Goal: Task Accomplishment & Management: Use online tool/utility

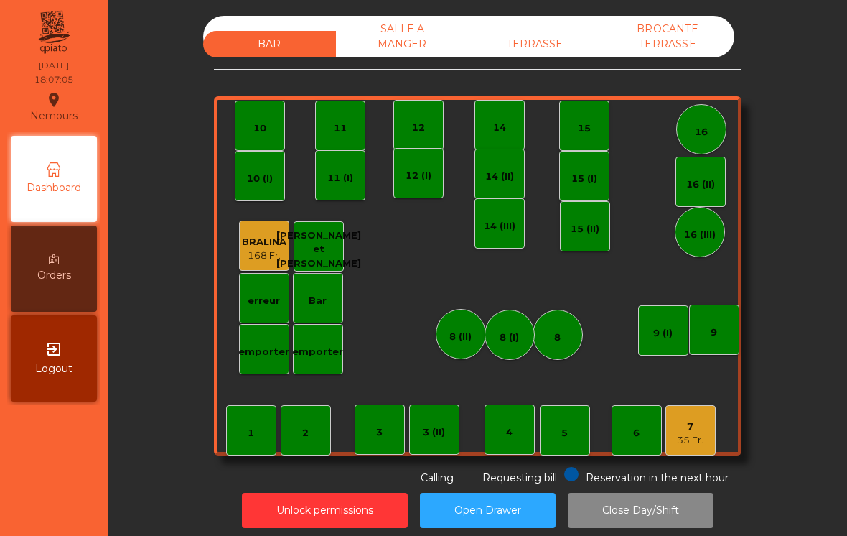
click at [676, 449] on div "7 35 Fr." at bounding box center [691, 430] width 50 height 50
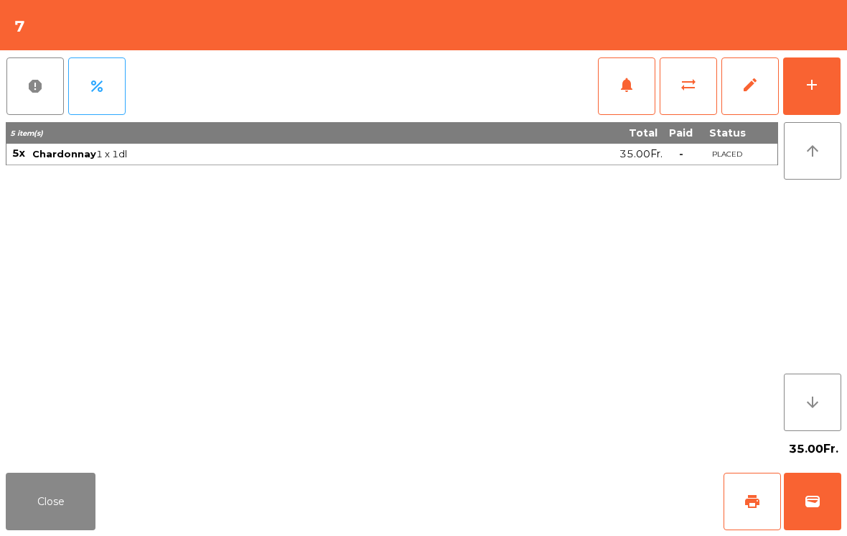
click at [819, 95] on button "add" at bounding box center [811, 85] width 57 height 57
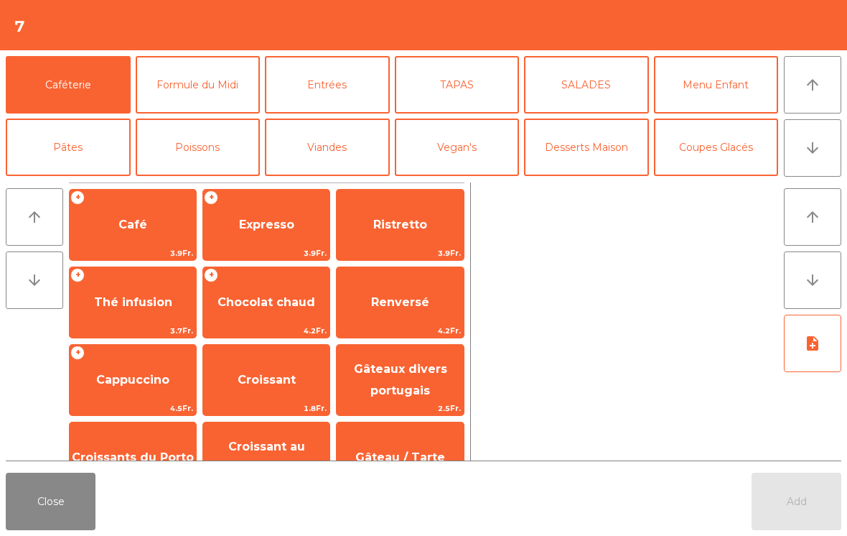
scroll to position [1, 0]
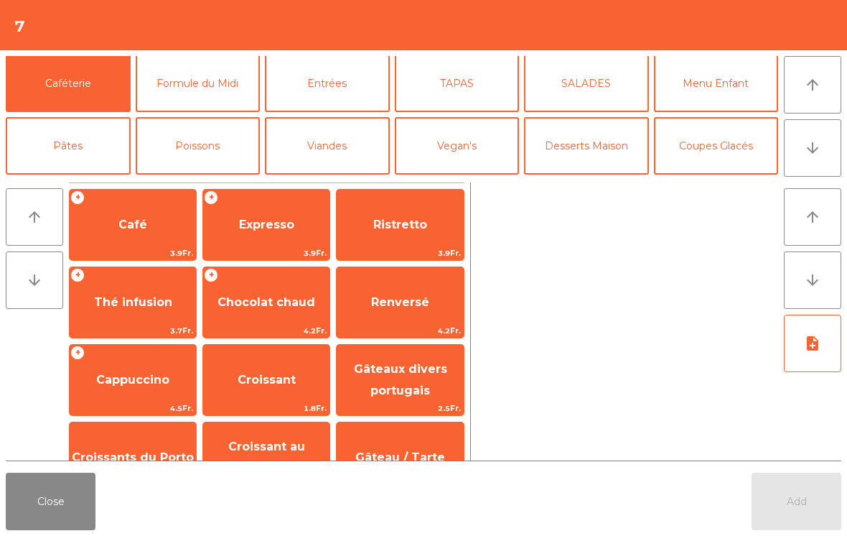
click at [338, 151] on button "Viandes" at bounding box center [327, 145] width 125 height 57
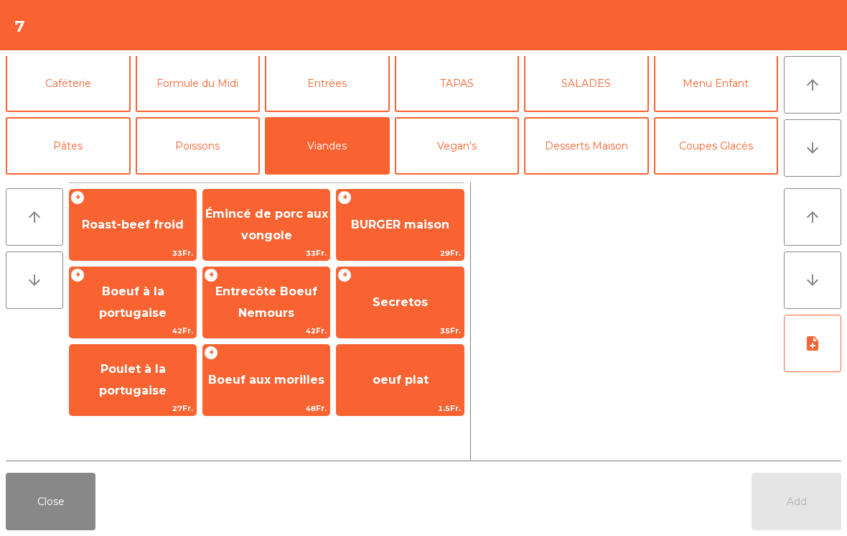
click at [154, 220] on span "Roast-beef froid" at bounding box center [133, 225] width 102 height 14
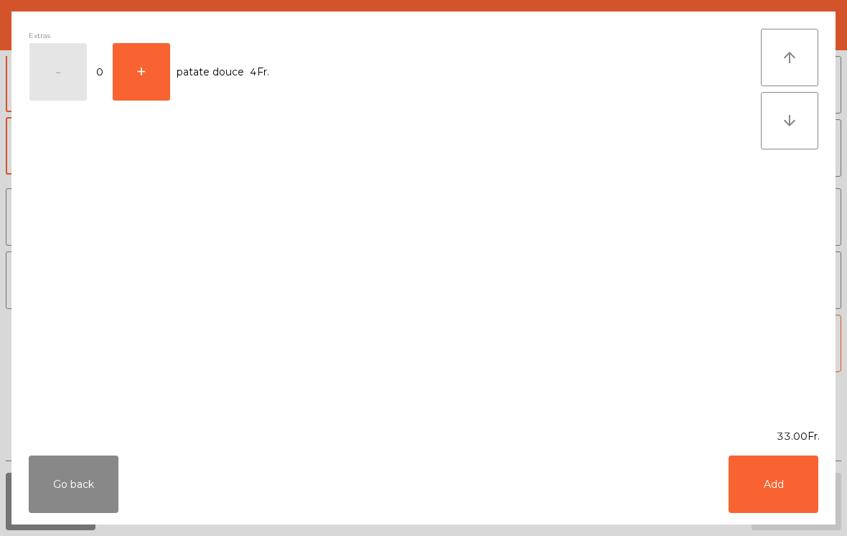
click at [150, 228] on div "Extras - 0 + patate douce 4Fr." at bounding box center [395, 220] width 732 height 383
click at [780, 488] on button "Add" at bounding box center [774, 483] width 90 height 57
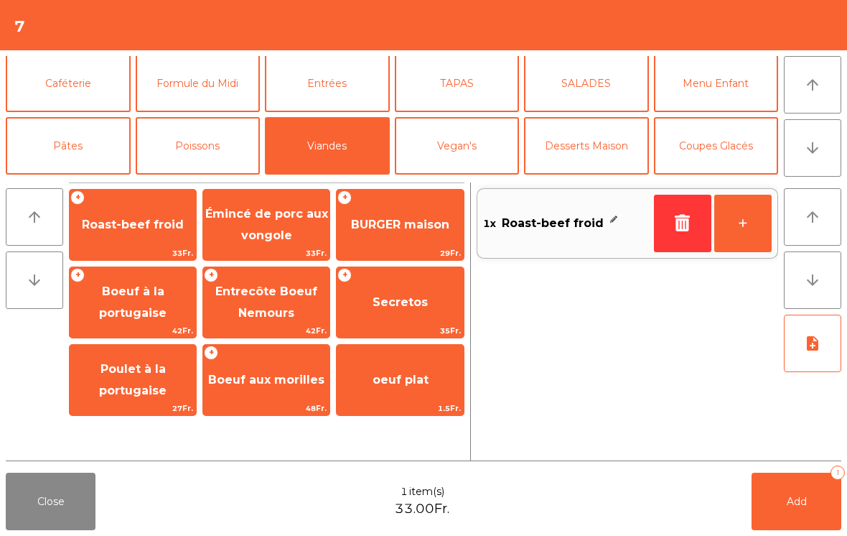
click at [751, 213] on button "+" at bounding box center [742, 223] width 57 height 57
click at [783, 501] on button "Add 2" at bounding box center [797, 500] width 90 height 57
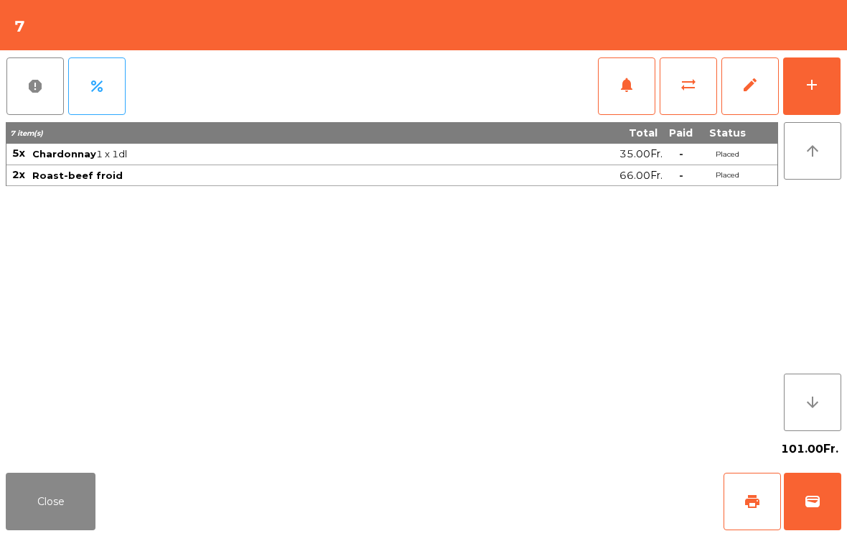
click at [39, 522] on button "Close" at bounding box center [51, 500] width 90 height 57
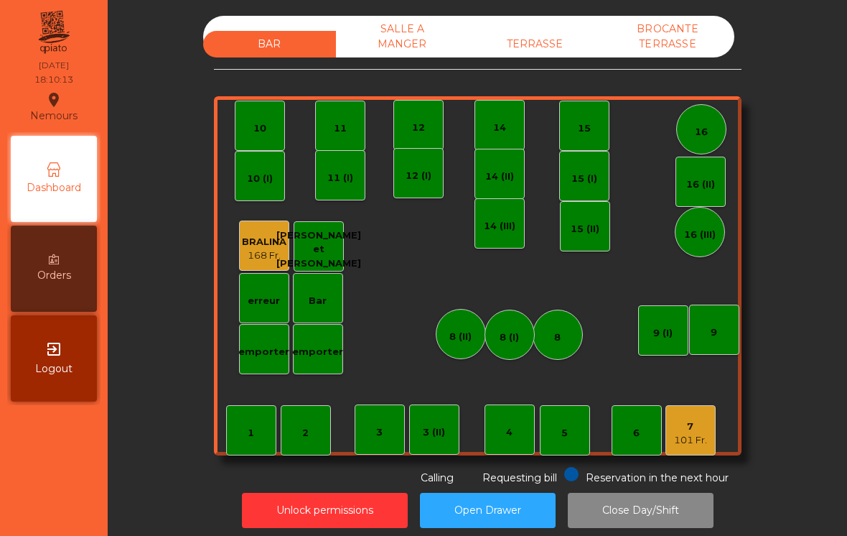
click at [534, 52] on div "TERRASSE" at bounding box center [535, 44] width 133 height 27
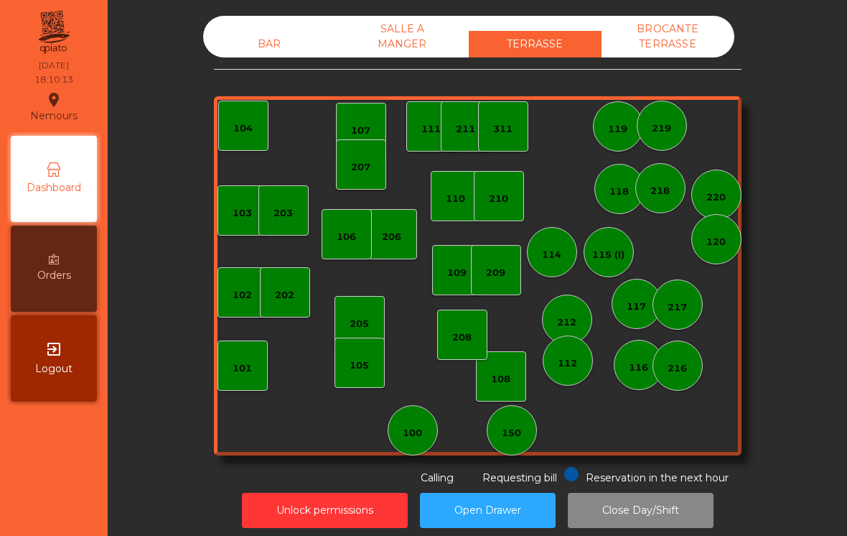
click at [419, 445] on div "100" at bounding box center [413, 430] width 50 height 50
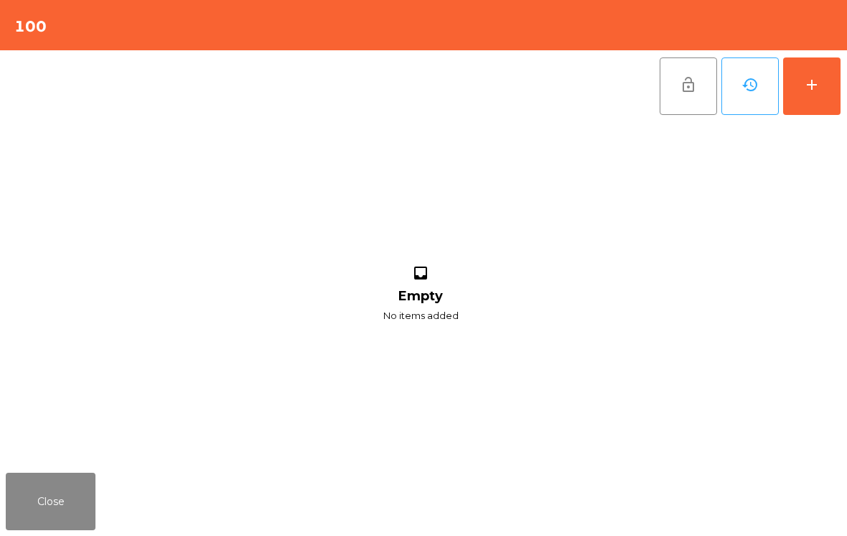
click at [800, 90] on button "add" at bounding box center [811, 85] width 57 height 57
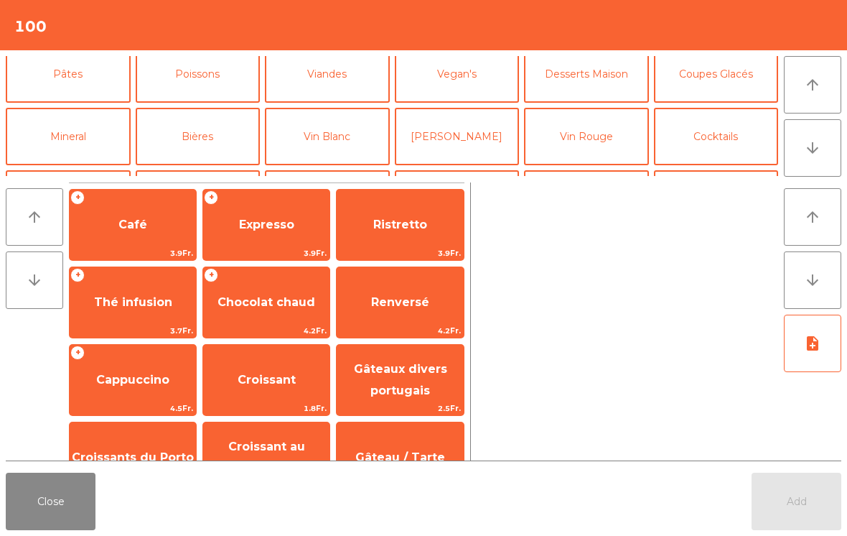
scroll to position [79, 0]
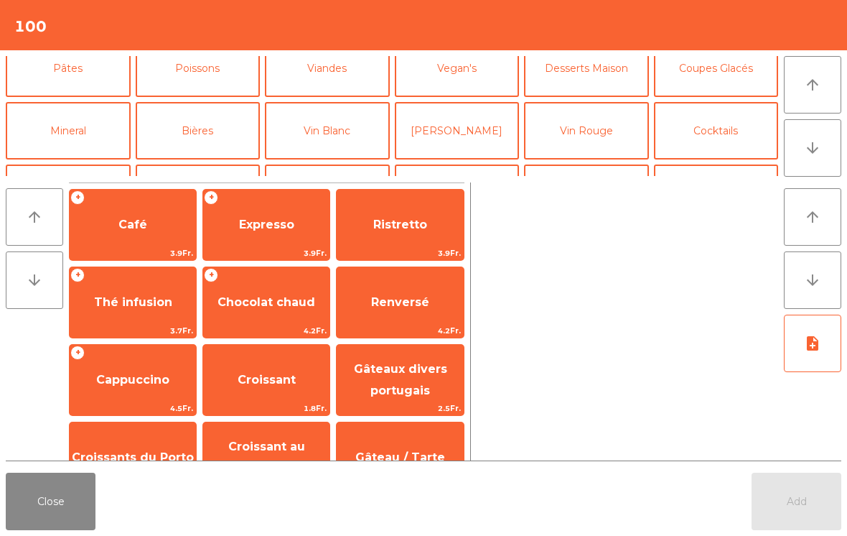
click at [71, 158] on button "Mineral" at bounding box center [68, 130] width 125 height 57
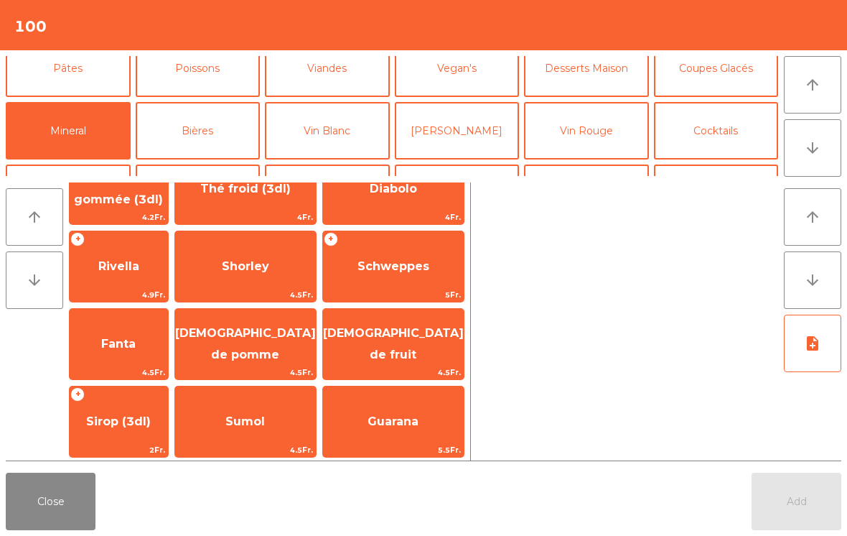
scroll to position [273, 0]
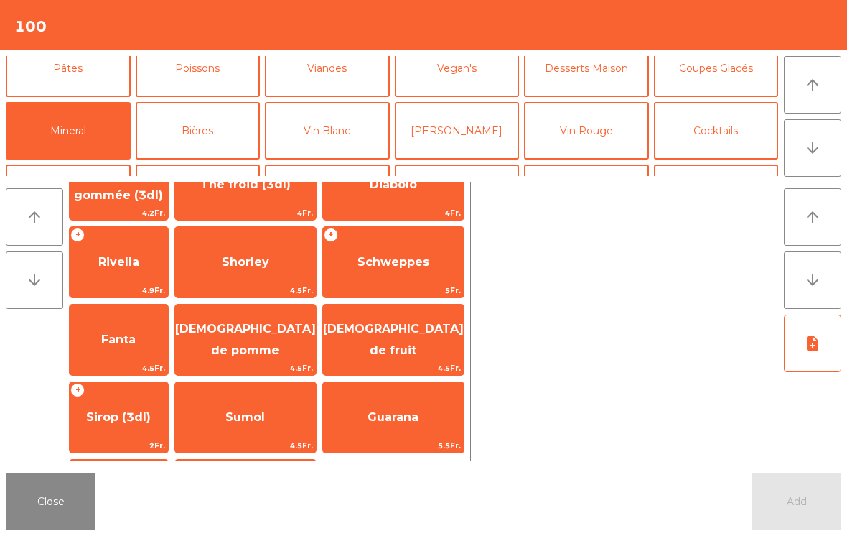
click at [421, 283] on div "+ Schweppes 5Fr." at bounding box center [393, 262] width 142 height 72
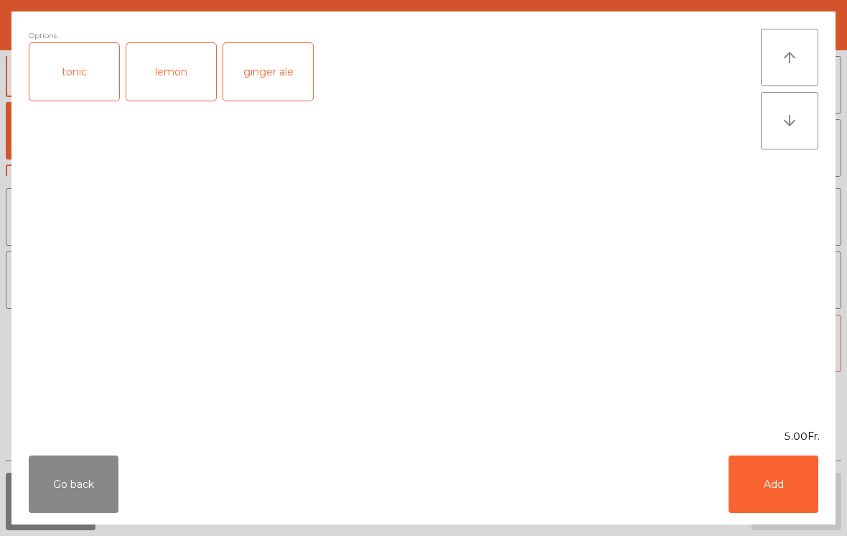
click at [793, 493] on button "Add" at bounding box center [774, 483] width 90 height 57
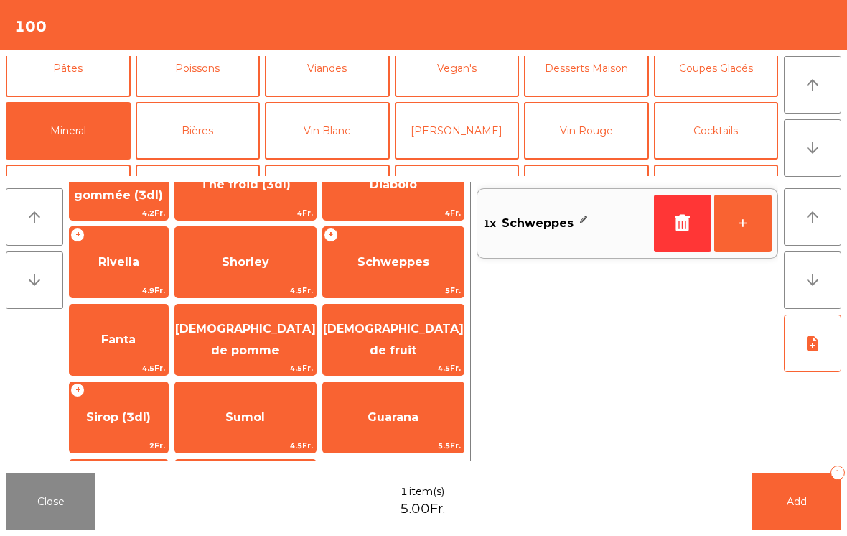
click at [820, 513] on button "Add 1" at bounding box center [797, 500] width 90 height 57
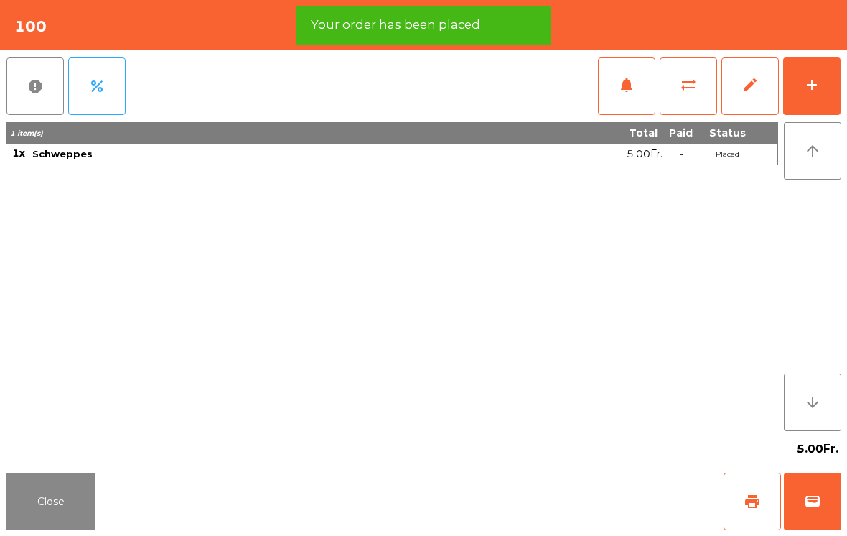
click at [770, 507] on button "print" at bounding box center [752, 500] width 57 height 57
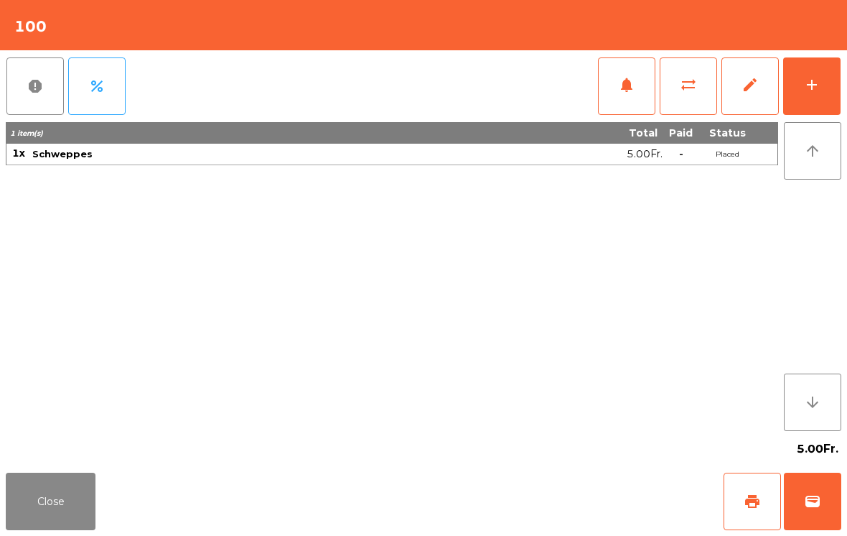
click at [24, 529] on button "Close" at bounding box center [51, 500] width 90 height 57
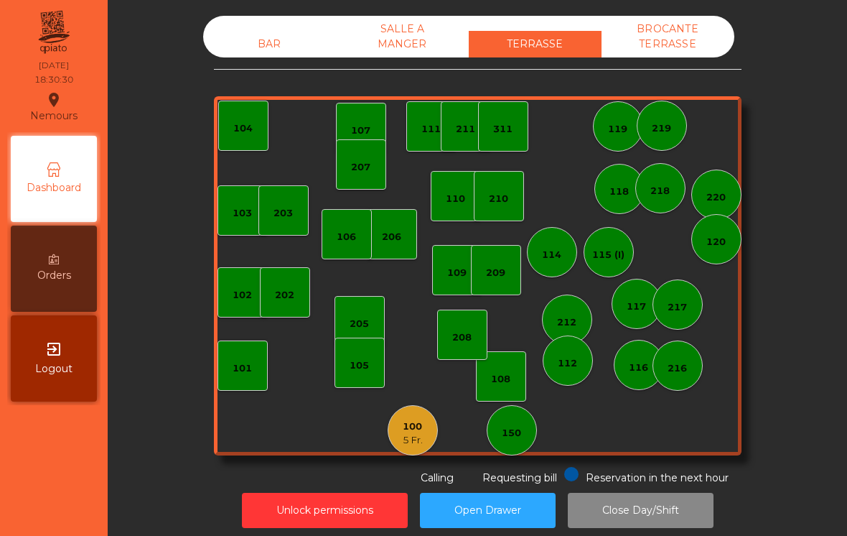
click at [282, 56] on div "BAR" at bounding box center [269, 44] width 133 height 27
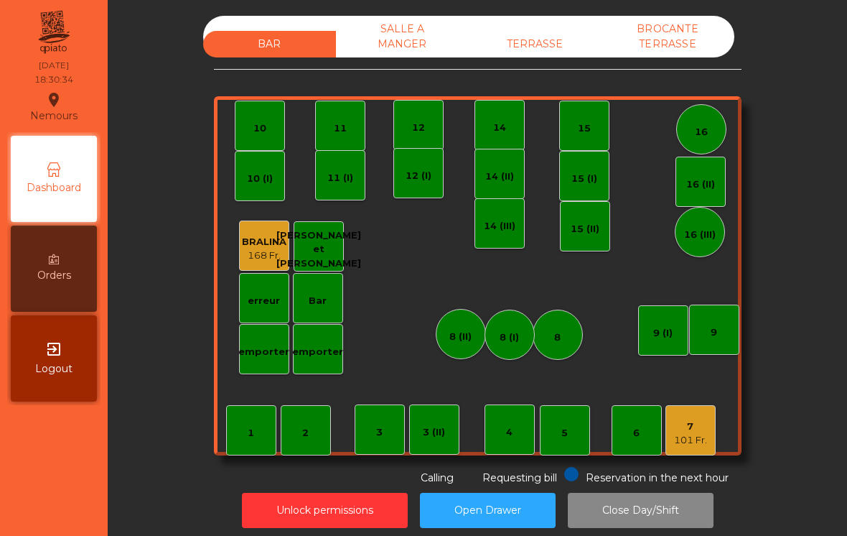
click at [424, 429] on div "3 (II)" at bounding box center [434, 432] width 22 height 14
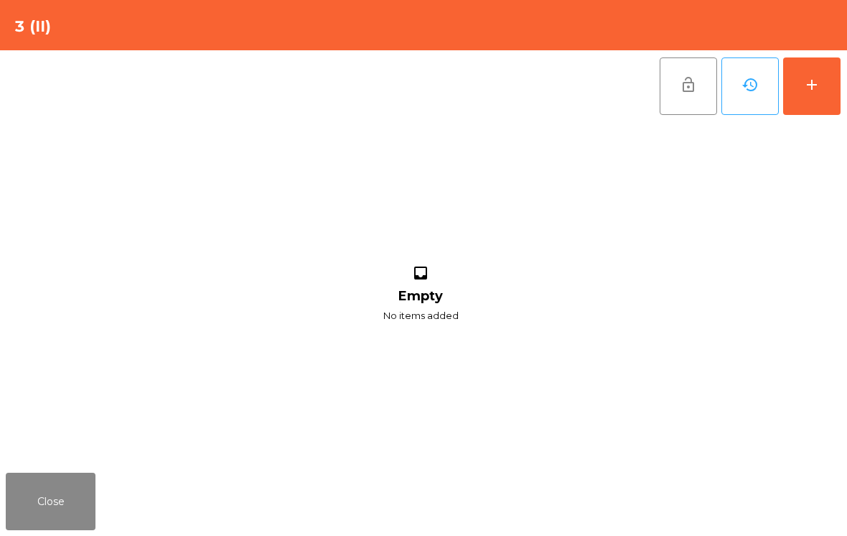
click at [809, 79] on div "add" at bounding box center [811, 84] width 17 height 17
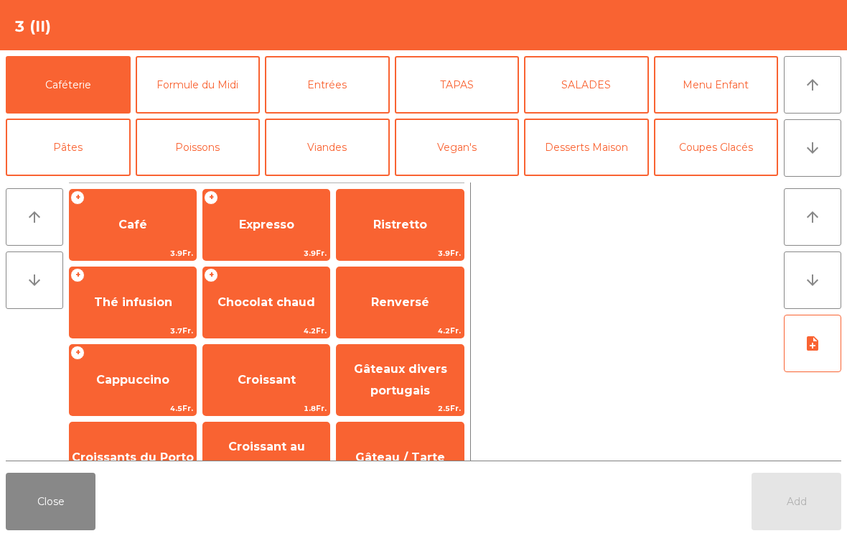
click at [799, 143] on button "arrow_downward" at bounding box center [812, 147] width 57 height 57
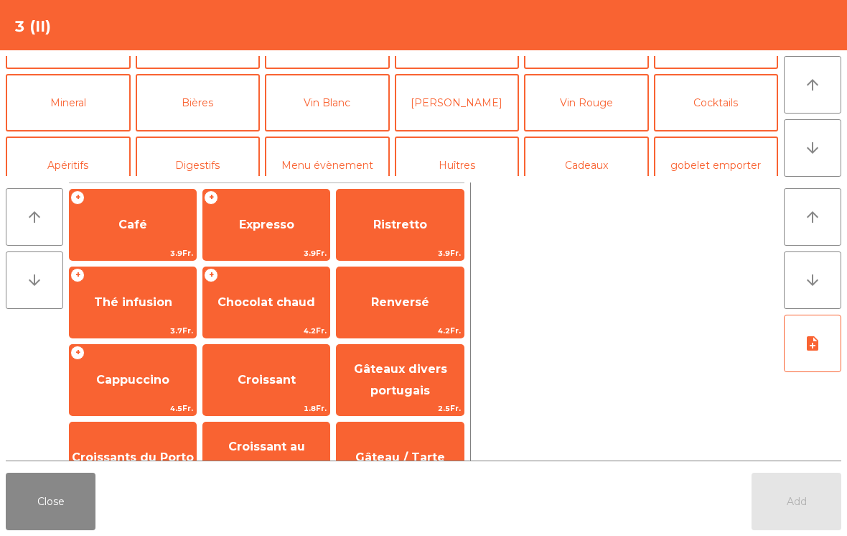
scroll to position [125, 0]
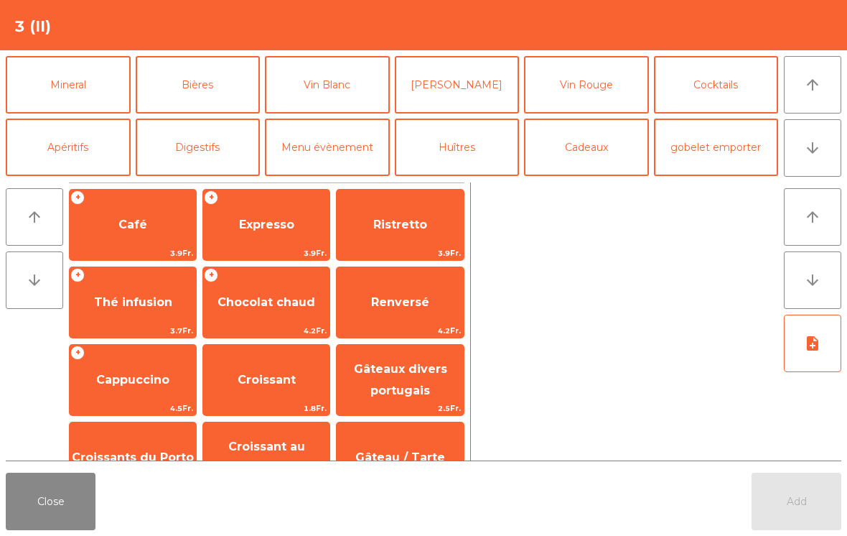
click at [79, 83] on button "Mineral" at bounding box center [68, 84] width 125 height 57
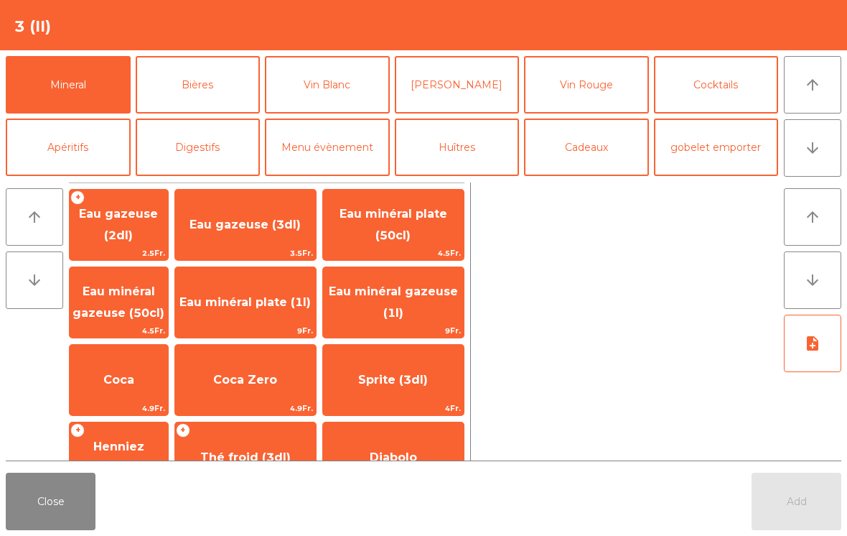
click at [422, 228] on span "Eau minéral plate (50cl)" at bounding box center [393, 225] width 141 height 61
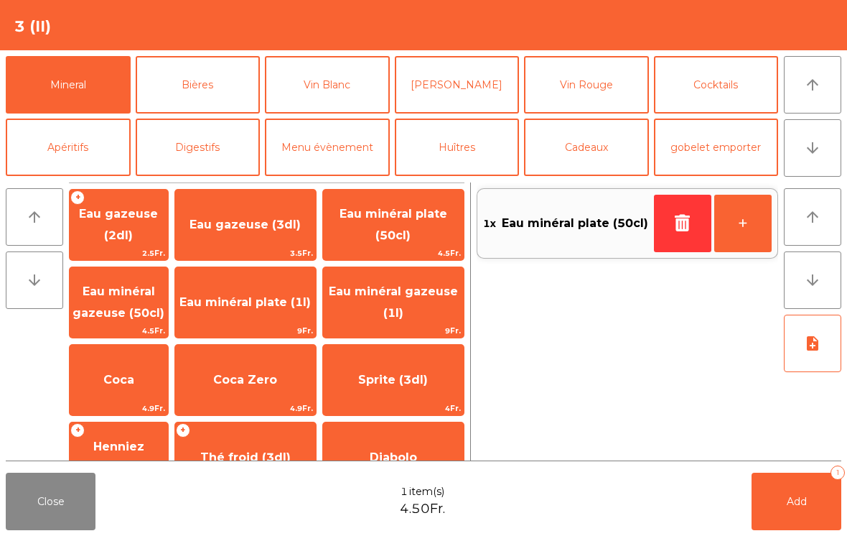
click at [792, 527] on button "Add 1" at bounding box center [797, 500] width 90 height 57
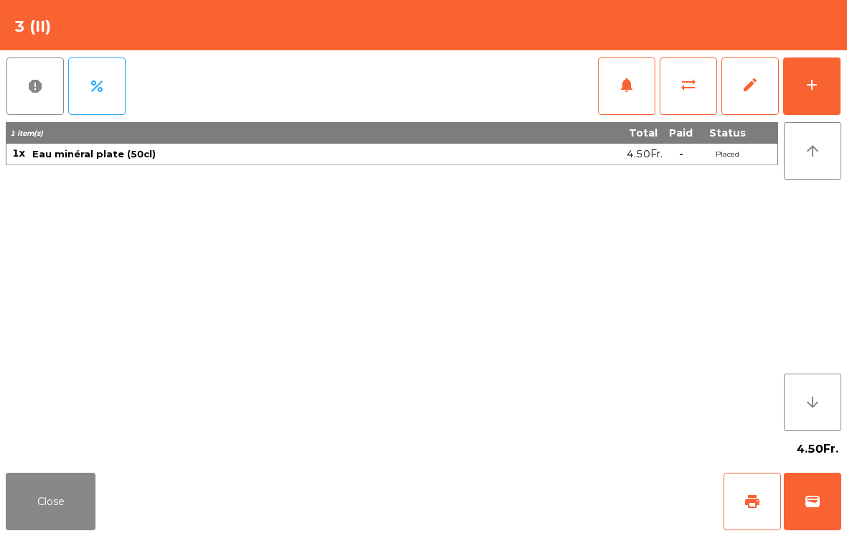
click at [35, 493] on button "Close" at bounding box center [51, 500] width 90 height 57
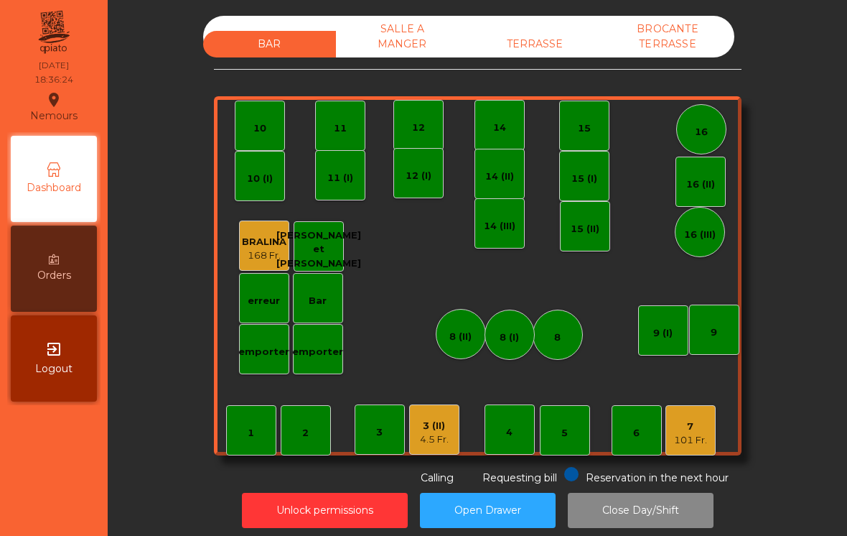
click at [434, 438] on div "4.5 Fr." at bounding box center [434, 439] width 29 height 14
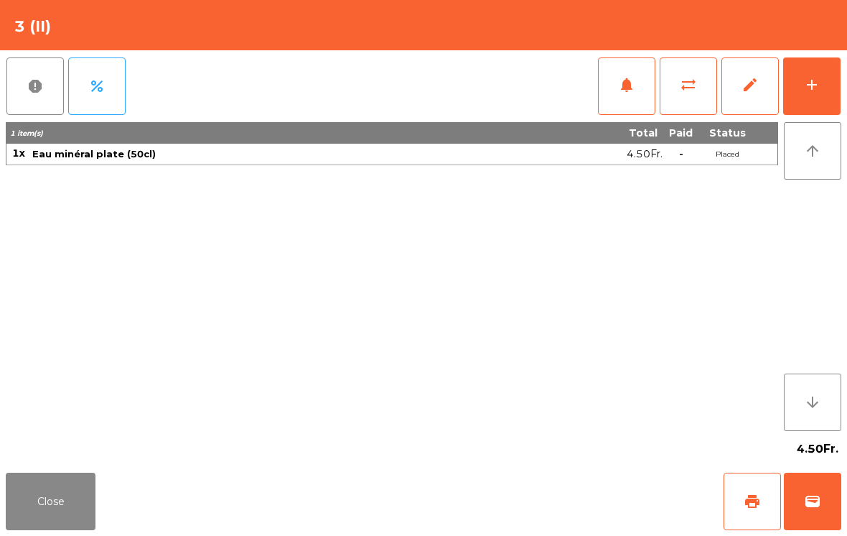
click at [831, 87] on button "add" at bounding box center [811, 85] width 57 height 57
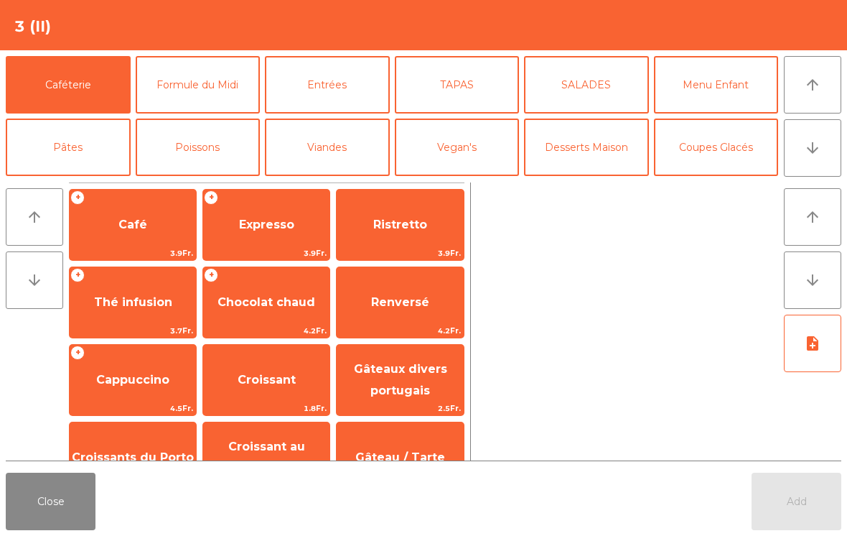
click at [210, 144] on button "Poissons" at bounding box center [198, 146] width 125 height 57
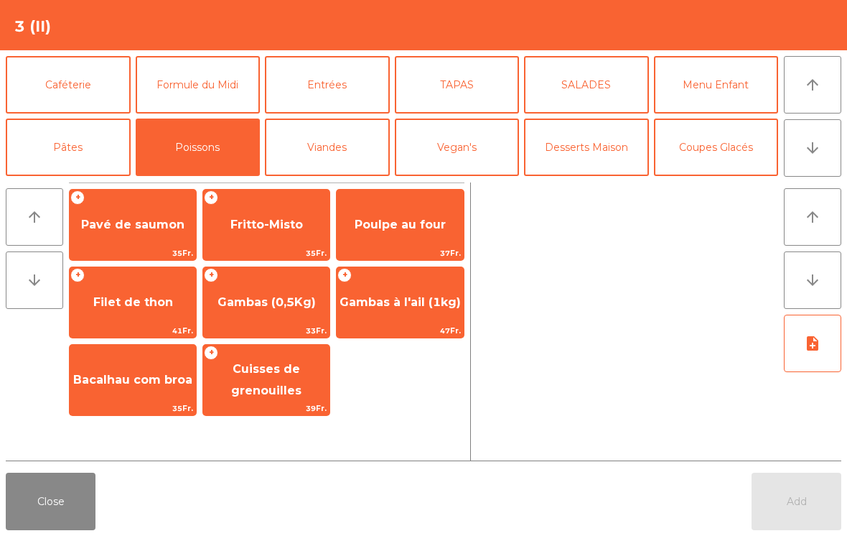
click at [140, 334] on span "41Fr." at bounding box center [133, 331] width 126 height 14
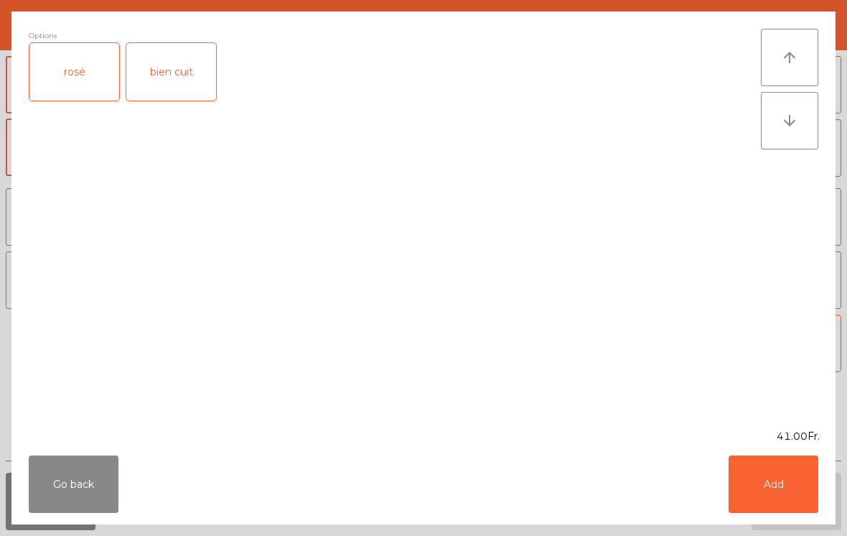
click at [62, 475] on button "Go back" at bounding box center [74, 483] width 90 height 57
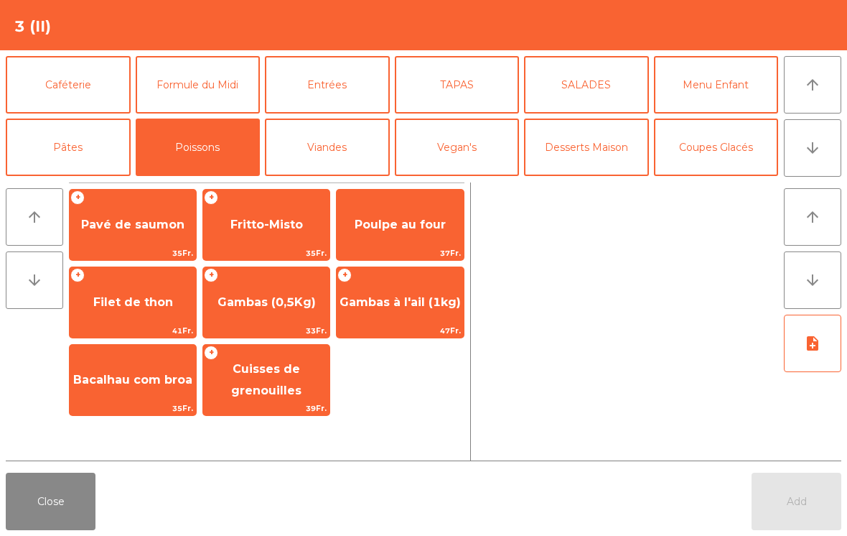
click at [283, 218] on span "Fritto-Misto" at bounding box center [266, 225] width 73 height 14
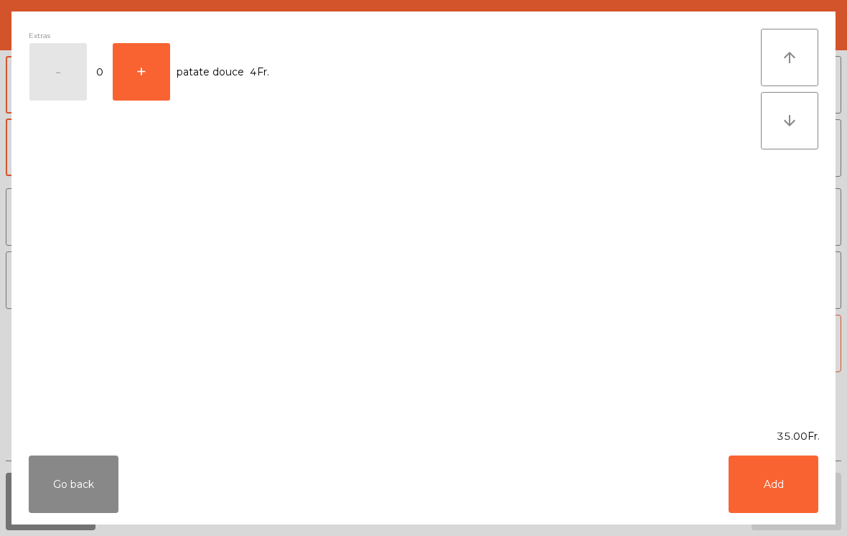
click at [801, 472] on button "Add" at bounding box center [774, 483] width 90 height 57
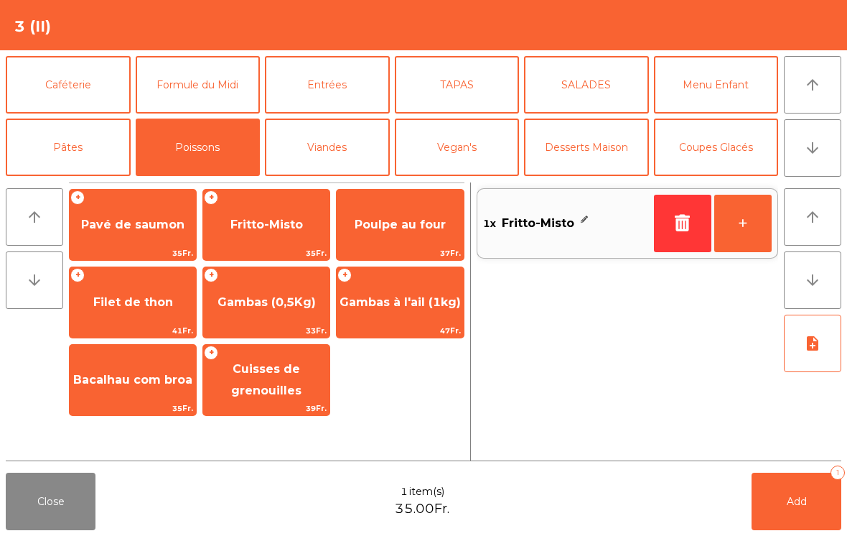
click at [352, 157] on button "Viandes" at bounding box center [327, 146] width 125 height 57
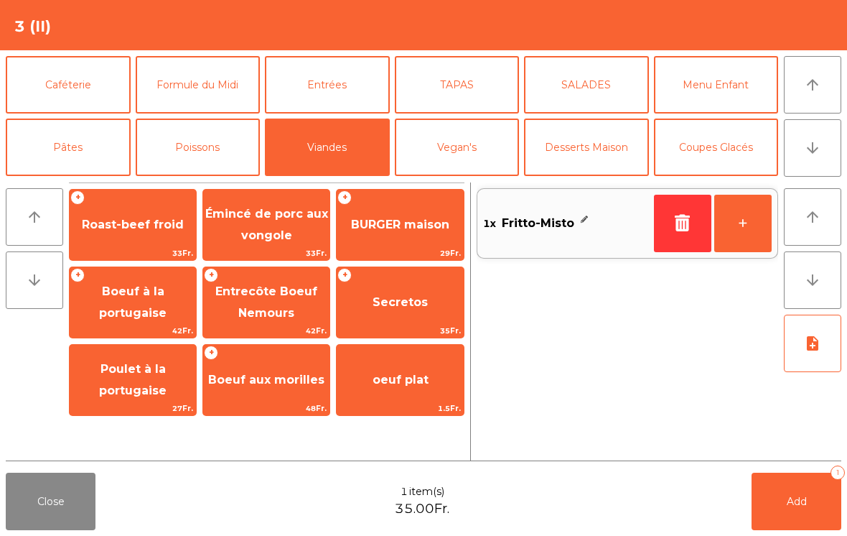
click at [407, 312] on span "Secretos" at bounding box center [400, 302] width 126 height 39
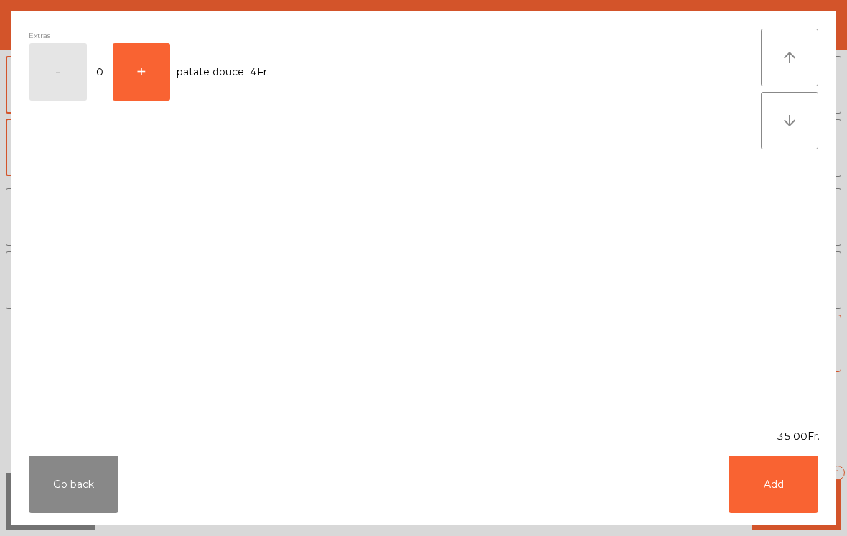
click at [750, 473] on button "Add" at bounding box center [774, 483] width 90 height 57
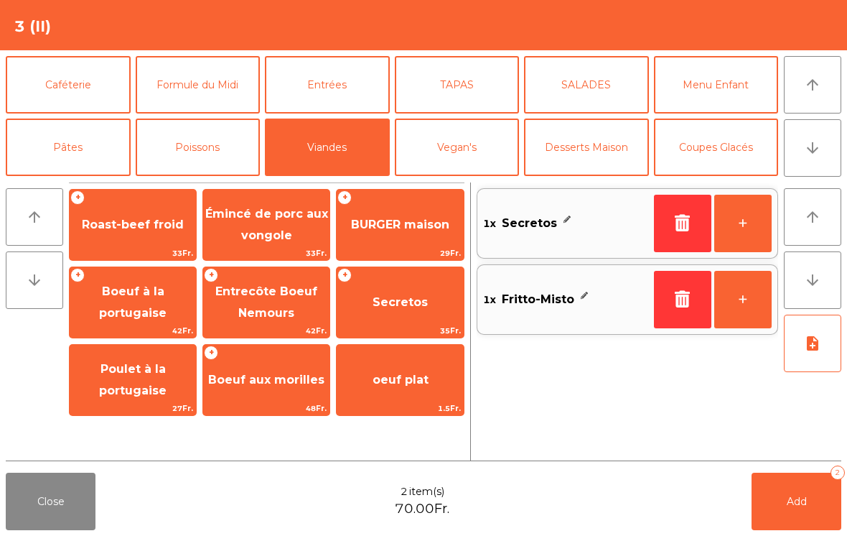
click at [123, 231] on span "Roast-beef froid" at bounding box center [133, 225] width 102 height 14
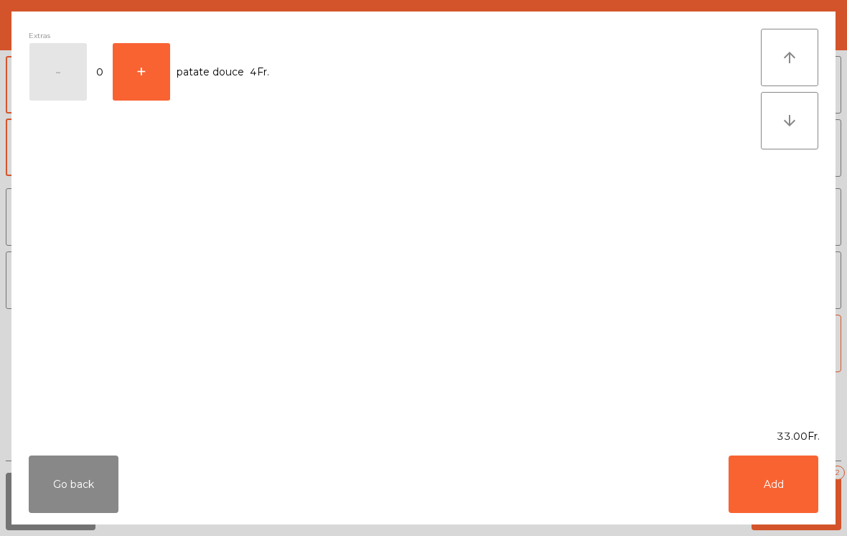
click at [778, 491] on button "Add" at bounding box center [774, 483] width 90 height 57
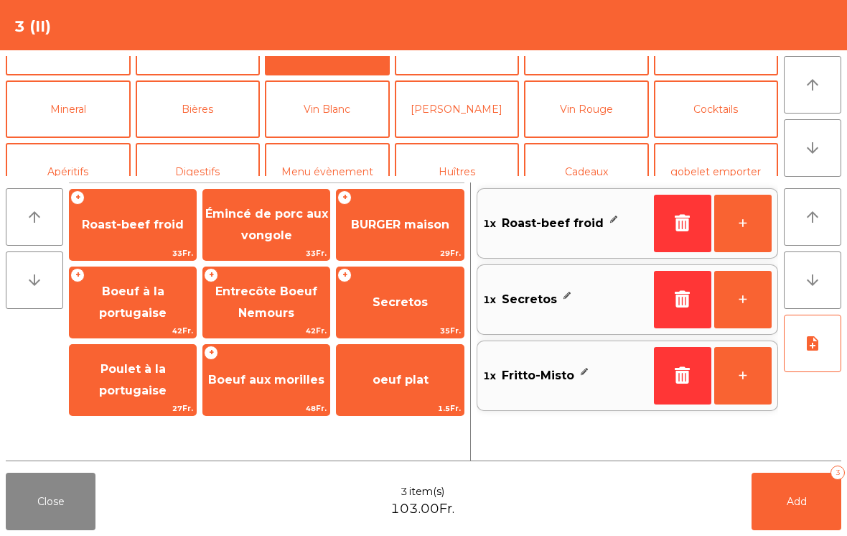
scroll to position [98, 0]
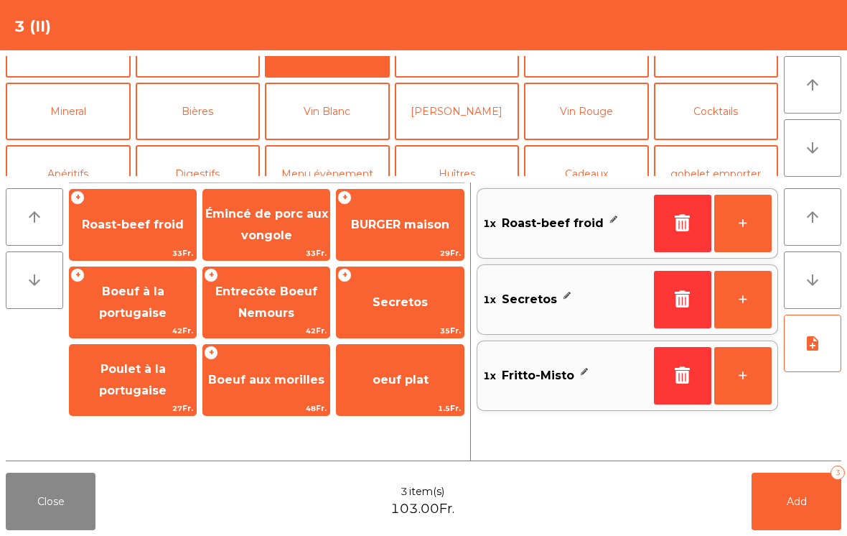
click at [465, 128] on button "[PERSON_NAME]" at bounding box center [457, 111] width 125 height 57
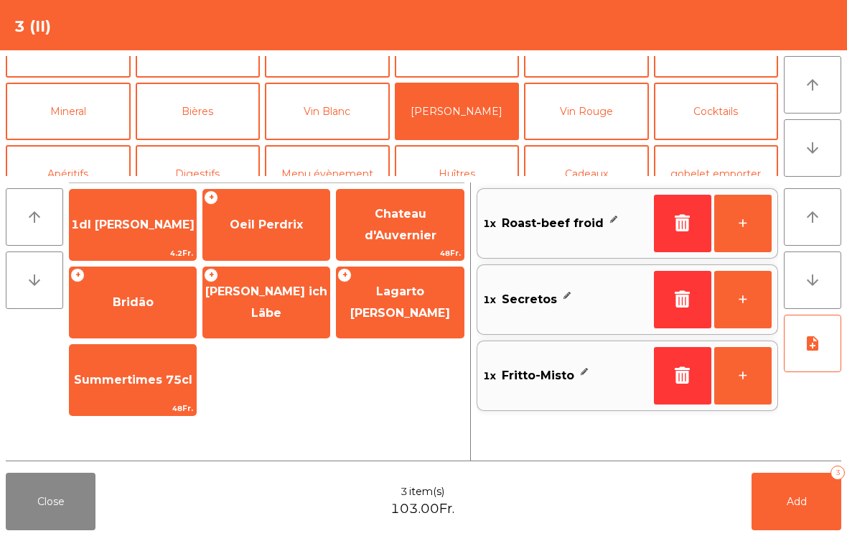
click at [276, 236] on span "Oeil Perdrix" at bounding box center [266, 224] width 126 height 39
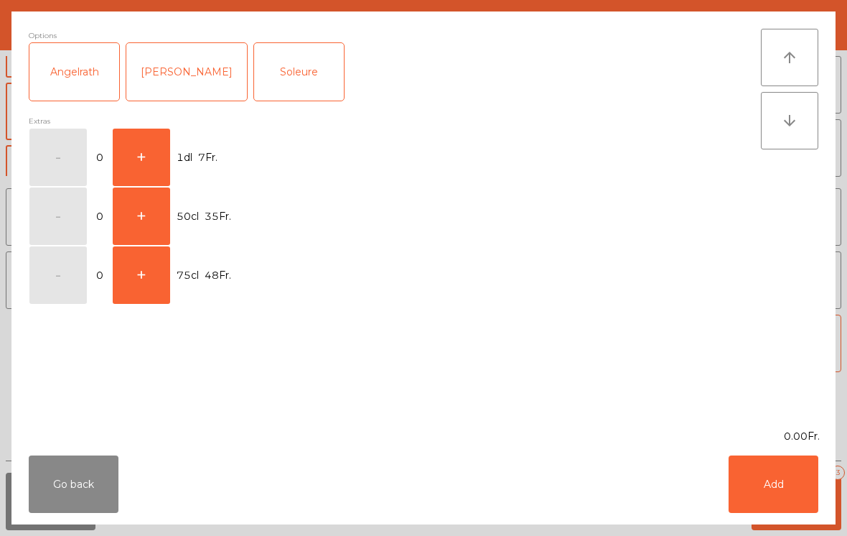
click at [158, 219] on button "+" at bounding box center [141, 215] width 57 height 57
click at [798, 488] on button "Add" at bounding box center [774, 483] width 90 height 57
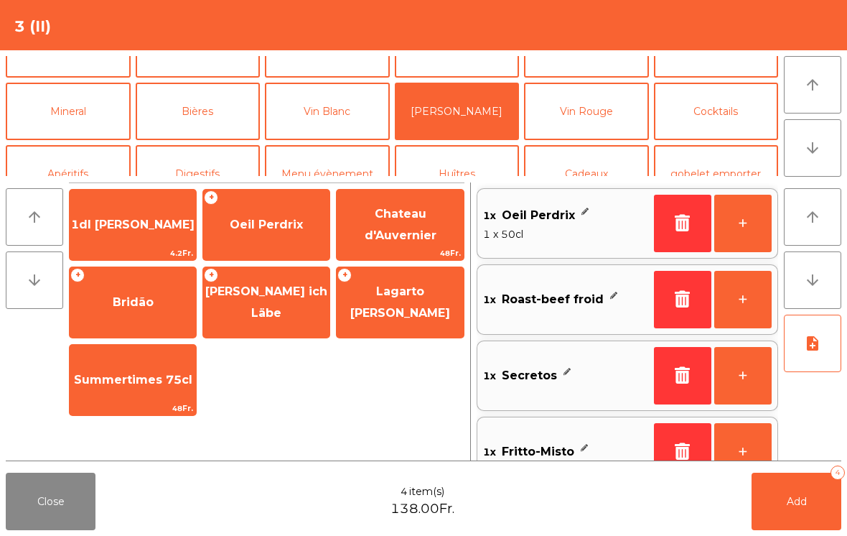
click at [764, 512] on button "Add 4" at bounding box center [797, 500] width 90 height 57
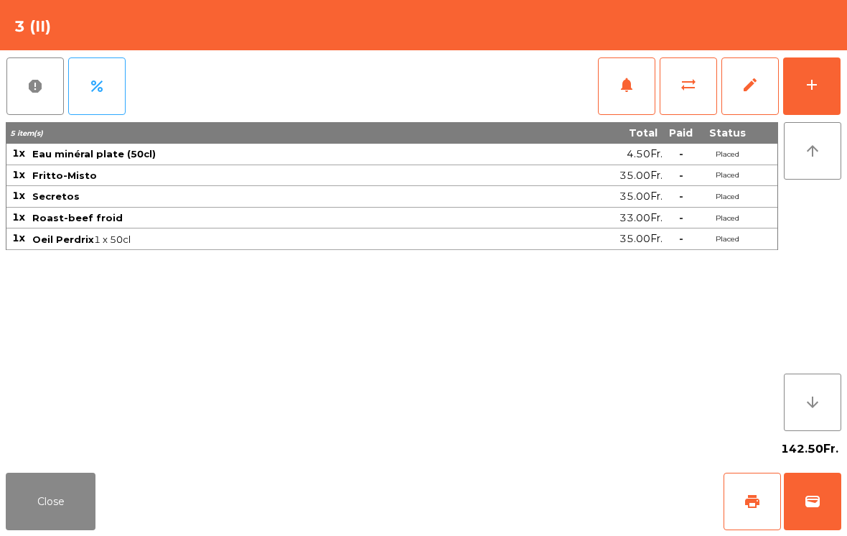
click at [64, 503] on button "Close" at bounding box center [51, 500] width 90 height 57
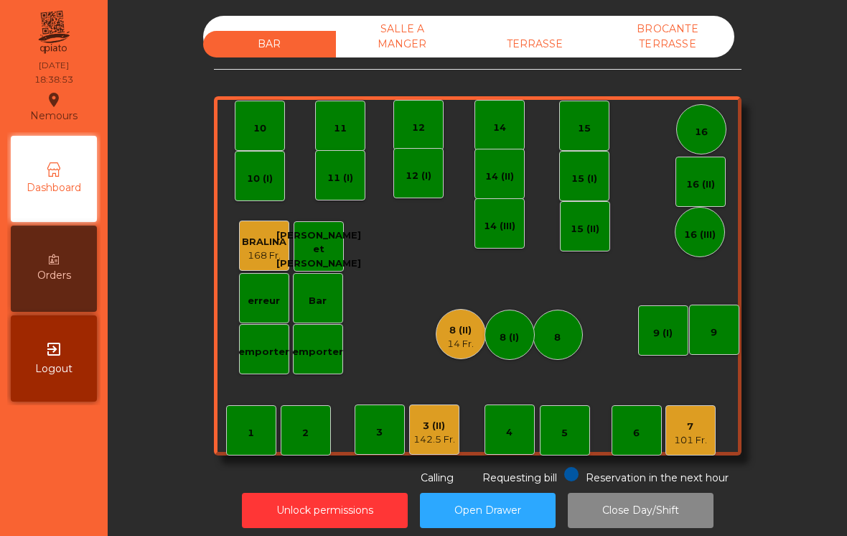
click at [289, 453] on div "2" at bounding box center [306, 430] width 50 height 50
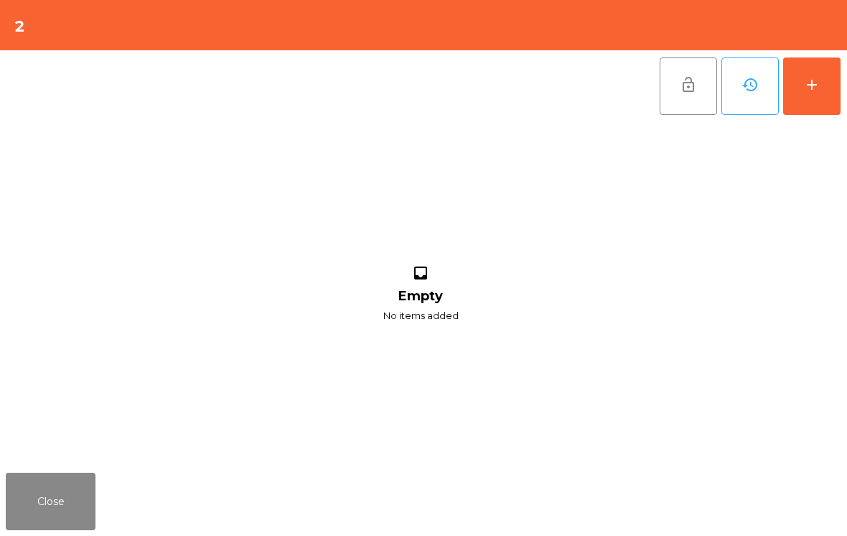
click at [840, 74] on button "add" at bounding box center [811, 85] width 57 height 57
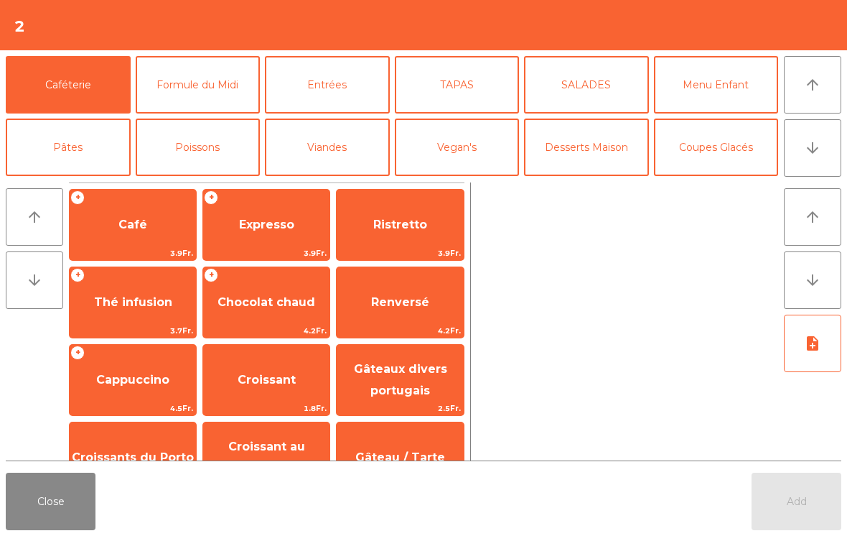
click at [597, 144] on button "Desserts Maison" at bounding box center [586, 146] width 125 height 57
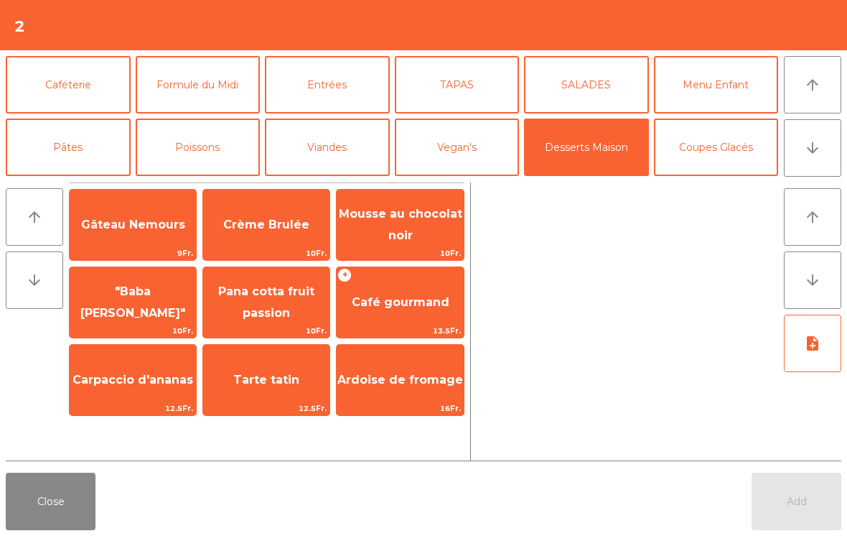
click at [286, 398] on span "Tarte tatin" at bounding box center [266, 379] width 126 height 39
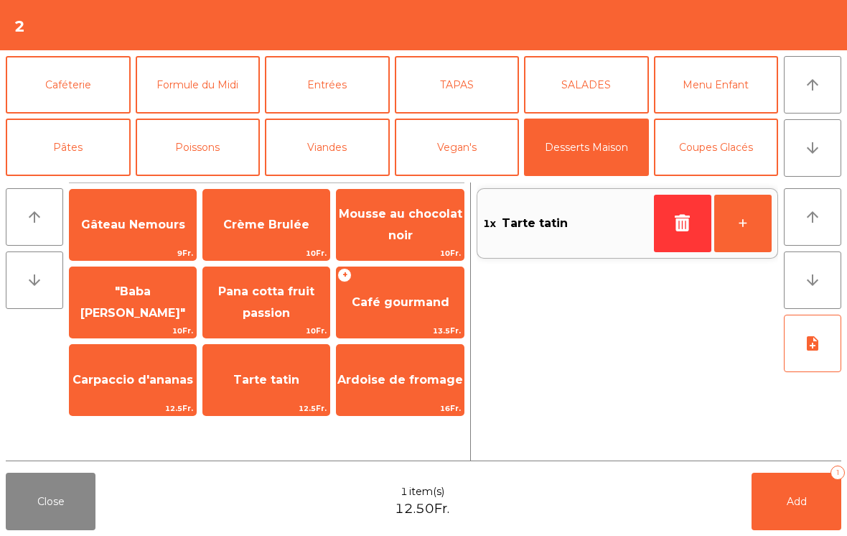
click at [597, 83] on button "SALADES" at bounding box center [586, 84] width 125 height 57
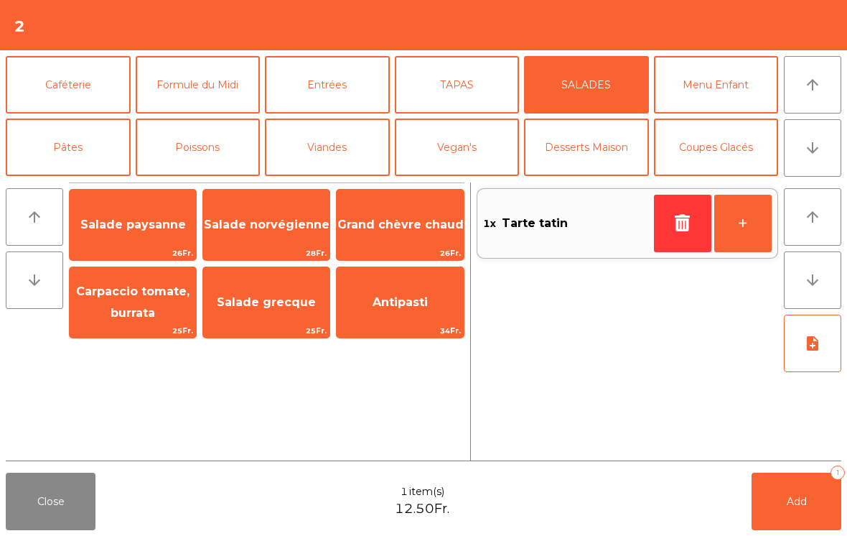
click at [290, 234] on span "Salade norvégienne" at bounding box center [266, 224] width 126 height 39
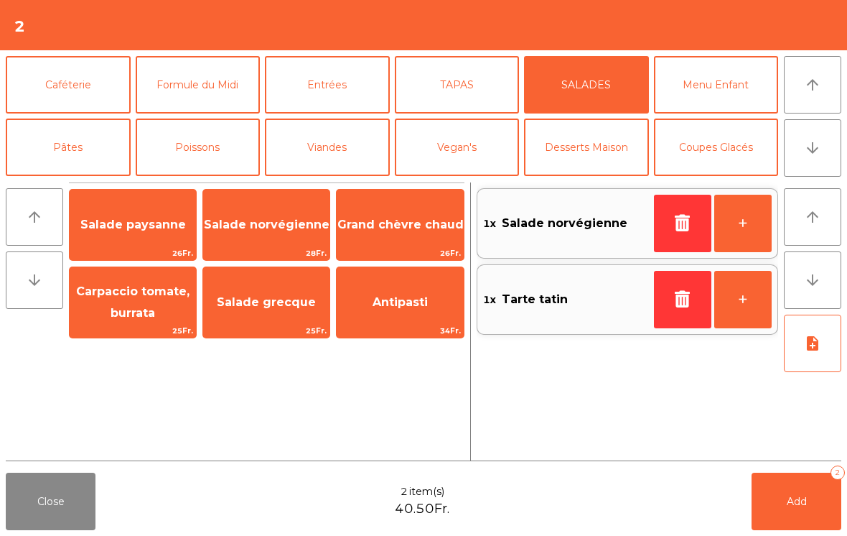
click at [808, 154] on icon "arrow_downward" at bounding box center [812, 147] width 17 height 17
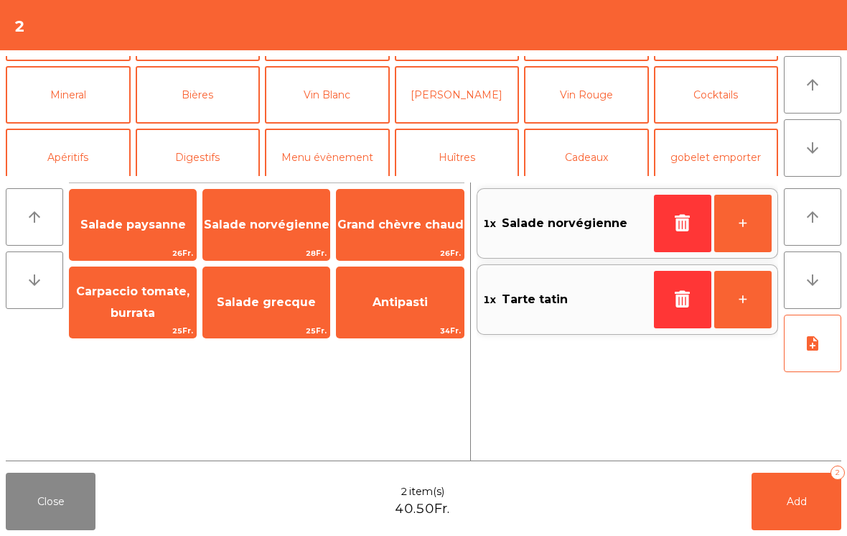
scroll to position [125, 0]
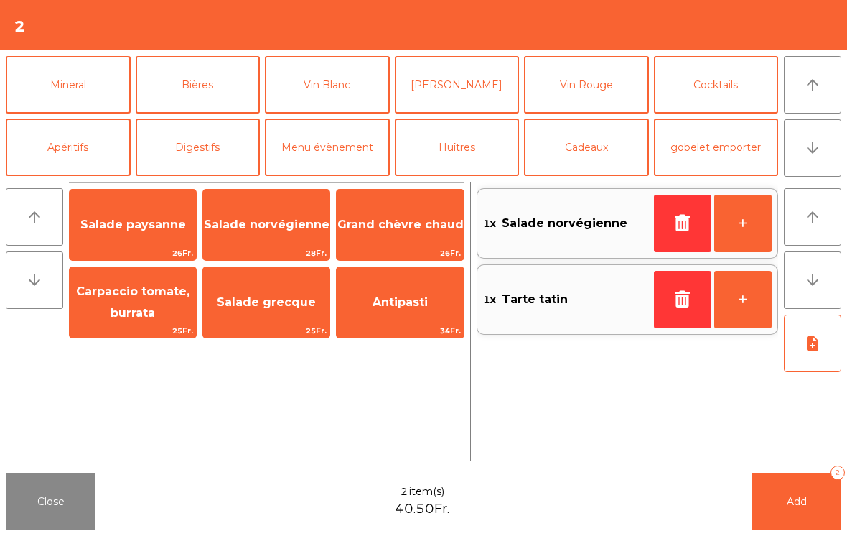
click at [83, 83] on button "Mineral" at bounding box center [68, 84] width 125 height 57
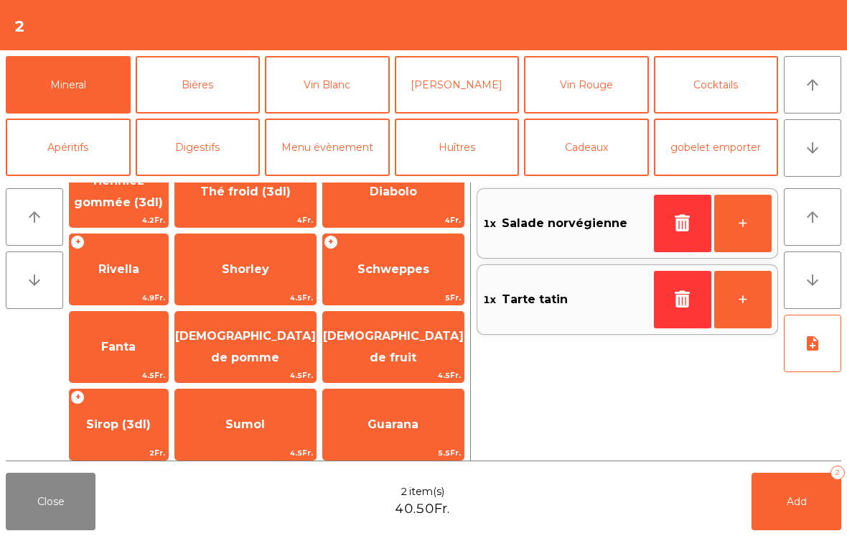
scroll to position [267, 0]
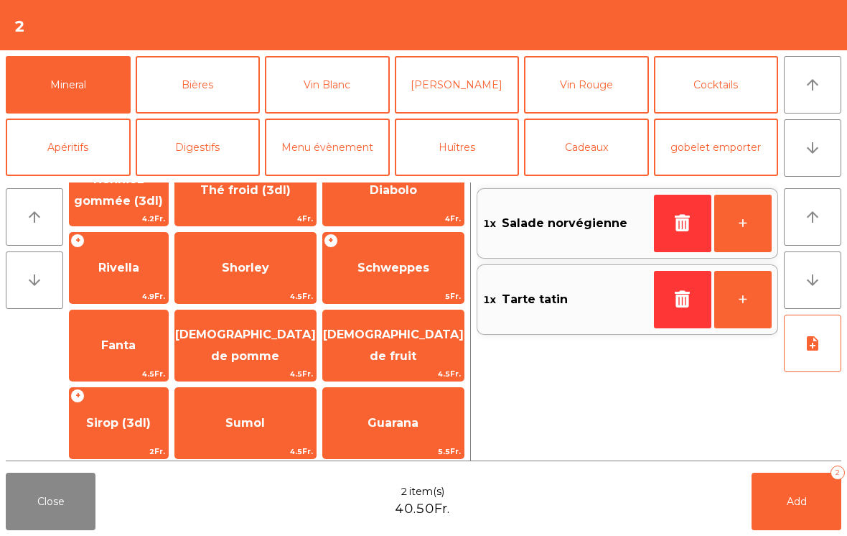
click at [269, 263] on span "Shorley" at bounding box center [245, 268] width 47 height 14
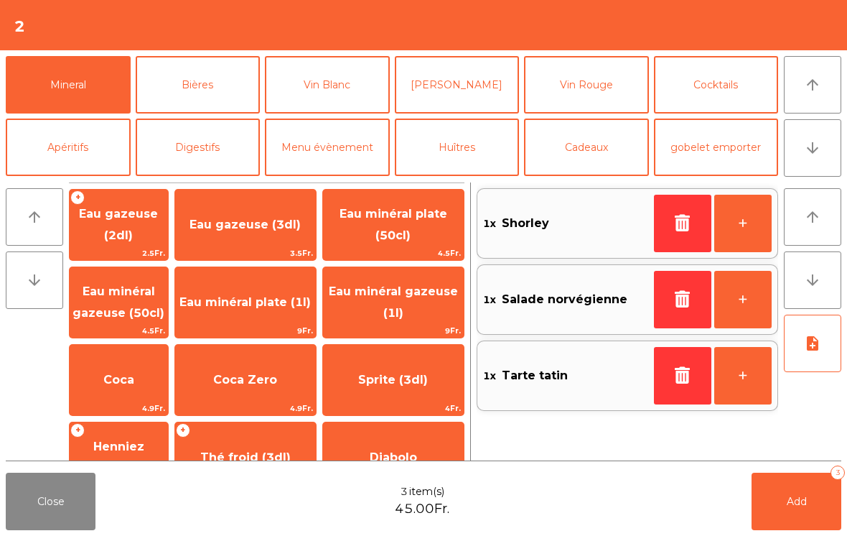
scroll to position [0, 0]
click at [134, 285] on span "Eau minéral gazeuse (50cl)" at bounding box center [119, 301] width 92 height 35
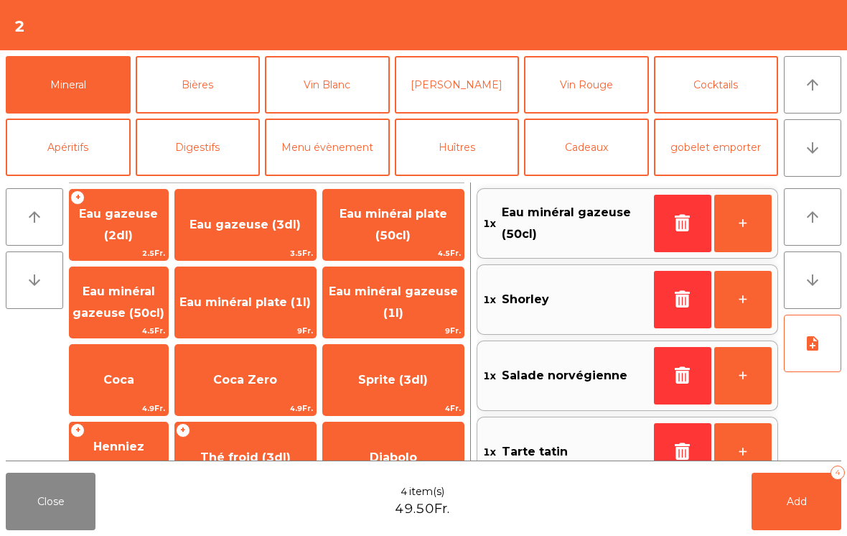
click at [809, 345] on icon "note_add" at bounding box center [812, 343] width 17 height 17
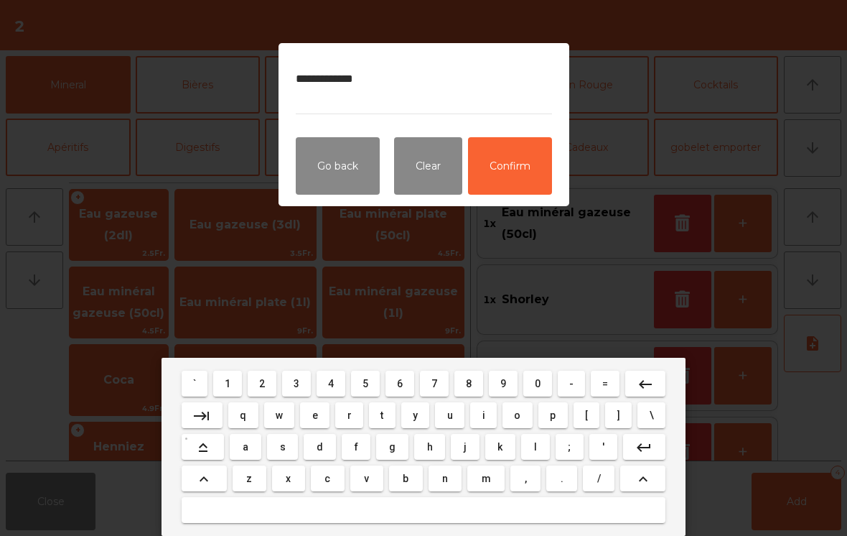
type textarea "**********"
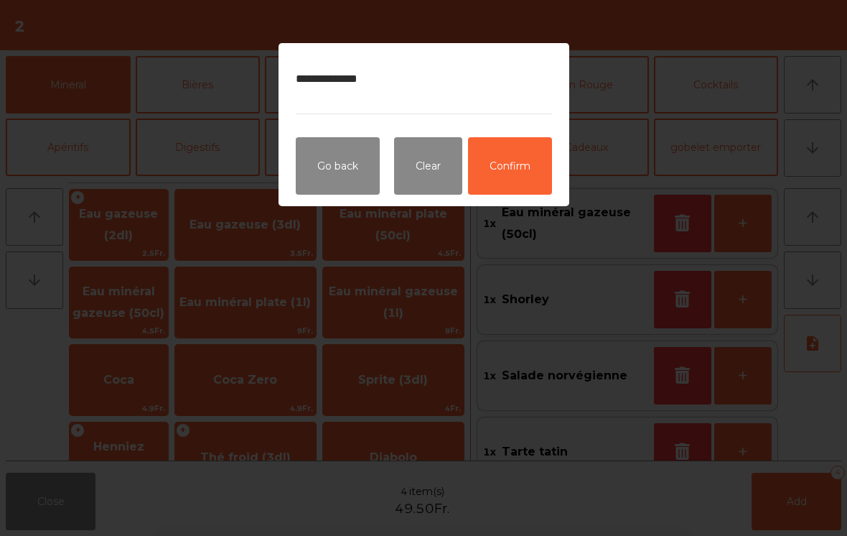
click at [523, 180] on button "Confirm" at bounding box center [510, 165] width 84 height 57
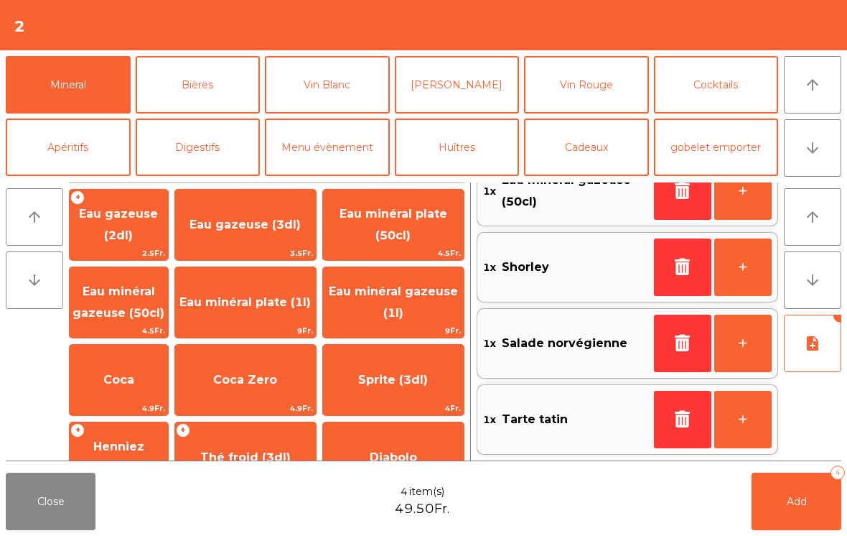
scroll to position [32, 0]
click at [778, 528] on button "Add 4" at bounding box center [797, 500] width 90 height 57
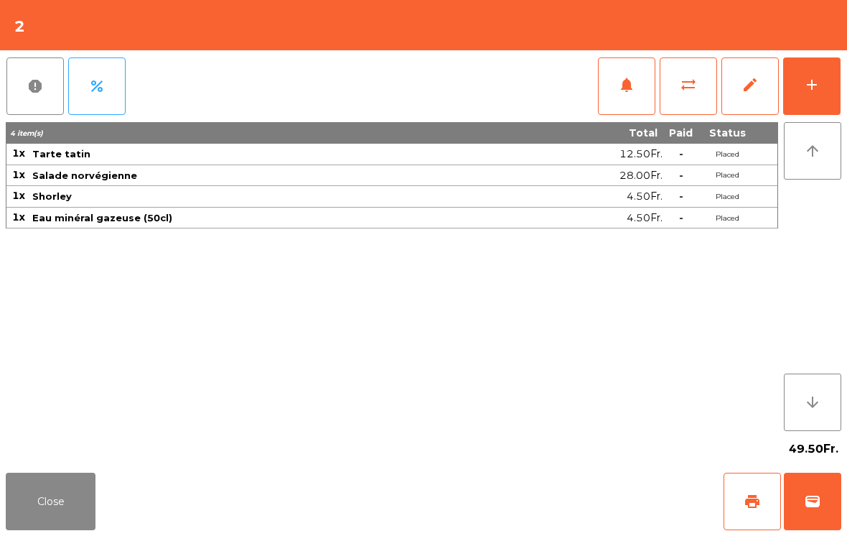
click at [54, 504] on button "Close" at bounding box center [51, 500] width 90 height 57
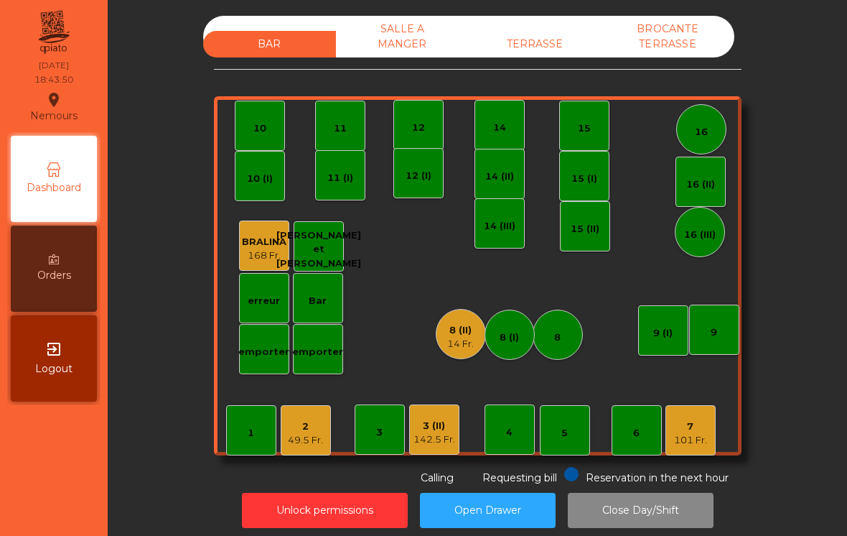
click at [266, 124] on div "10" at bounding box center [259, 128] width 13 height 14
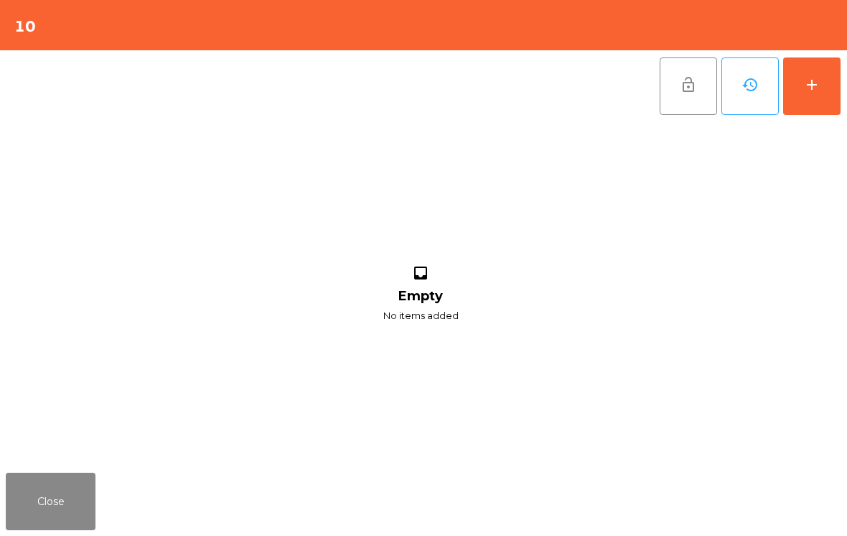
click at [838, 80] on button "add" at bounding box center [811, 85] width 57 height 57
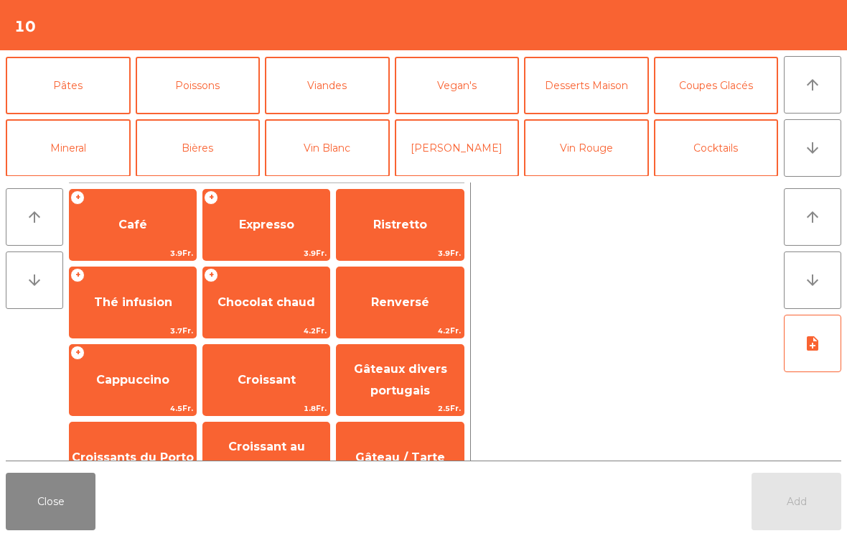
scroll to position [71, 0]
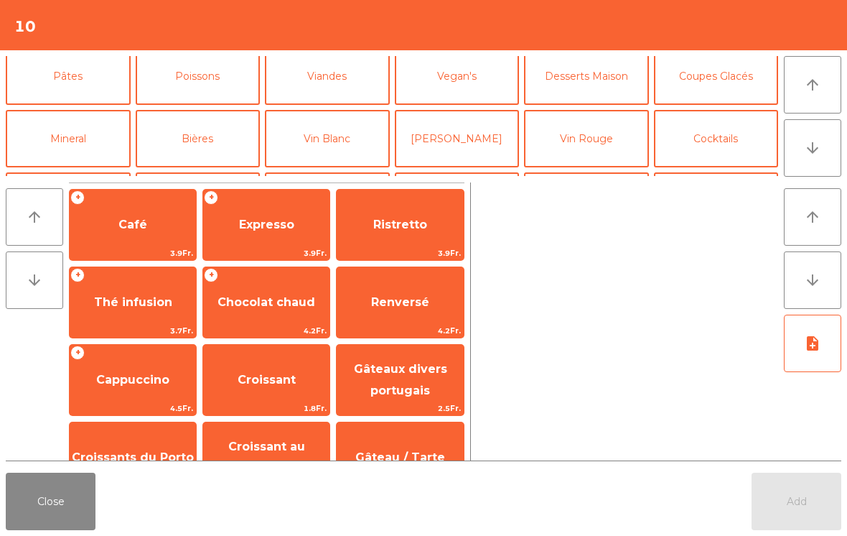
click at [597, 144] on button "Vin Rouge" at bounding box center [586, 138] width 125 height 57
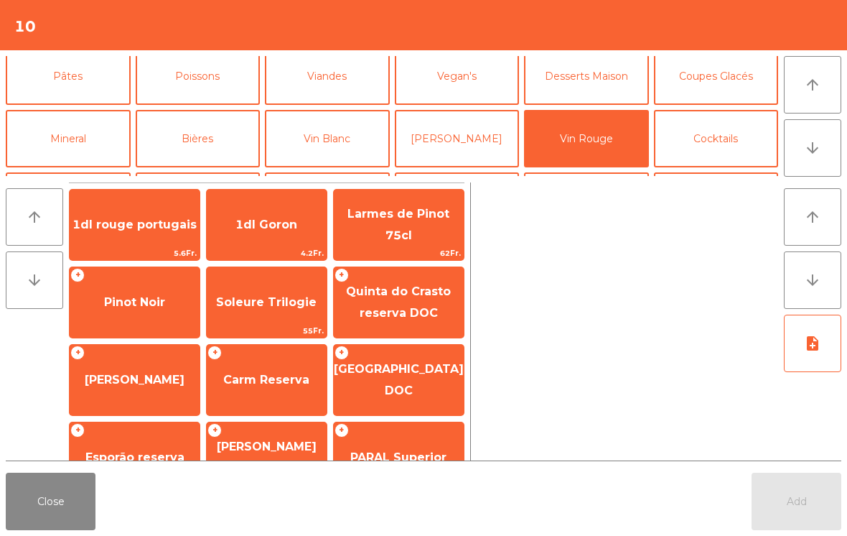
click at [152, 314] on span "Pinot Noir" at bounding box center [135, 302] width 130 height 39
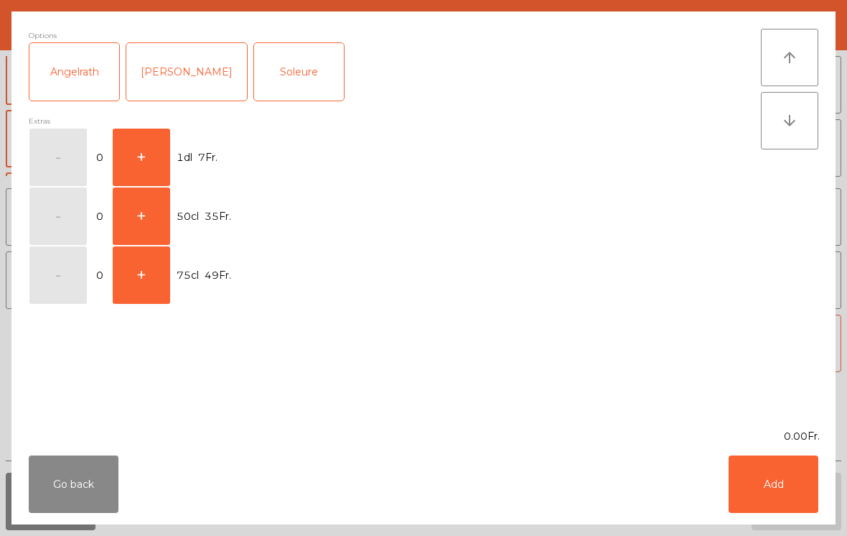
click at [160, 156] on button "+" at bounding box center [141, 157] width 57 height 57
click at [780, 501] on button "Add" at bounding box center [774, 483] width 90 height 57
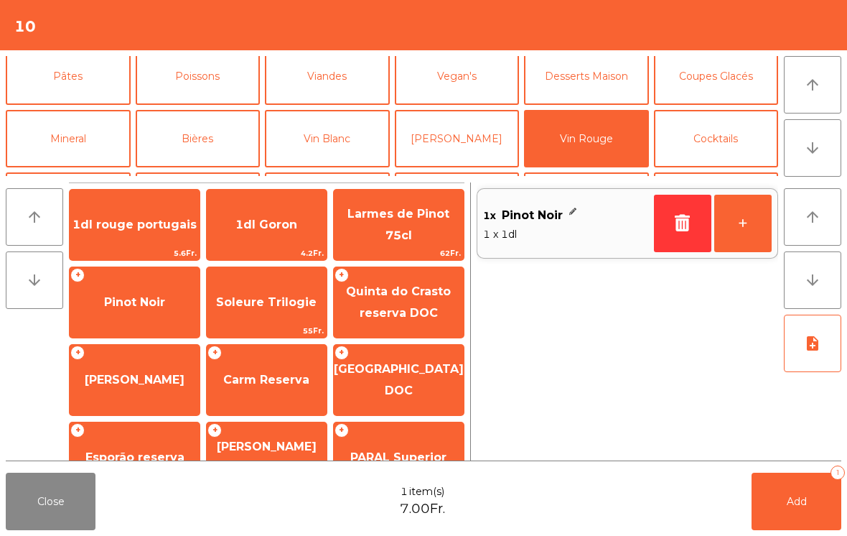
click at [207, 98] on button "Poissons" at bounding box center [198, 75] width 125 height 57
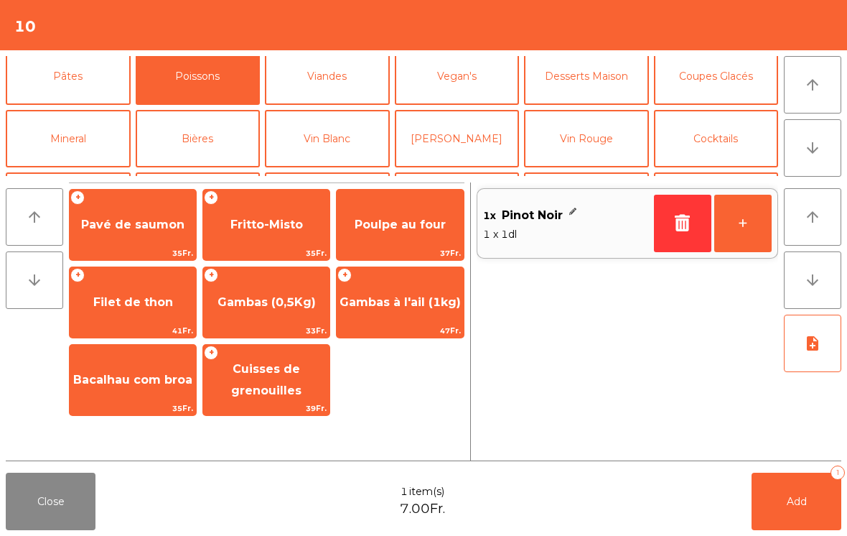
click at [304, 235] on span "Fritto-Misto" at bounding box center [266, 224] width 126 height 39
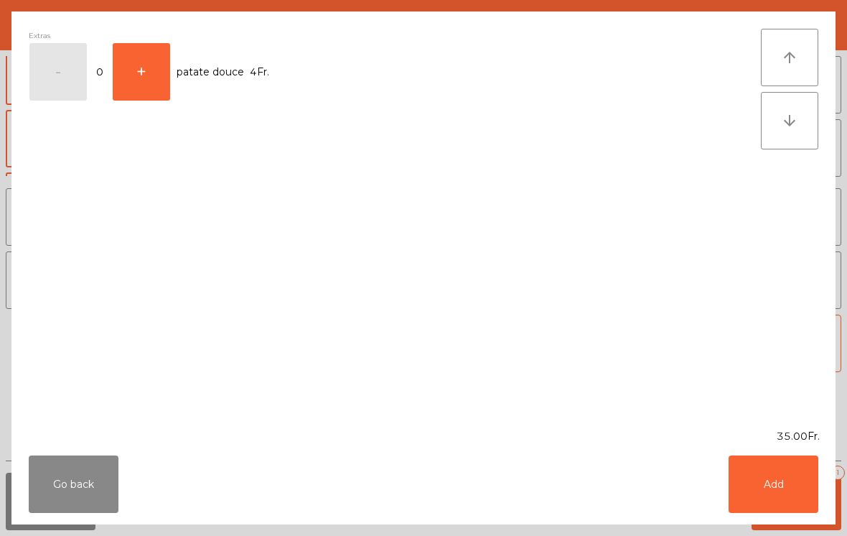
click at [783, 491] on button "Add" at bounding box center [774, 483] width 90 height 57
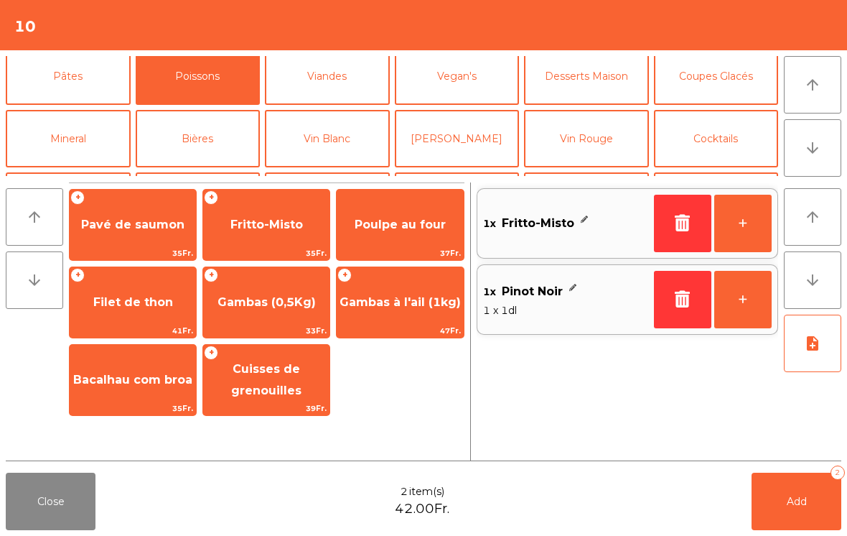
click at [791, 492] on button "Add 2" at bounding box center [797, 500] width 90 height 57
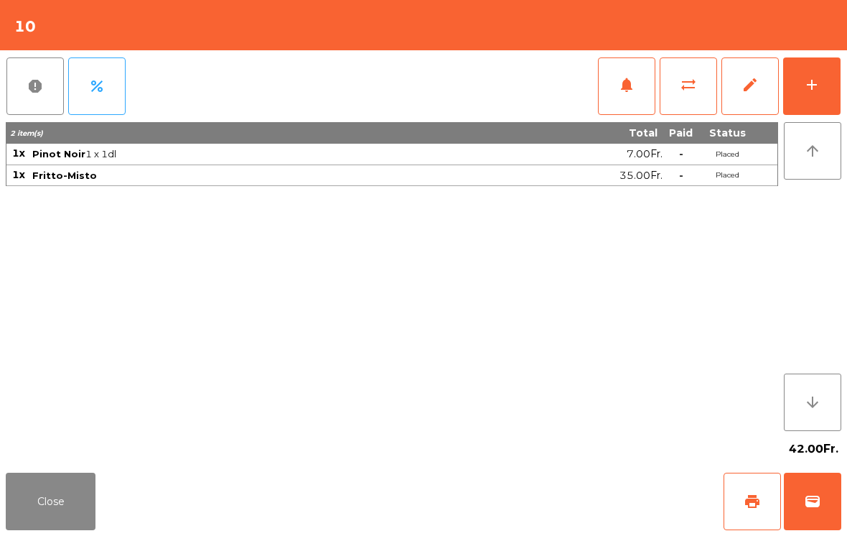
click at [49, 523] on button "Close" at bounding box center [51, 500] width 90 height 57
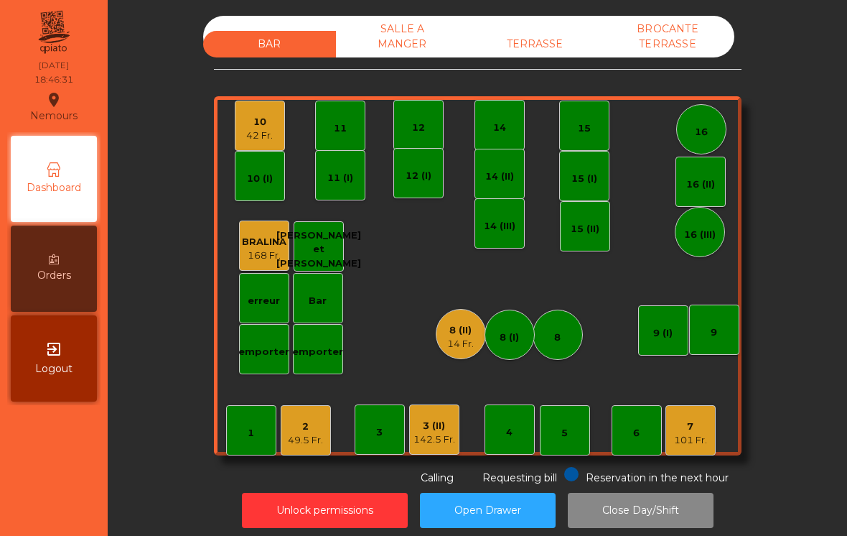
click at [330, 408] on div "2 49.5 Fr." at bounding box center [306, 430] width 50 height 50
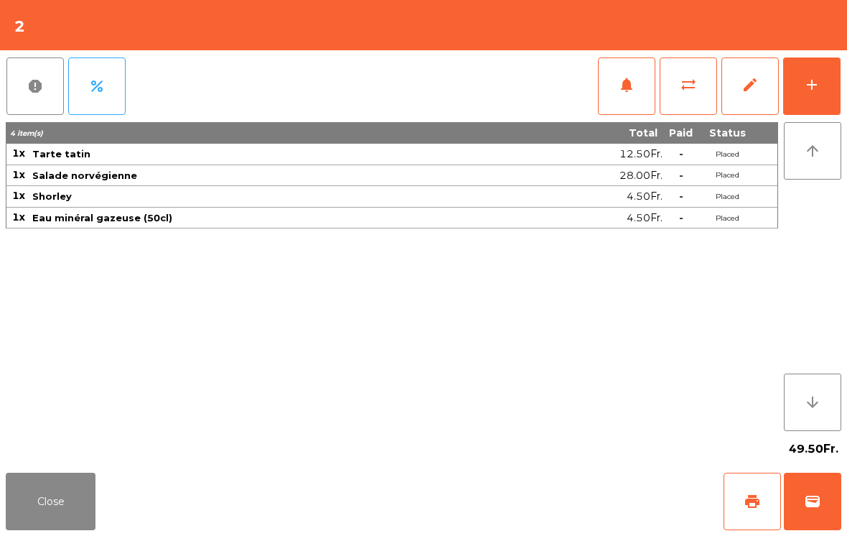
click at [82, 505] on button "Close" at bounding box center [51, 500] width 90 height 57
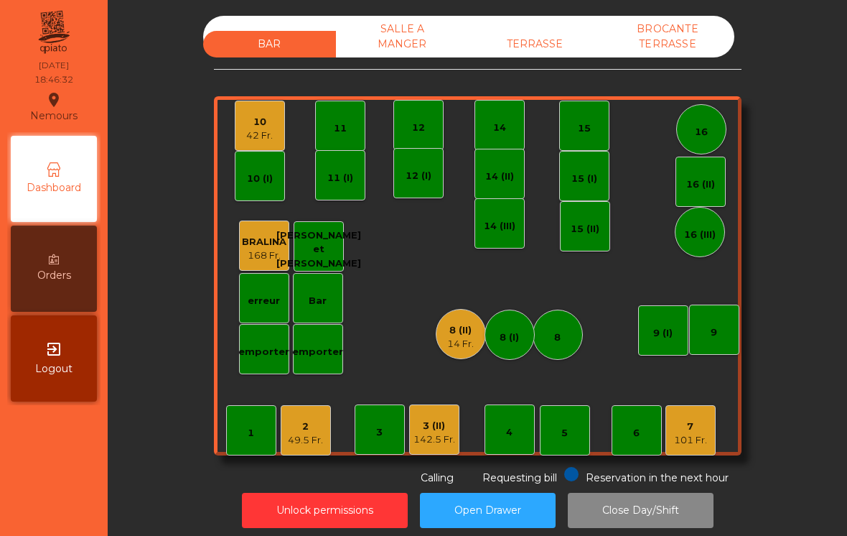
click at [298, 438] on div "49.5 Fr." at bounding box center [305, 440] width 35 height 14
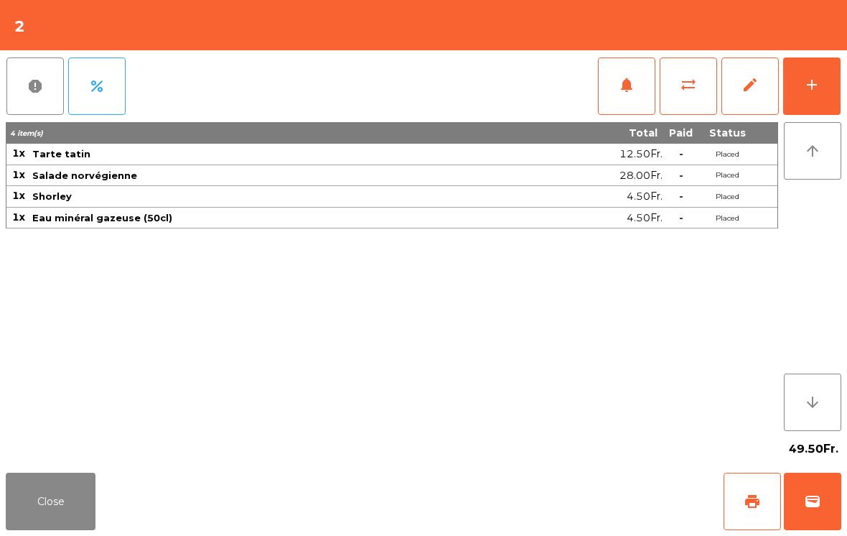
click at [806, 98] on button "add" at bounding box center [811, 85] width 57 height 57
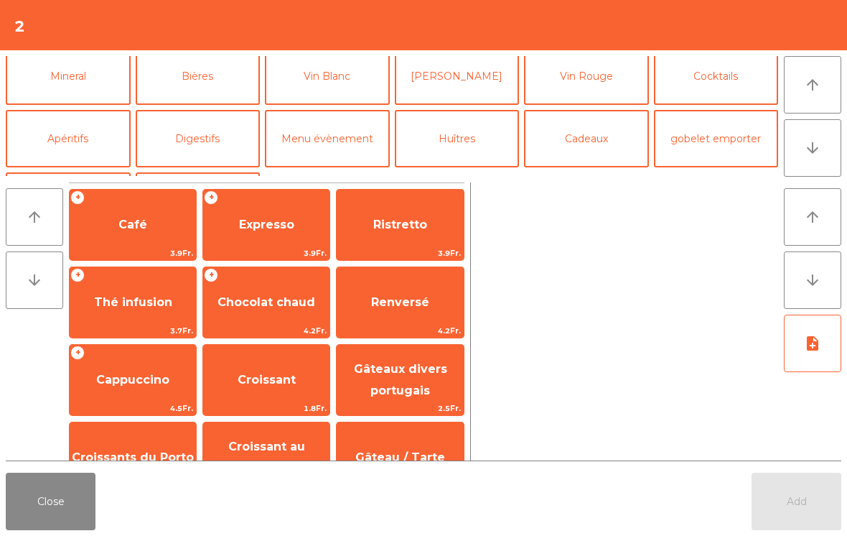
scroll to position [147, 0]
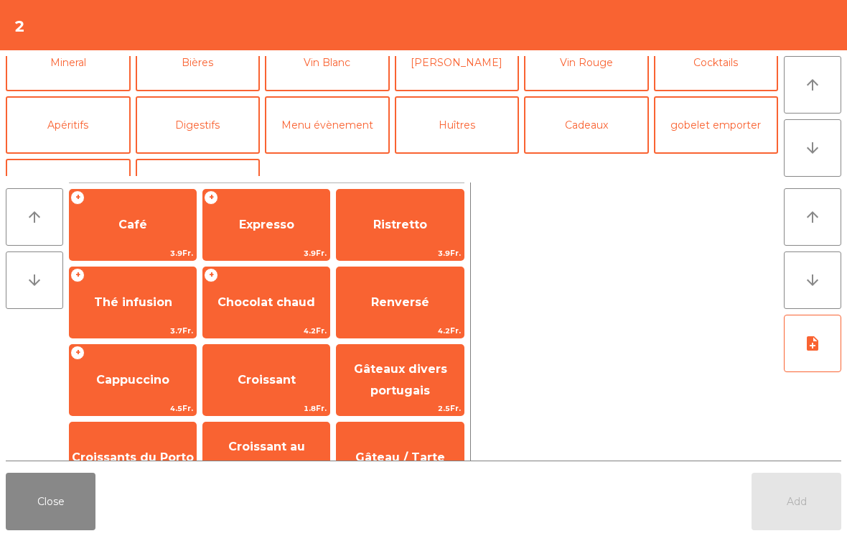
click at [83, 79] on button "Mineral" at bounding box center [68, 62] width 125 height 57
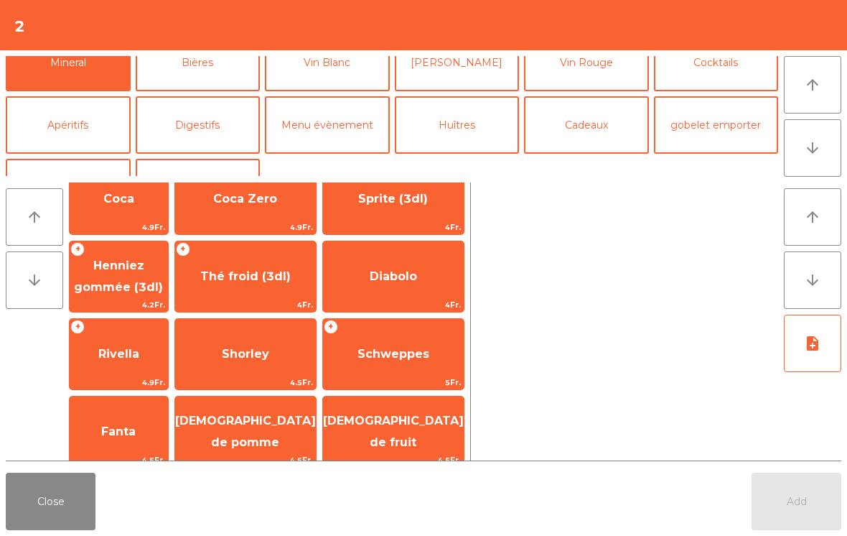
scroll to position [182, 0]
click at [264, 353] on span "Shorley" at bounding box center [245, 353] width 47 height 14
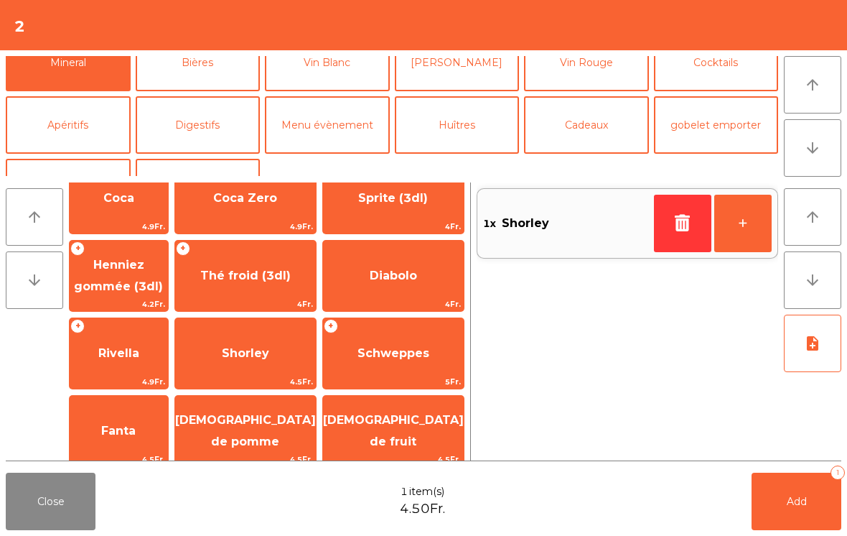
click at [766, 522] on button "Add 1" at bounding box center [797, 500] width 90 height 57
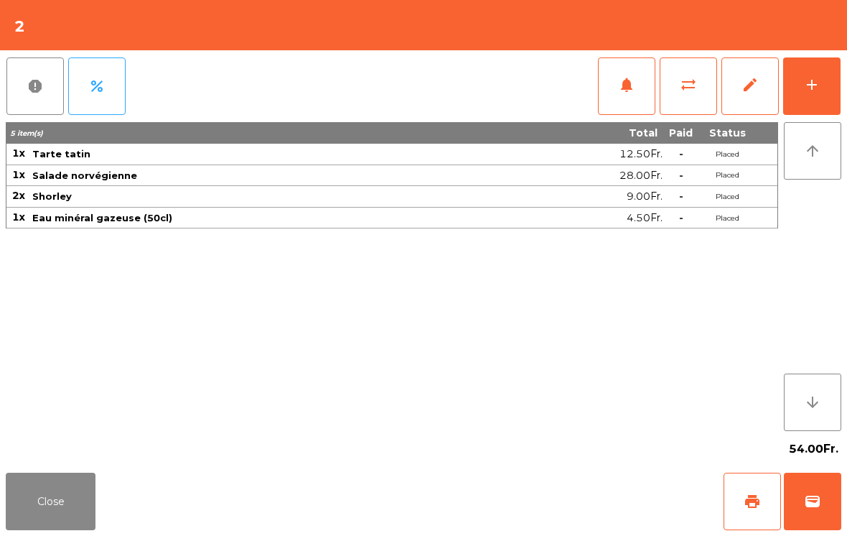
click at [52, 480] on button "Close" at bounding box center [51, 500] width 90 height 57
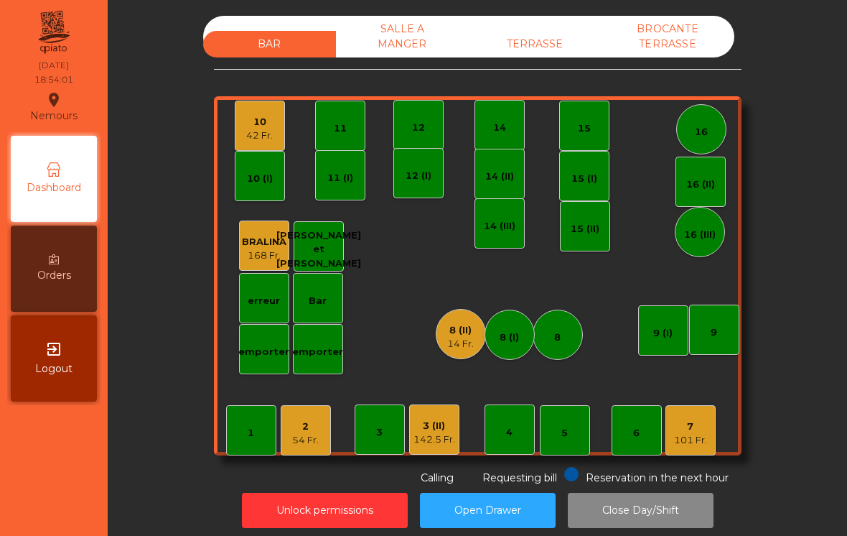
click at [558, 53] on div "TERRASSE" at bounding box center [535, 44] width 133 height 27
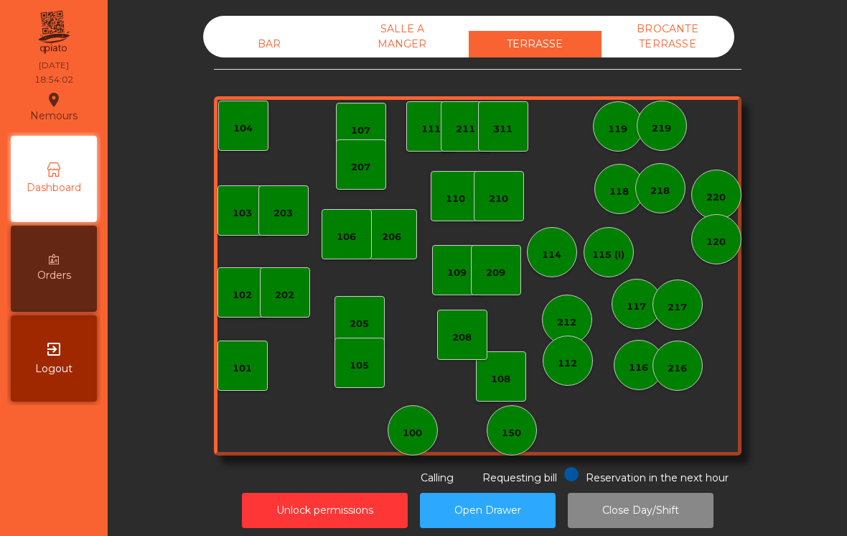
click at [276, 49] on div "BAR" at bounding box center [269, 44] width 133 height 27
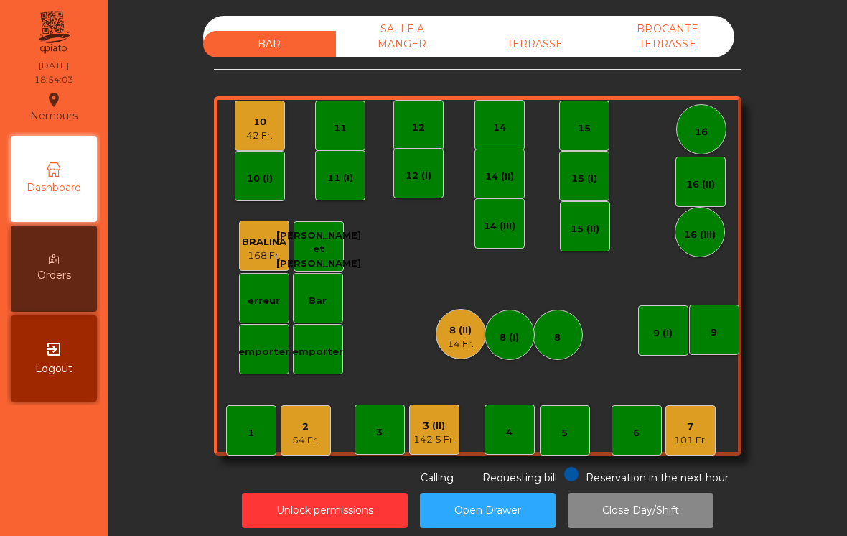
click at [277, 139] on div "10 42 Fr." at bounding box center [260, 126] width 50 height 50
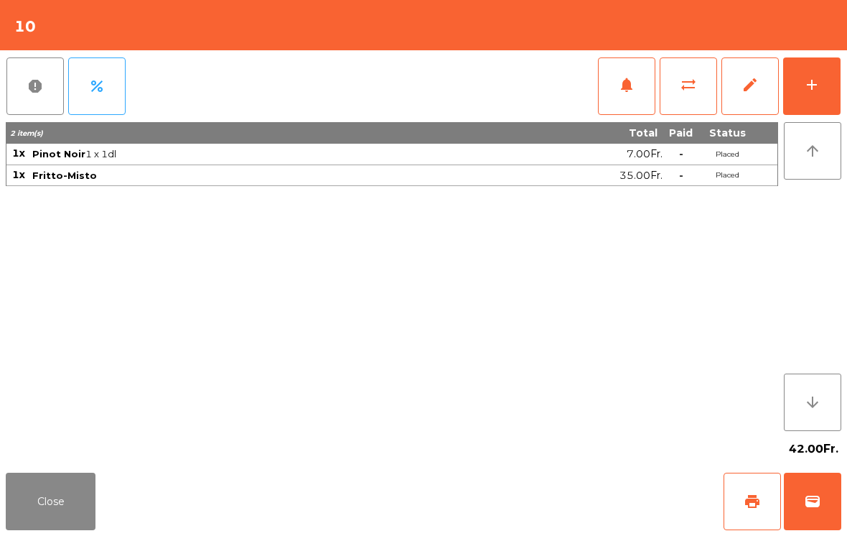
click at [60, 510] on button "Close" at bounding box center [51, 500] width 90 height 57
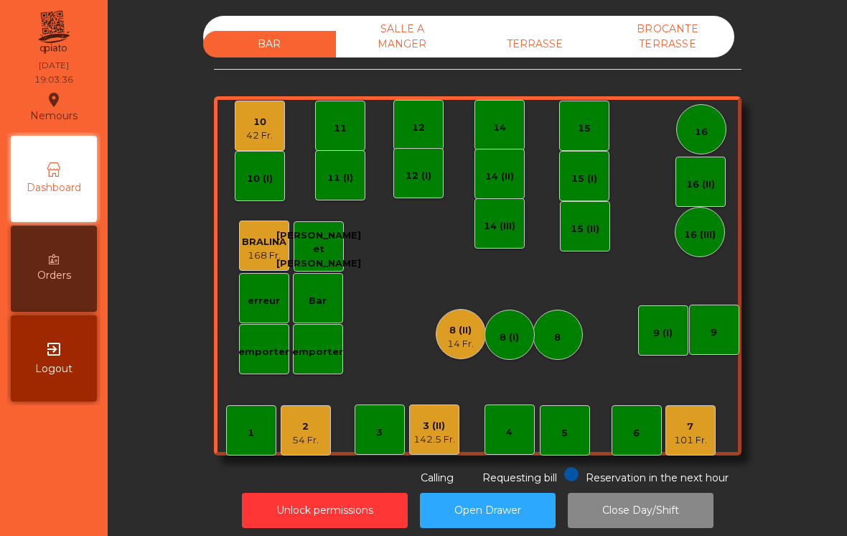
click at [696, 438] on div "101 Fr." at bounding box center [690, 440] width 33 height 14
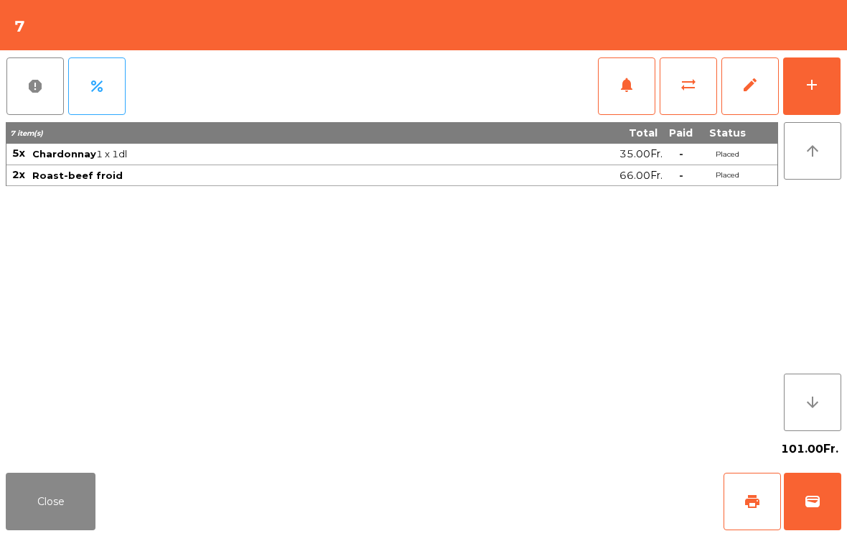
click at [829, 83] on button "add" at bounding box center [811, 85] width 57 height 57
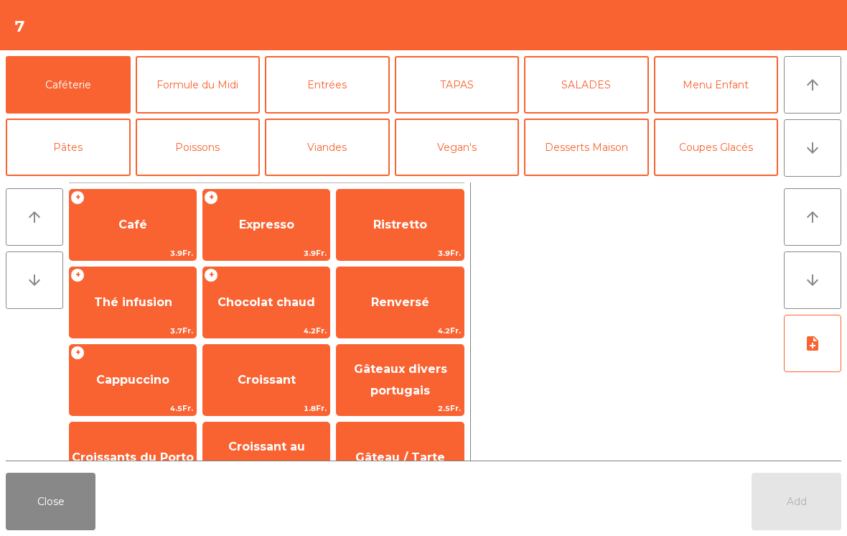
click at [289, 241] on span "Expresso" at bounding box center [266, 224] width 126 height 39
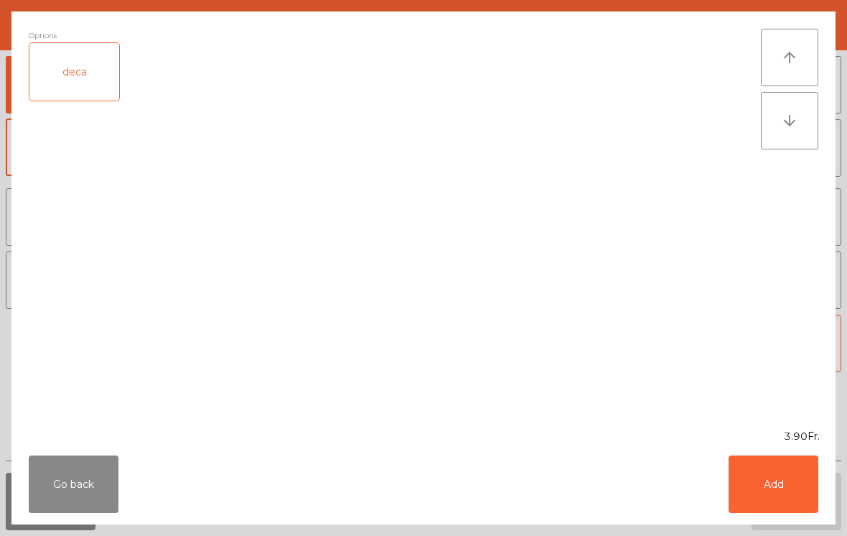
click at [776, 477] on button "Add" at bounding box center [774, 483] width 90 height 57
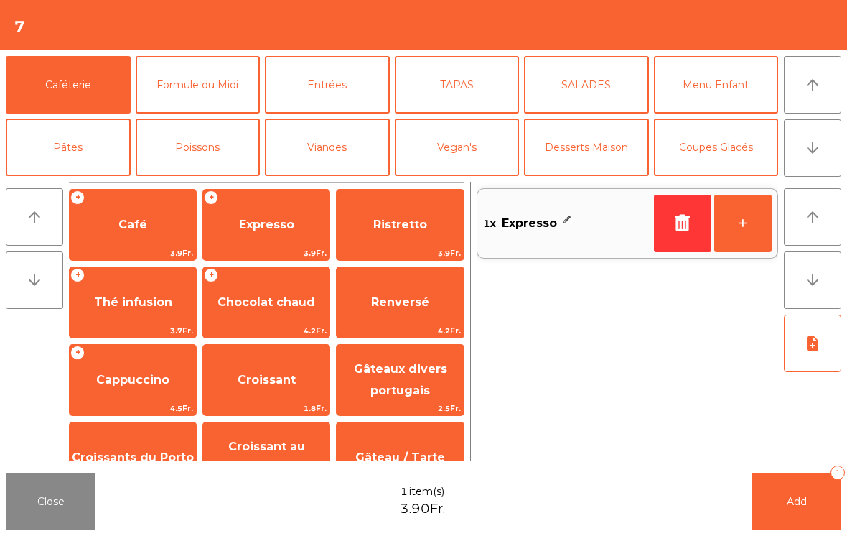
click at [754, 213] on button "+" at bounding box center [742, 223] width 57 height 57
click at [803, 486] on button "Add 2" at bounding box center [797, 500] width 90 height 57
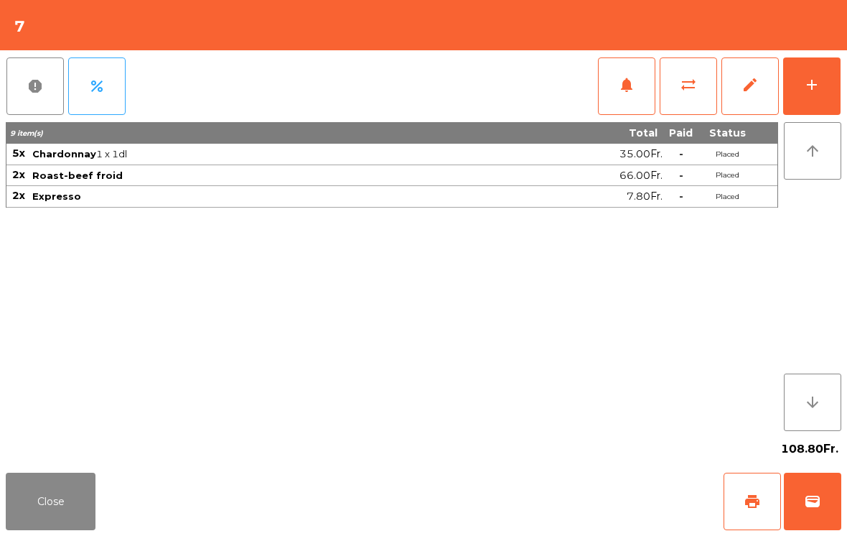
click at [75, 518] on button "Close" at bounding box center [51, 500] width 90 height 57
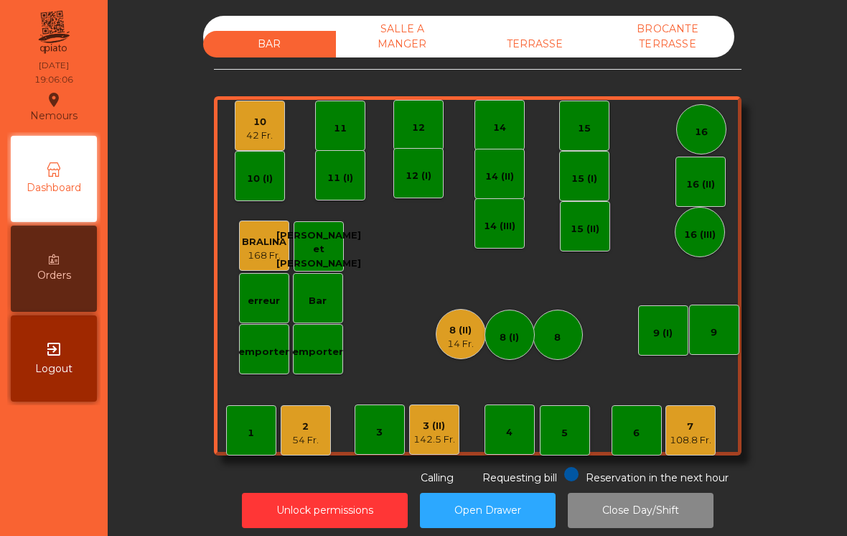
click at [714, 424] on div "7 108.8 Fr." at bounding box center [691, 430] width 50 height 50
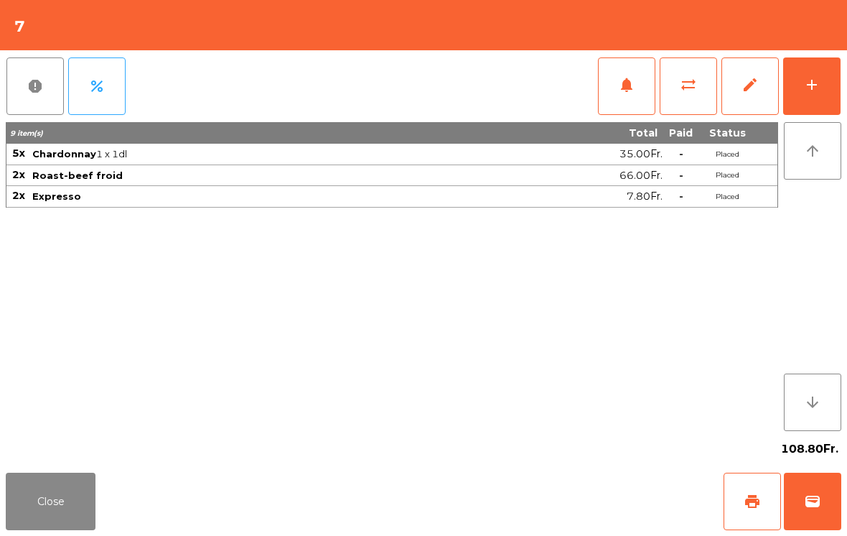
click at [738, 497] on button "print" at bounding box center [752, 500] width 57 height 57
click at [15, 528] on button "Close" at bounding box center [51, 500] width 90 height 57
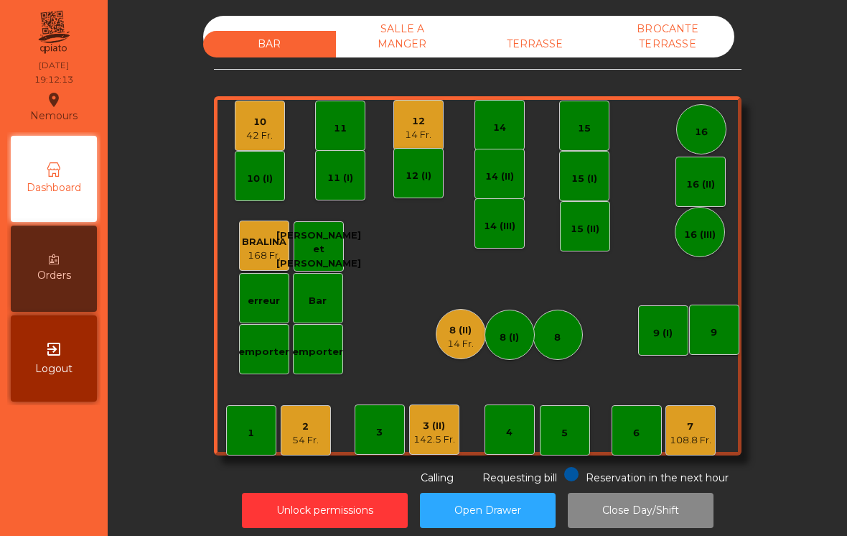
click at [533, 437] on div "4" at bounding box center [510, 429] width 50 height 50
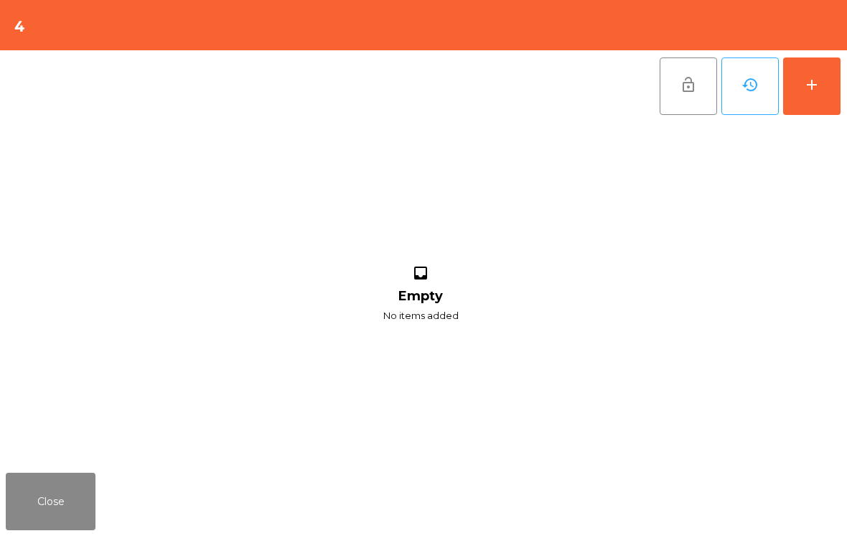
click at [815, 72] on button "add" at bounding box center [811, 85] width 57 height 57
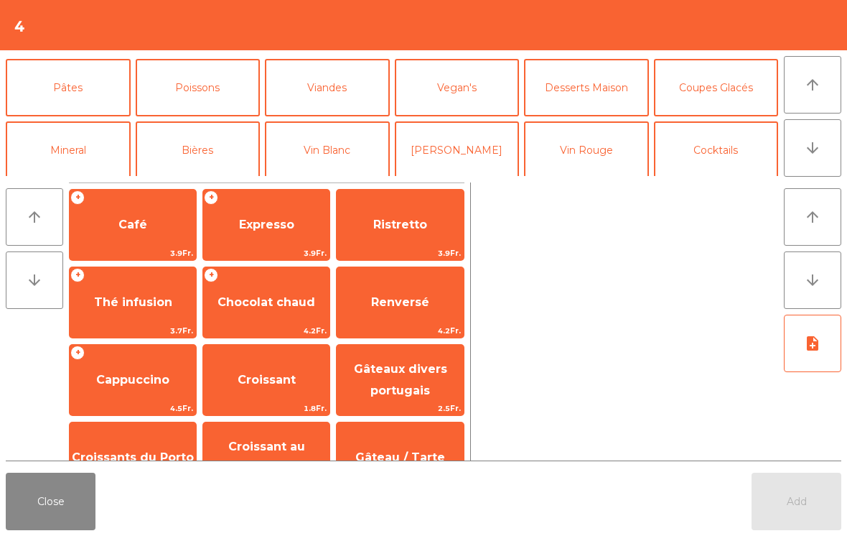
scroll to position [61, 0]
click at [209, 149] on button "Bières" at bounding box center [198, 148] width 125 height 57
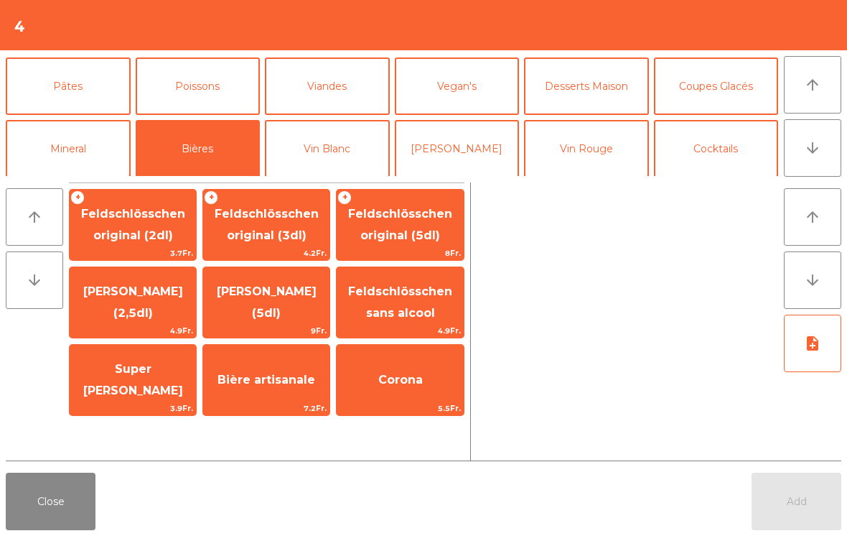
click at [266, 396] on span "Bière artisanale" at bounding box center [266, 379] width 126 height 39
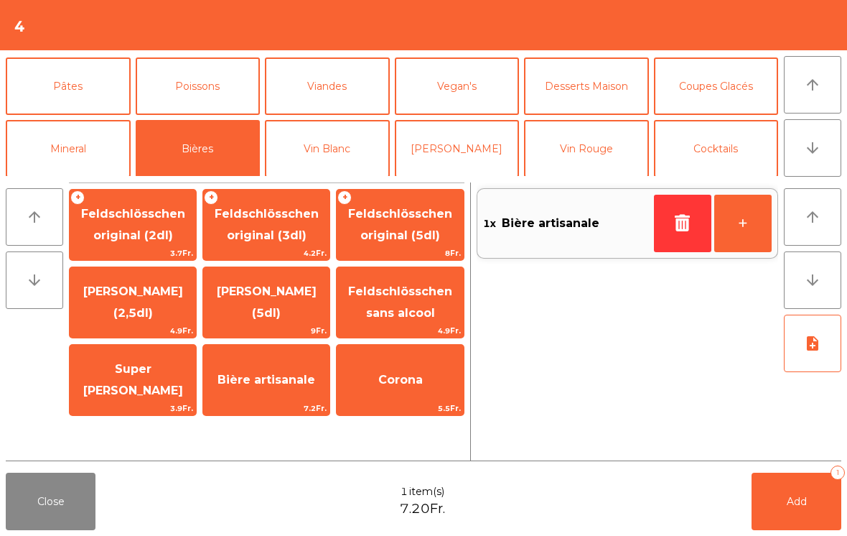
click at [291, 383] on span "Bière artisanale" at bounding box center [267, 380] width 98 height 14
click at [783, 506] on button "Add 2" at bounding box center [797, 500] width 90 height 57
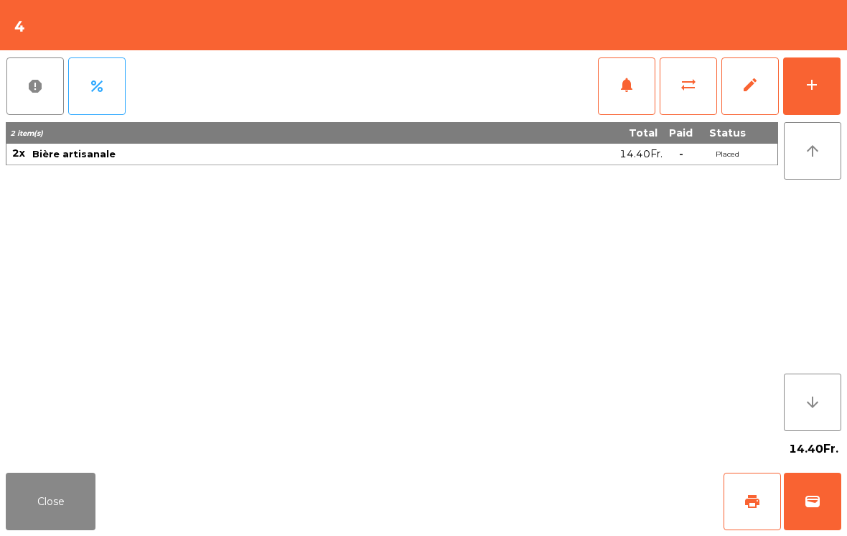
click at [63, 456] on div "14.40Fr." at bounding box center [424, 449] width 836 height 36
click at [59, 508] on button "Close" at bounding box center [51, 500] width 90 height 57
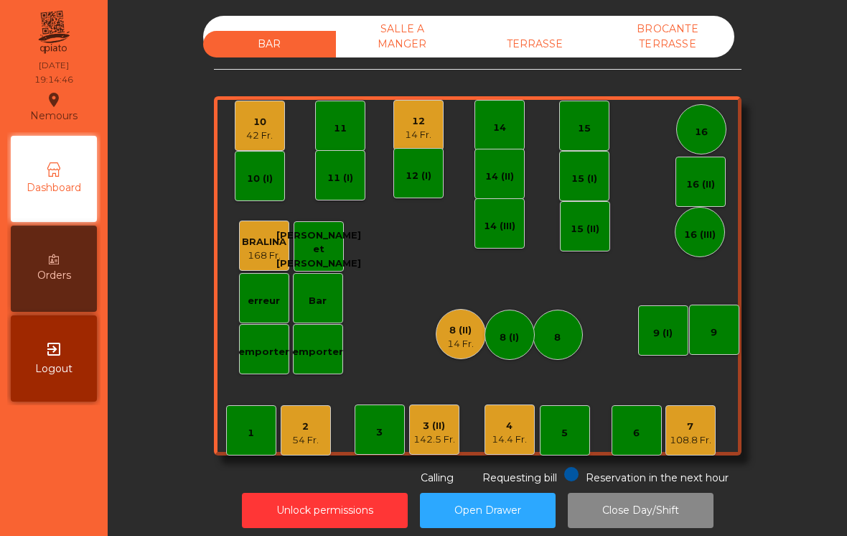
click at [312, 425] on div "2" at bounding box center [305, 426] width 27 height 14
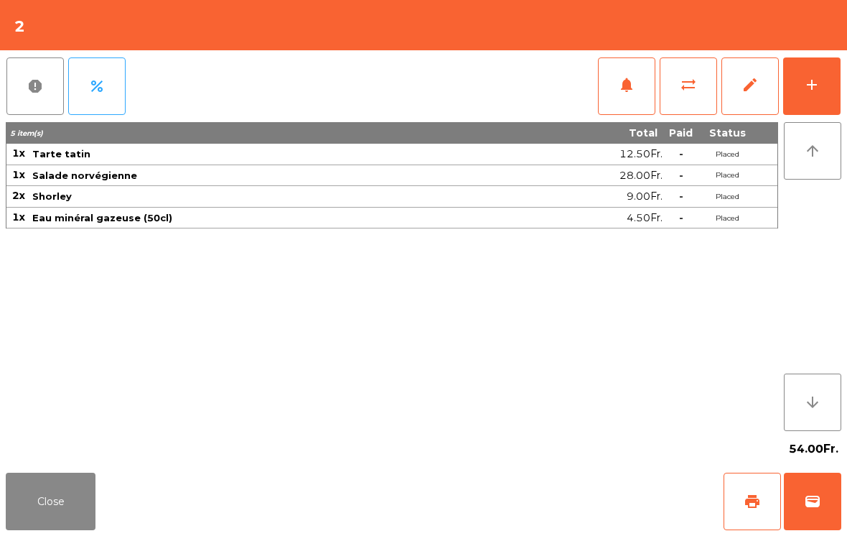
click at [743, 523] on button "print" at bounding box center [752, 500] width 57 height 57
click at [820, 515] on button "wallet" at bounding box center [812, 500] width 57 height 57
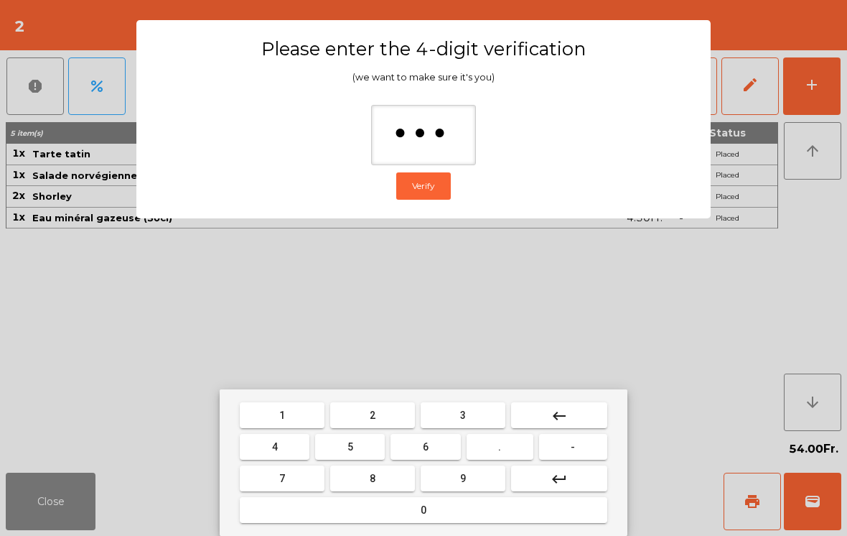
type input "****"
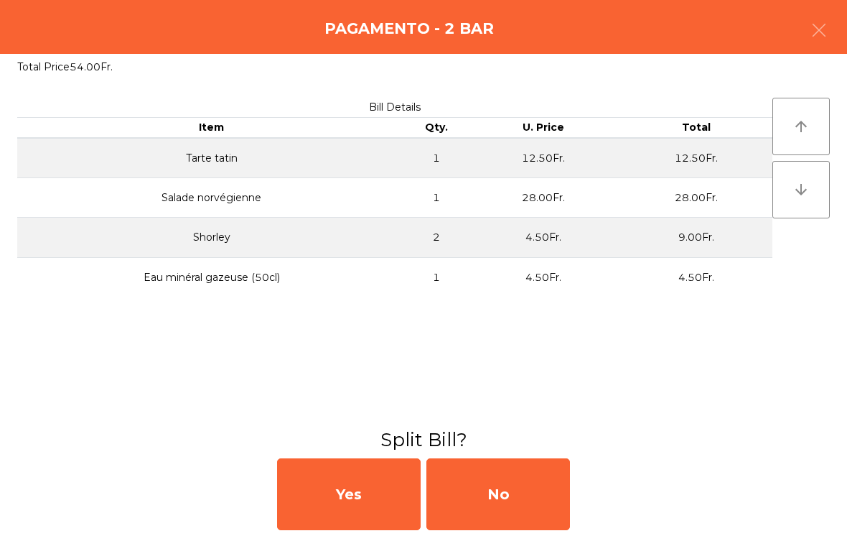
click at [528, 479] on div "No" at bounding box center [498, 494] width 144 height 72
click at [524, 490] on div "No" at bounding box center [498, 494] width 144 height 72
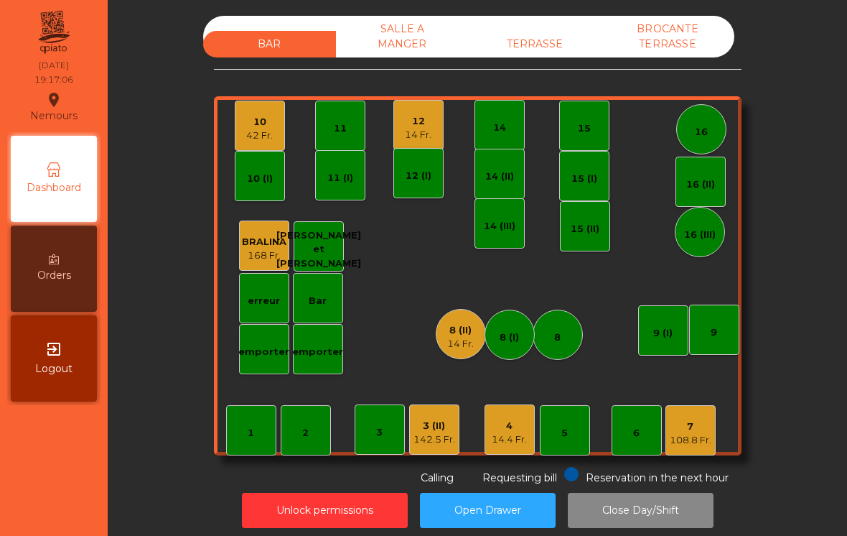
click at [695, 421] on div "7" at bounding box center [691, 426] width 42 height 14
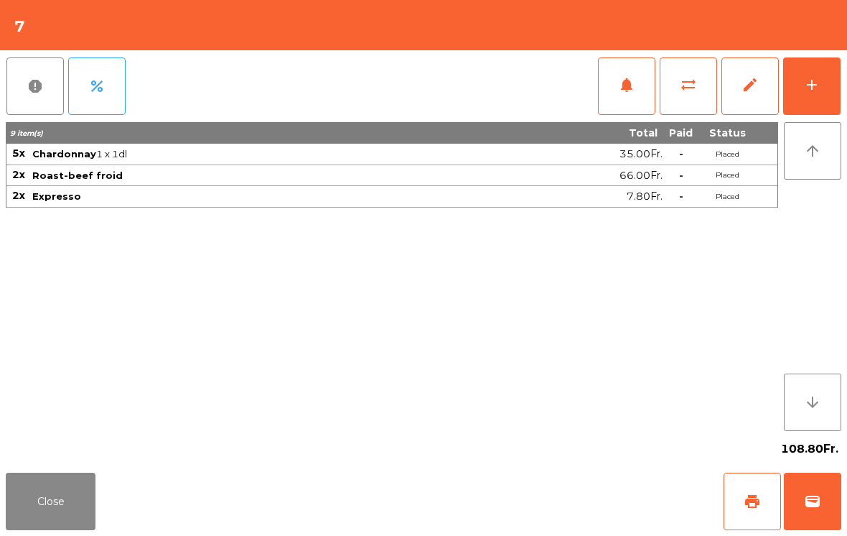
click at [839, 495] on button "wallet" at bounding box center [812, 500] width 57 height 57
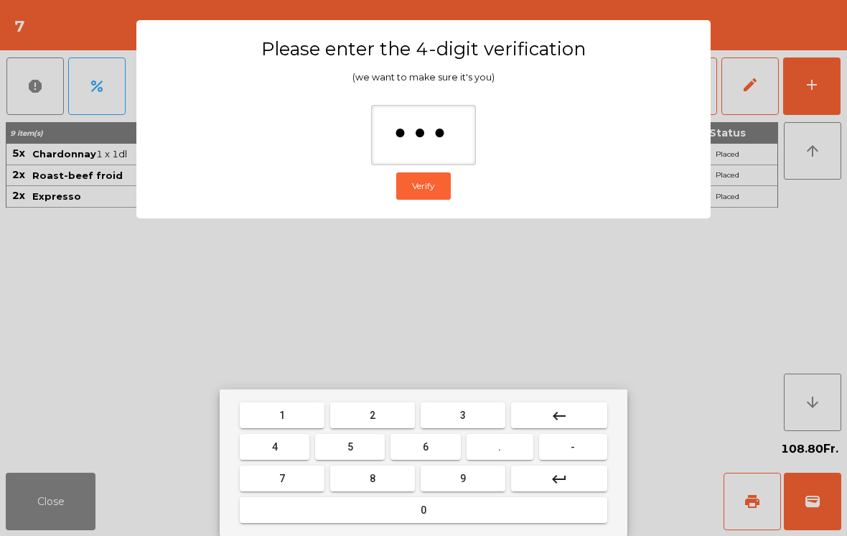
type input "****"
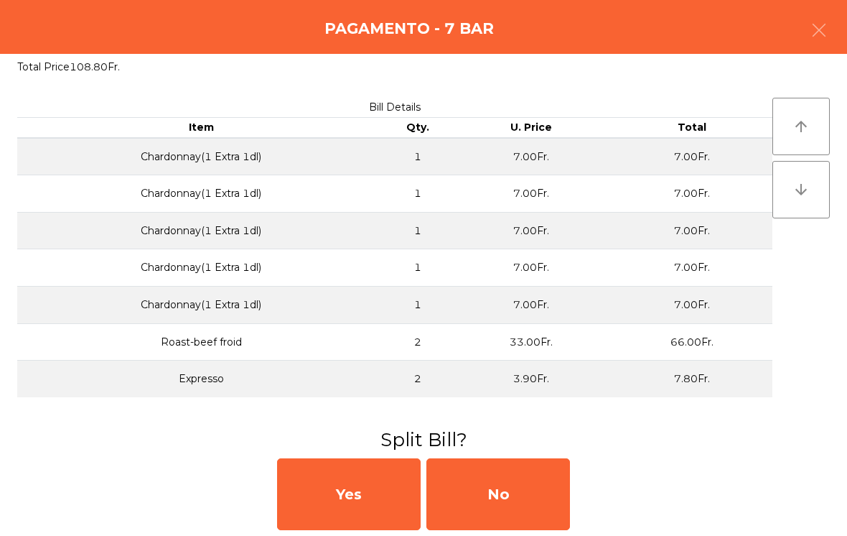
click at [544, 493] on div "No" at bounding box center [498, 494] width 144 height 72
click at [517, 498] on div "MB" at bounding box center [498, 494] width 144 height 72
click at [527, 502] on div "No" at bounding box center [498, 494] width 144 height 72
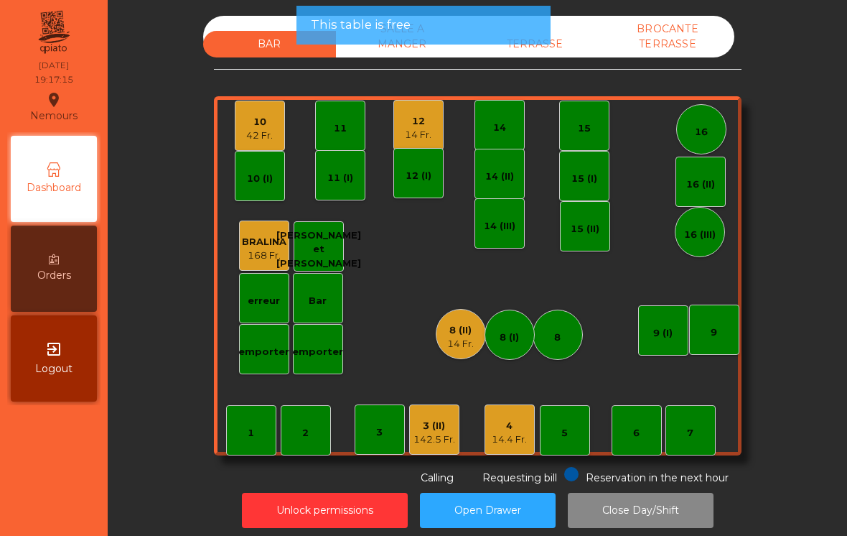
click at [446, 327] on div "8 (II) 14 Fr." at bounding box center [461, 334] width 50 height 50
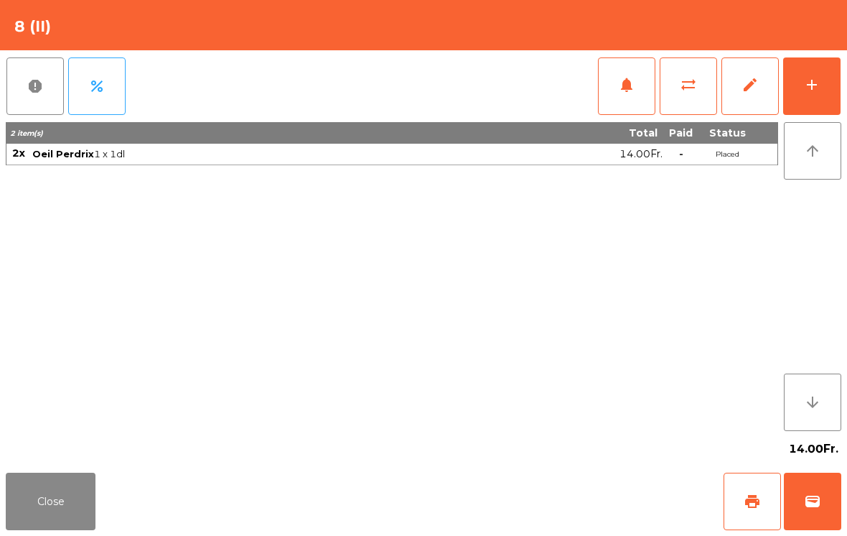
click at [811, 506] on span "wallet" at bounding box center [812, 501] width 17 height 17
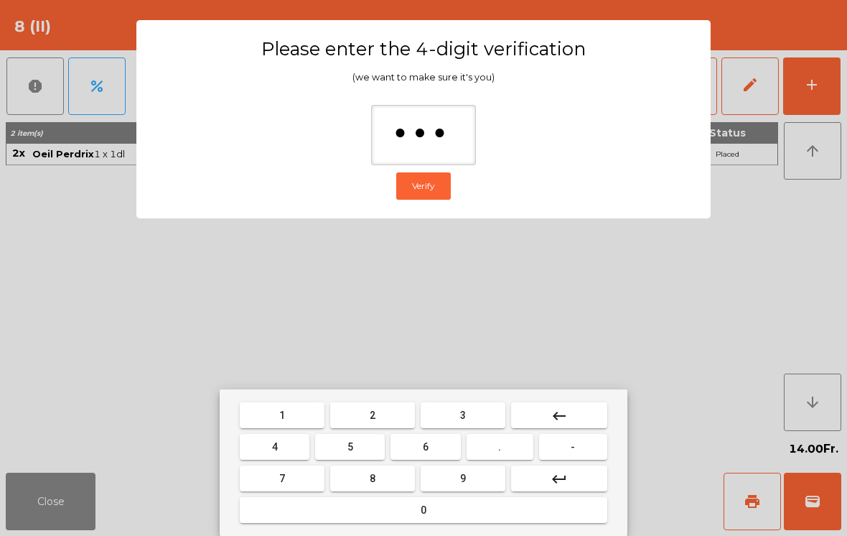
type input "****"
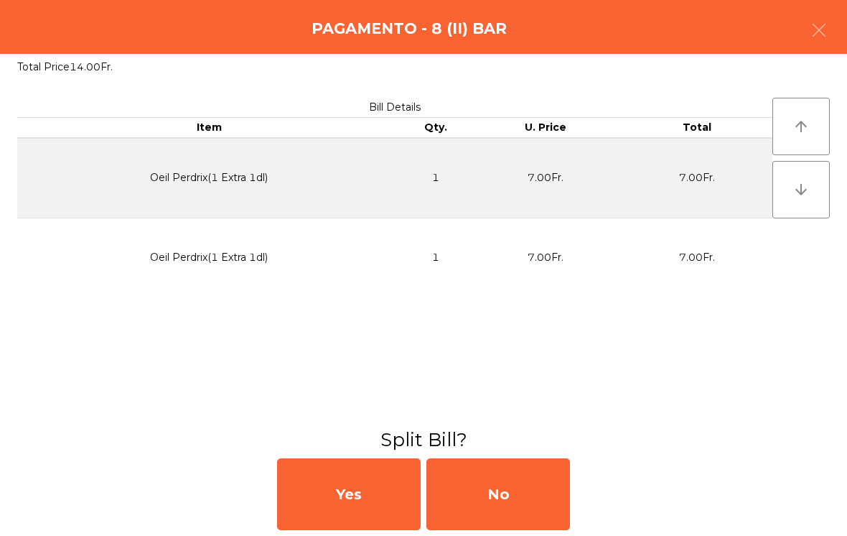
click at [568, 475] on div "No" at bounding box center [498, 494] width 144 height 72
click at [528, 489] on div "MB" at bounding box center [498, 494] width 144 height 72
click at [530, 498] on div "No" at bounding box center [498, 494] width 144 height 72
click at [523, 494] on div "No" at bounding box center [498, 494] width 144 height 72
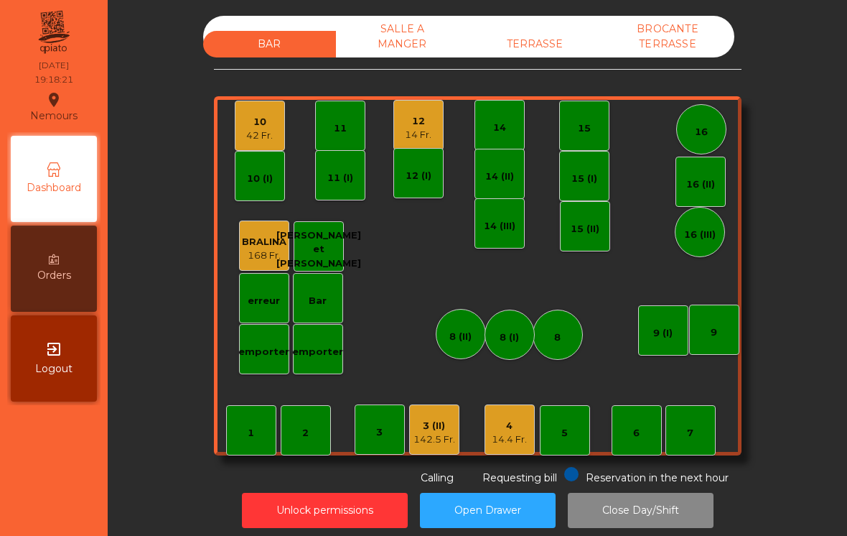
click at [409, 123] on div "12" at bounding box center [418, 121] width 27 height 14
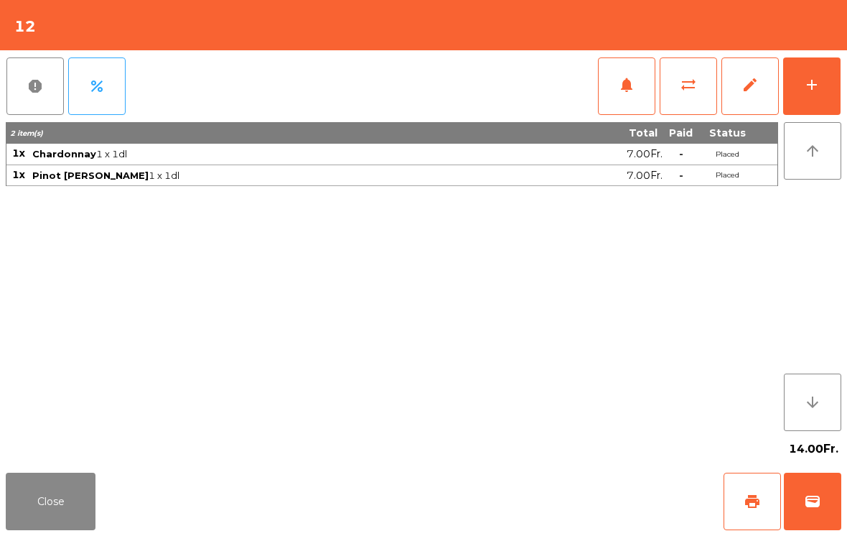
click at [27, 519] on button "Close" at bounding box center [51, 500] width 90 height 57
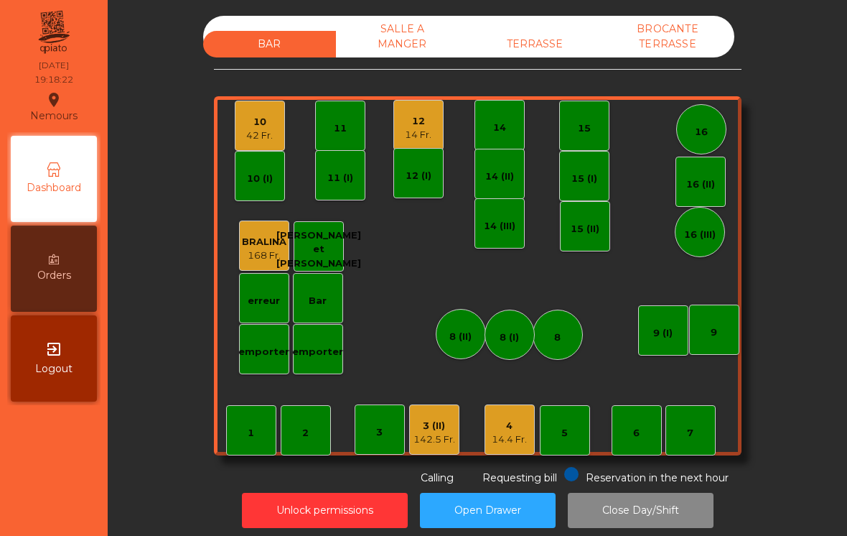
click at [517, 436] on div "14.4 Fr." at bounding box center [509, 439] width 35 height 14
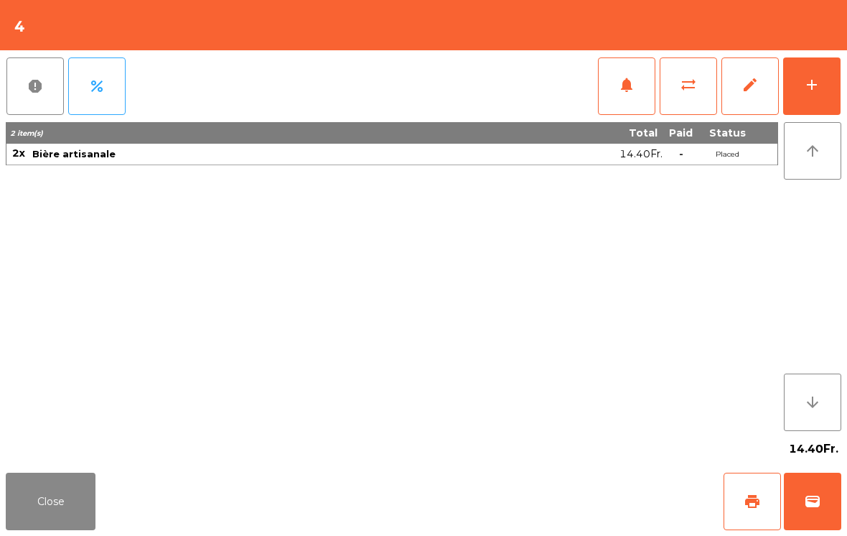
click at [829, 113] on button "add" at bounding box center [811, 85] width 57 height 57
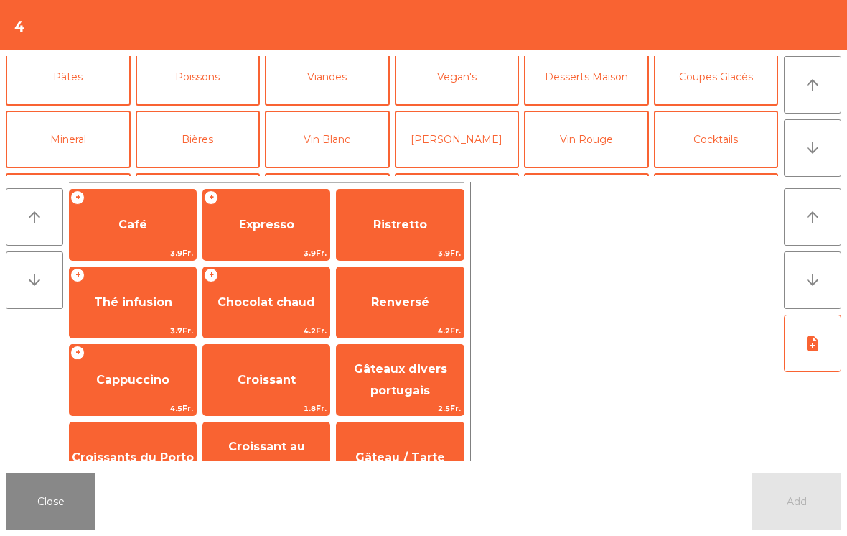
scroll to position [71, 0]
click at [351, 144] on button "Vin Blanc" at bounding box center [327, 138] width 125 height 57
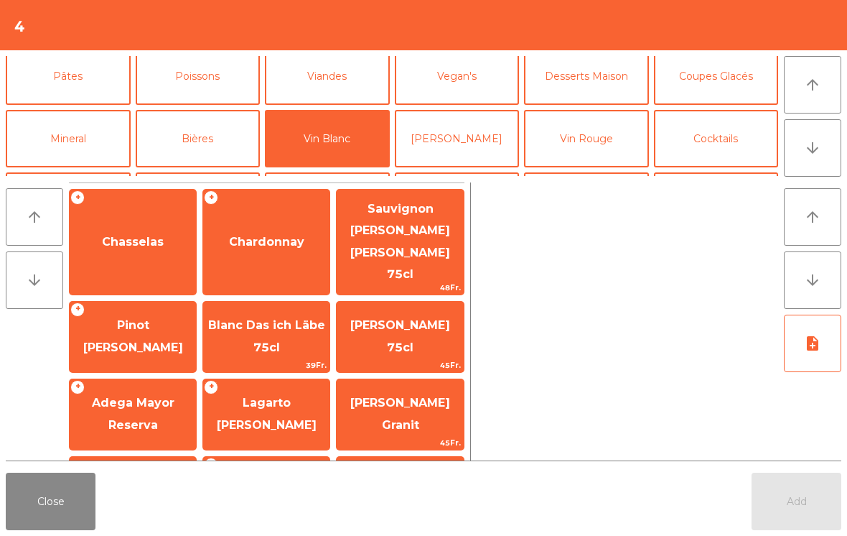
click at [233, 83] on button "Poissons" at bounding box center [198, 75] width 125 height 57
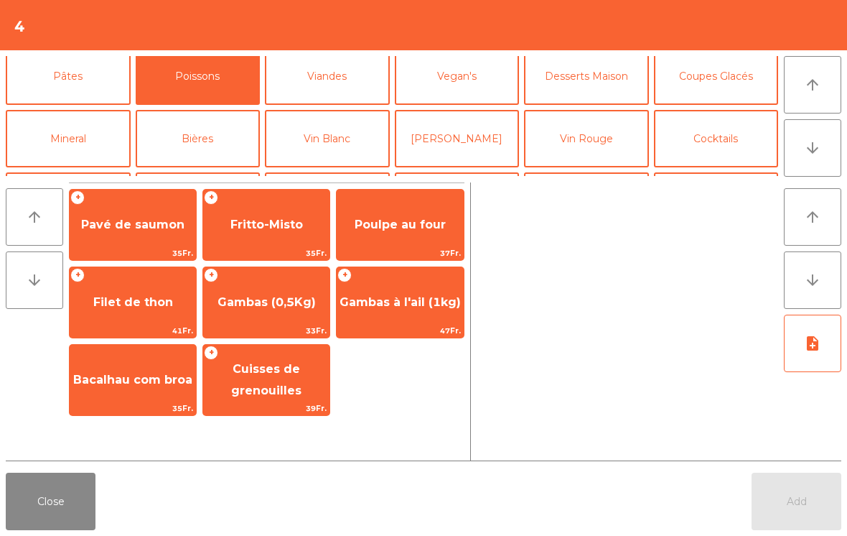
click at [251, 243] on span "Fritto-Misto" at bounding box center [266, 224] width 126 height 39
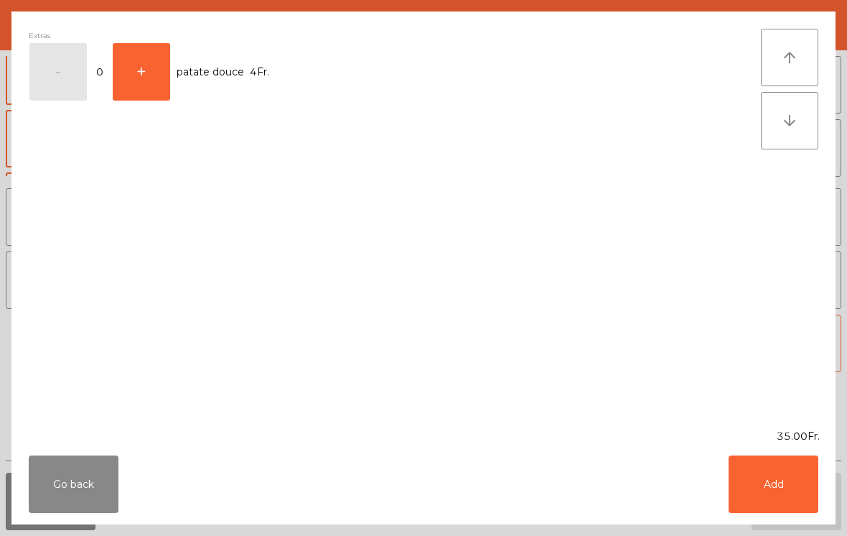
click at [791, 491] on button "Add" at bounding box center [774, 483] width 90 height 57
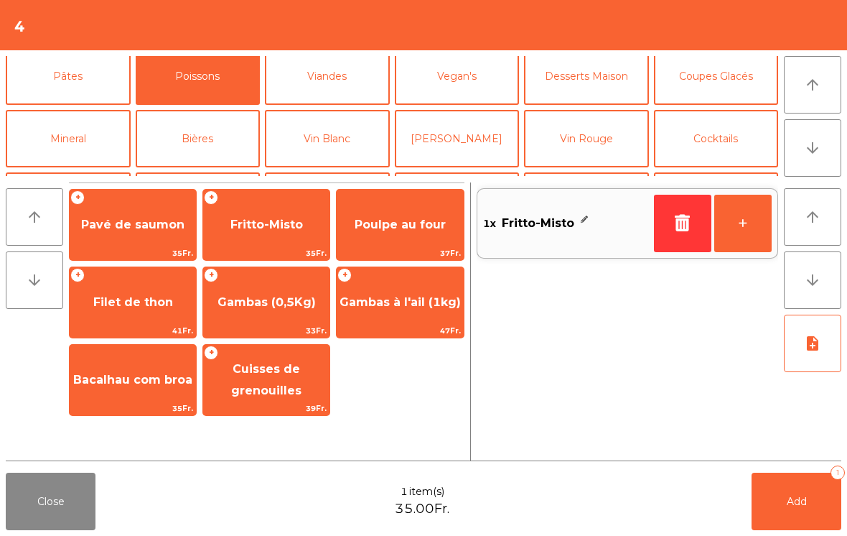
click at [347, 80] on button "Viandes" at bounding box center [327, 75] width 125 height 57
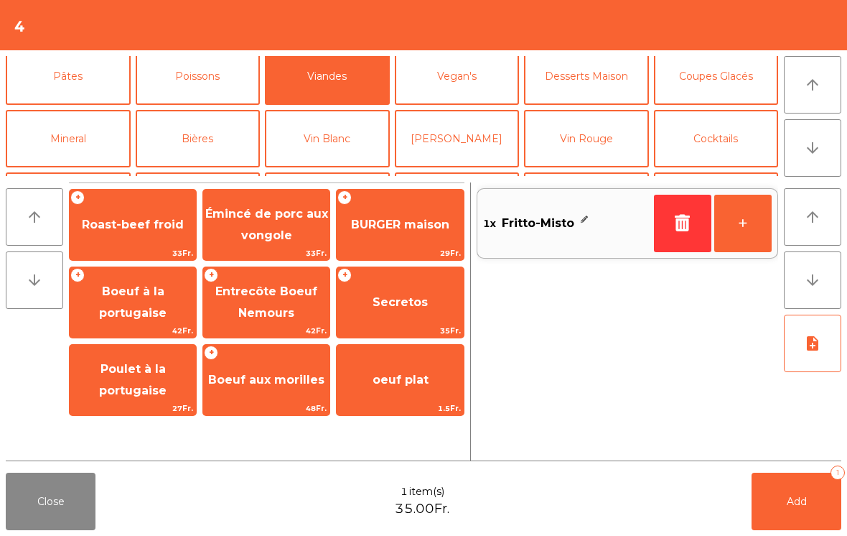
click at [393, 306] on span "Secretos" at bounding box center [400, 302] width 55 height 14
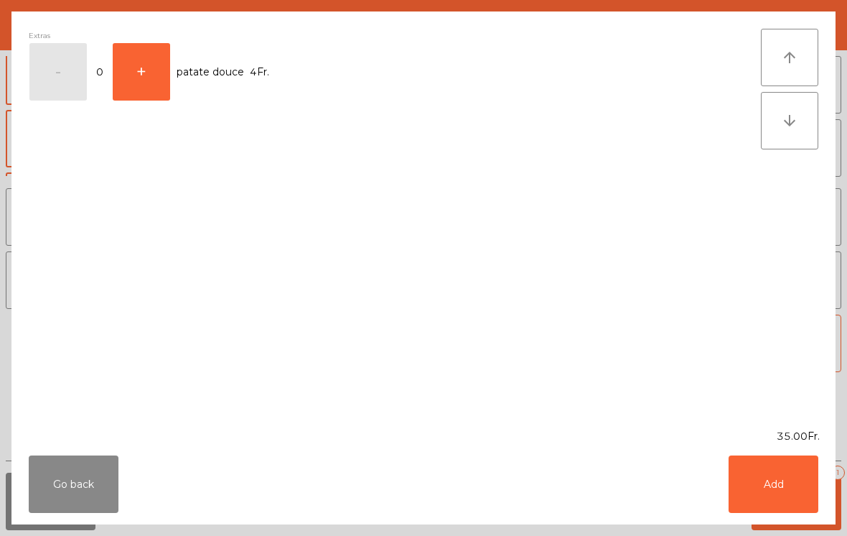
click at [785, 490] on button "Add" at bounding box center [774, 483] width 90 height 57
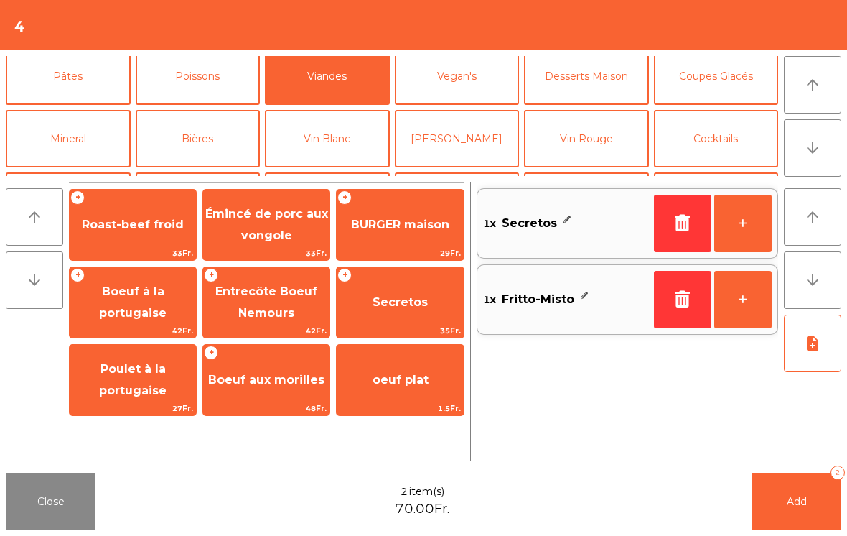
click at [798, 513] on button "Add 2" at bounding box center [797, 500] width 90 height 57
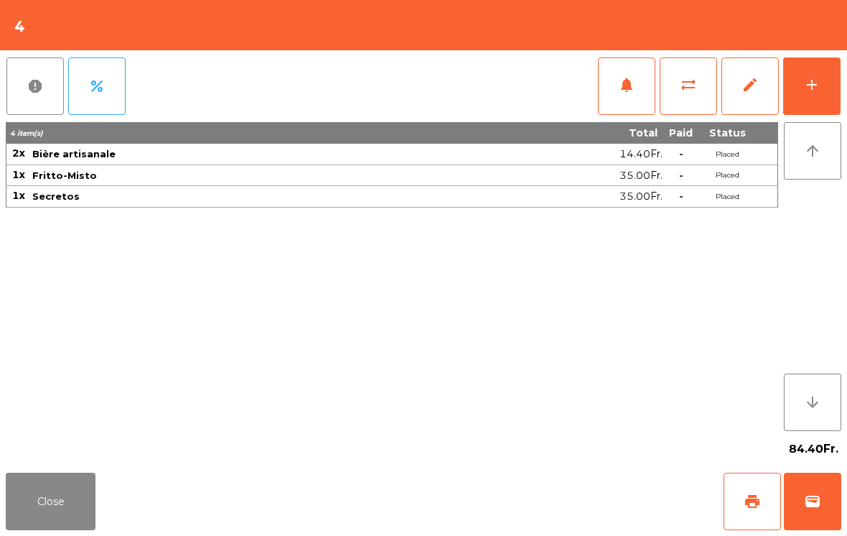
click at [63, 476] on button "Close" at bounding box center [51, 500] width 90 height 57
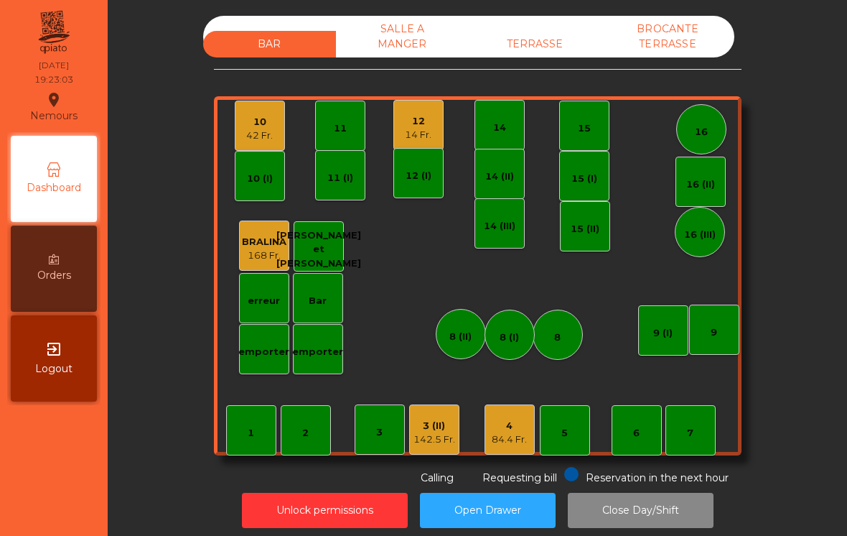
click at [261, 130] on div "42 Fr." at bounding box center [259, 136] width 27 height 14
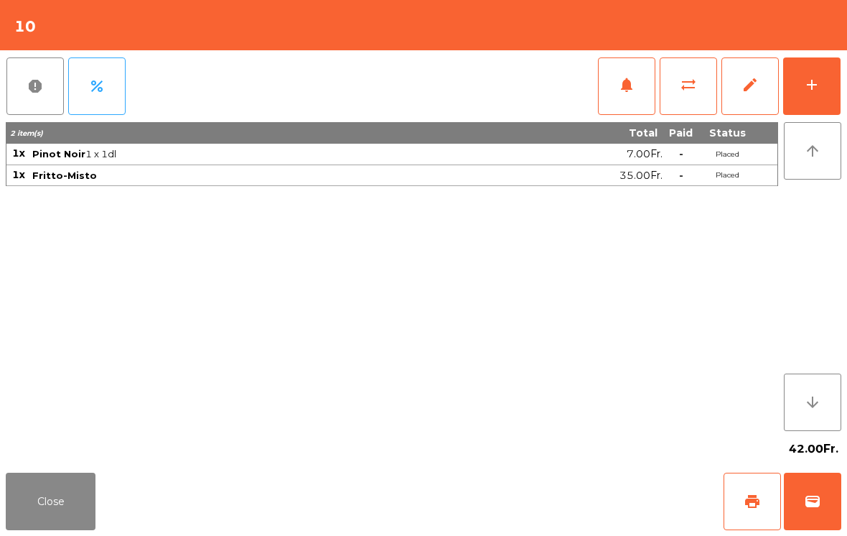
click at [759, 490] on button "print" at bounding box center [752, 500] width 57 height 57
click at [48, 514] on button "Close" at bounding box center [51, 500] width 90 height 57
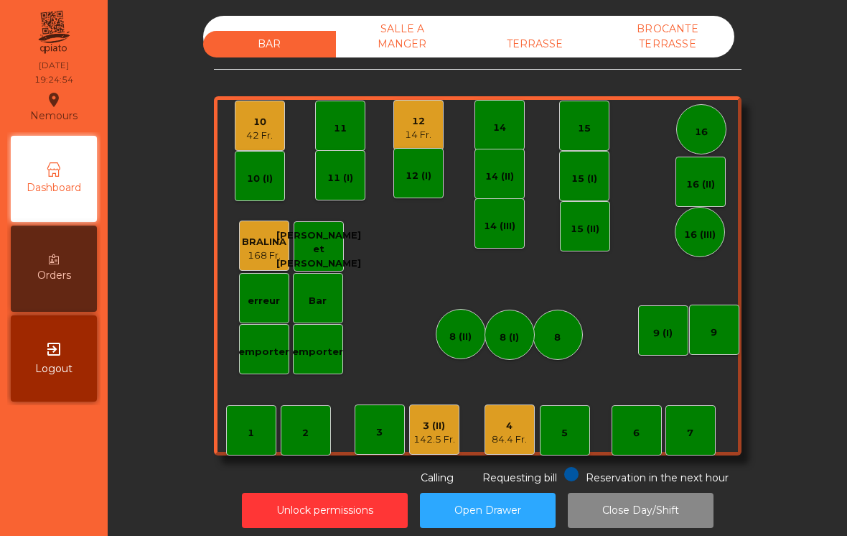
click at [503, 439] on div "84.4 Fr." at bounding box center [509, 439] width 35 height 14
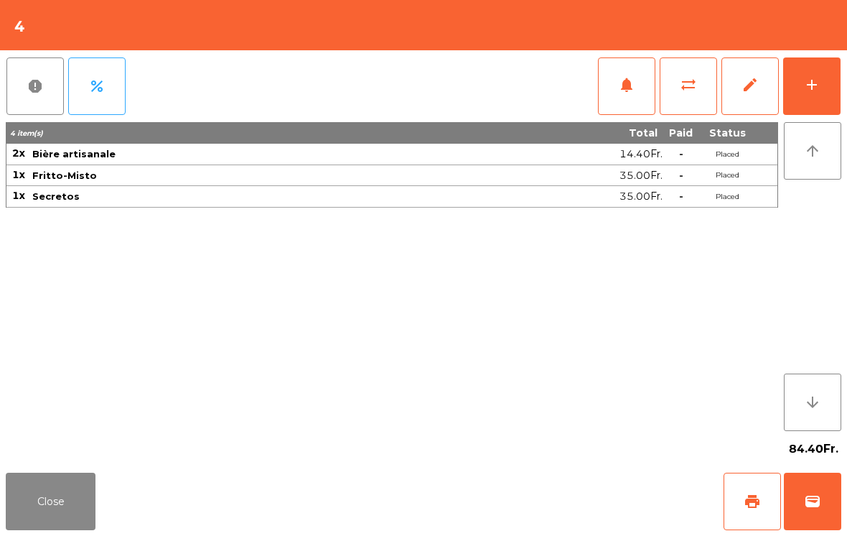
click at [819, 82] on div "add" at bounding box center [811, 84] width 17 height 17
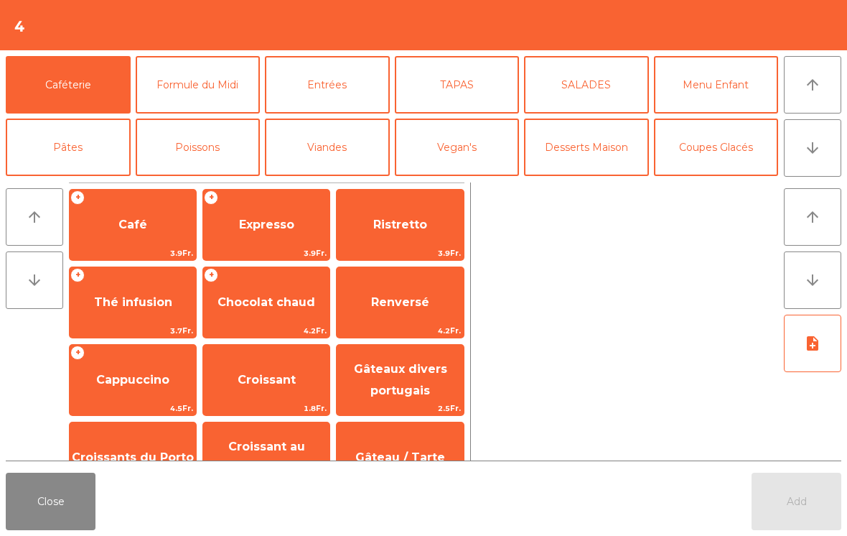
click at [310, 97] on button "Entrées" at bounding box center [327, 84] width 125 height 57
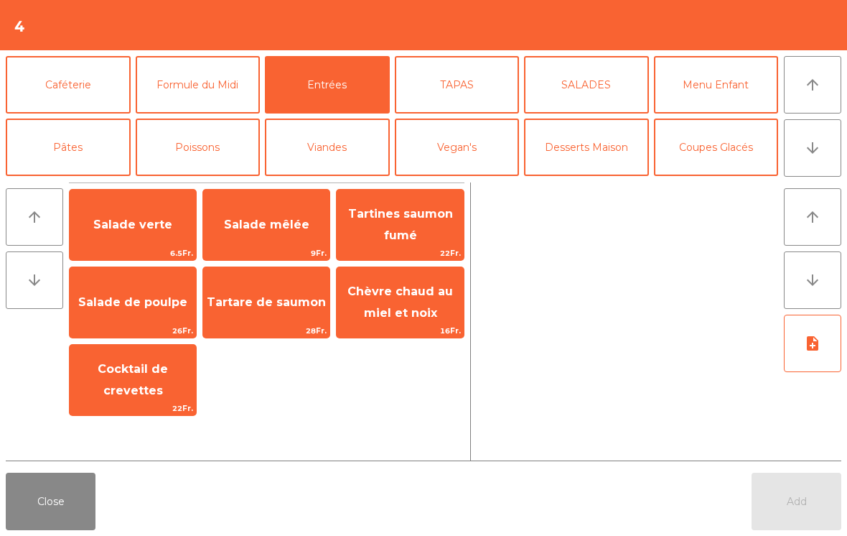
click at [66, 64] on button "Caféterie" at bounding box center [68, 84] width 125 height 57
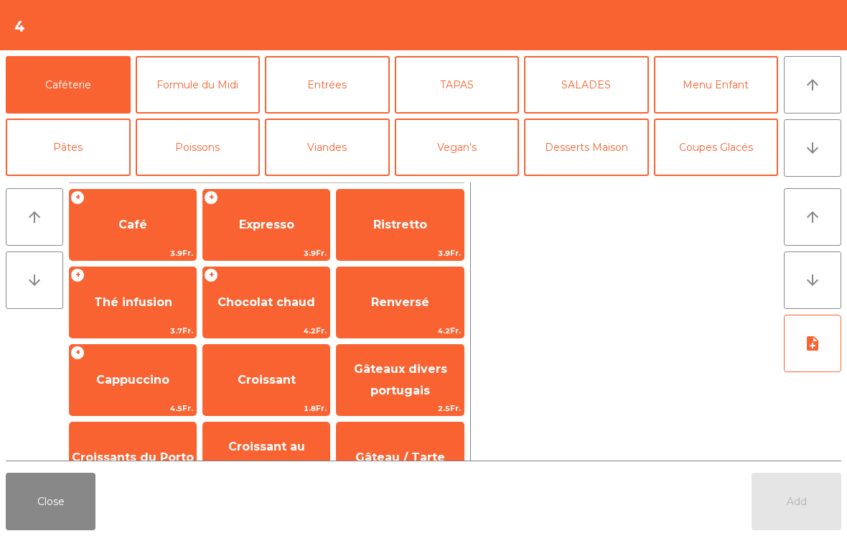
scroll to position [0, 0]
click at [260, 234] on span "Expresso" at bounding box center [266, 224] width 126 height 39
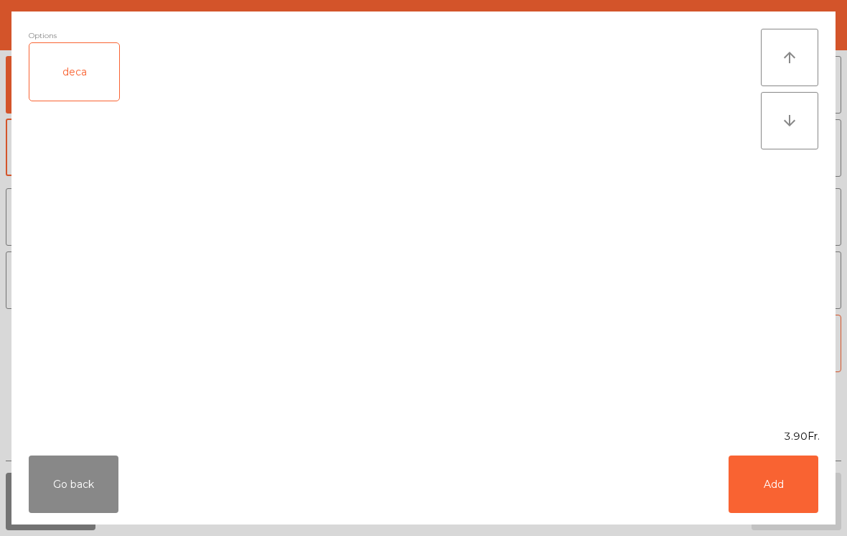
click at [52, 77] on div "deca" at bounding box center [74, 71] width 90 height 57
click at [765, 481] on button "Add" at bounding box center [774, 483] width 90 height 57
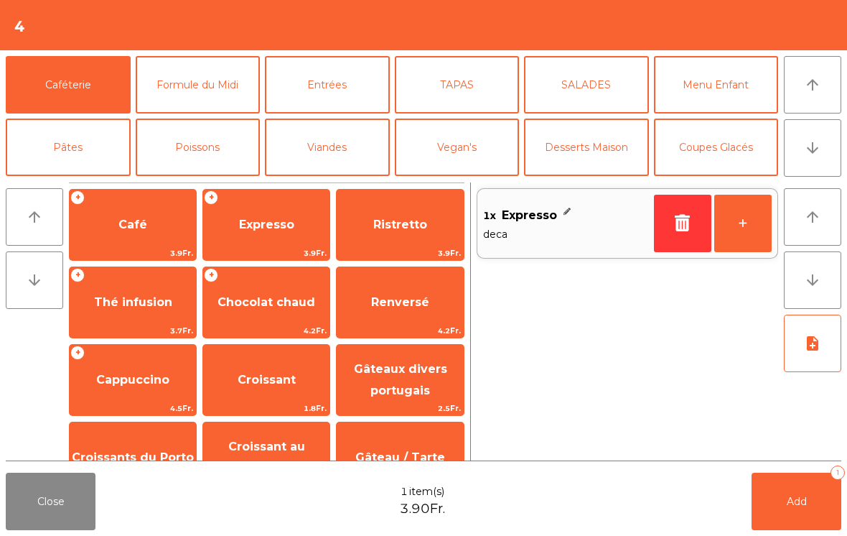
click at [260, 239] on span "Expresso" at bounding box center [266, 224] width 126 height 39
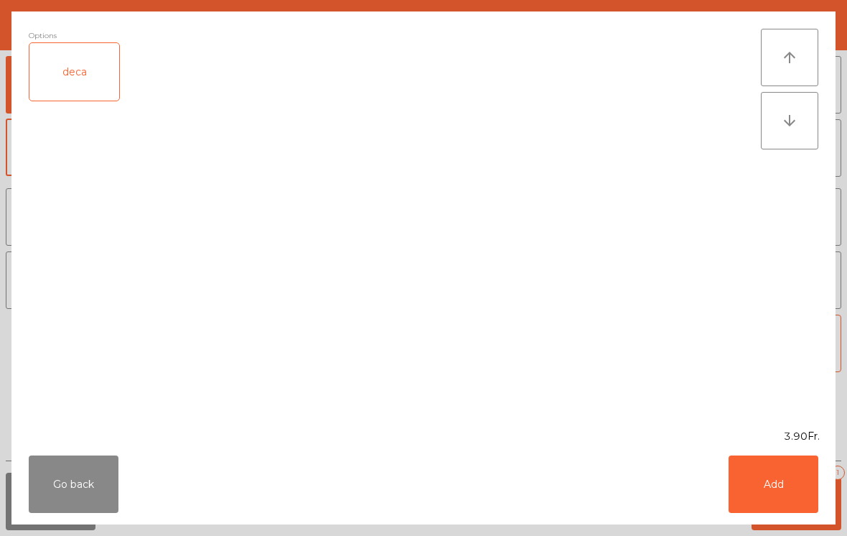
click at [793, 503] on button "Add" at bounding box center [774, 483] width 90 height 57
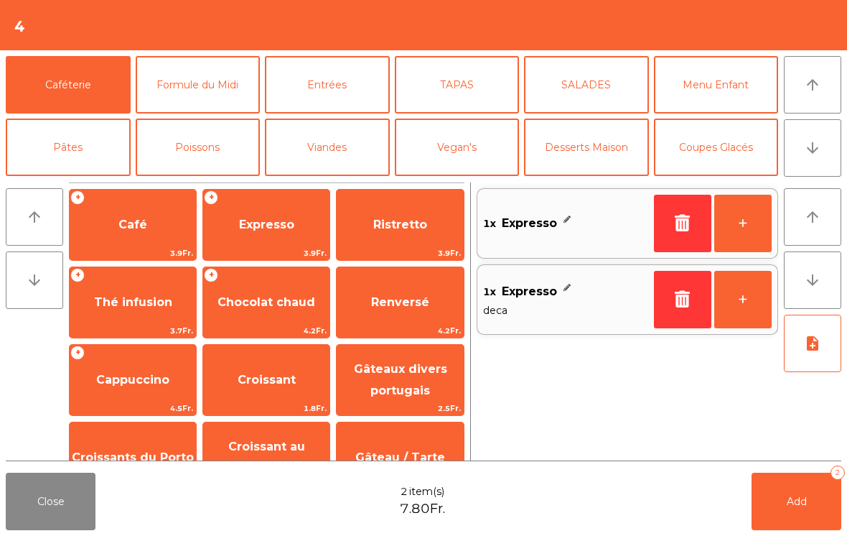
click at [807, 489] on button "Add 2" at bounding box center [797, 500] width 90 height 57
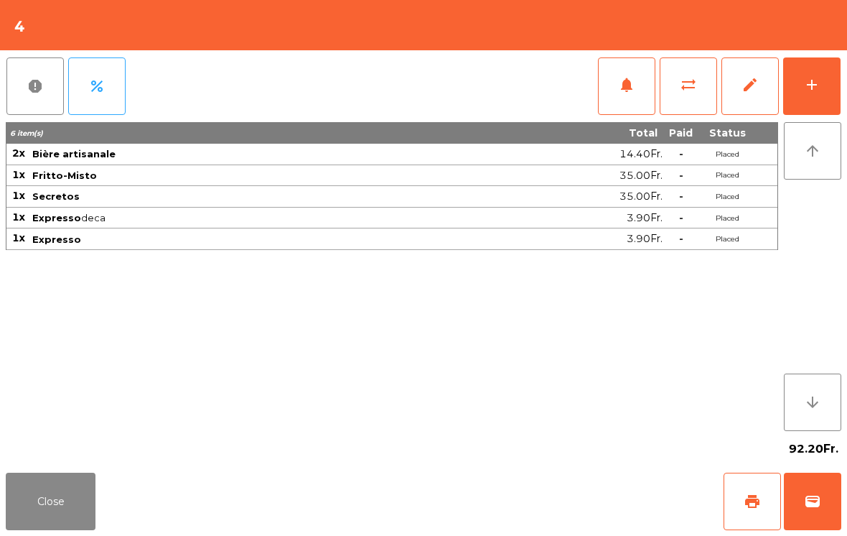
click at [48, 528] on button "Close" at bounding box center [51, 500] width 90 height 57
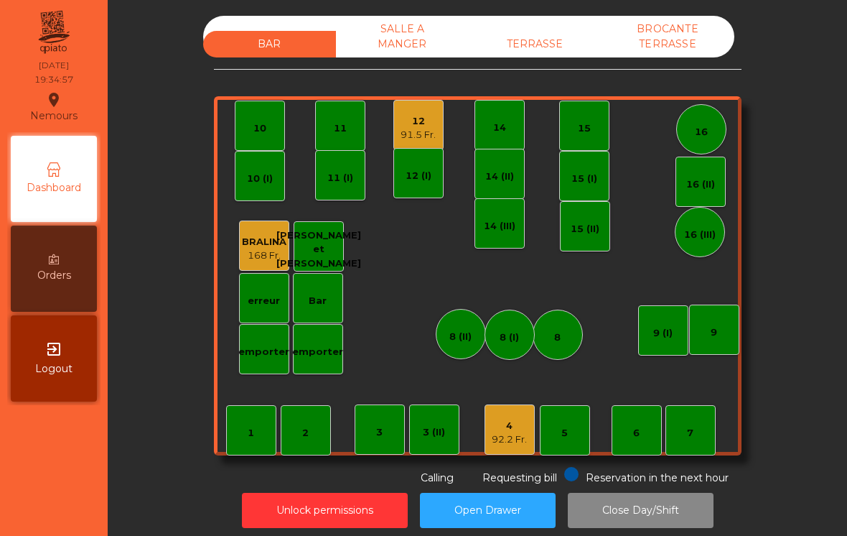
click at [429, 113] on div "12 91.5 Fr." at bounding box center [418, 125] width 35 height 34
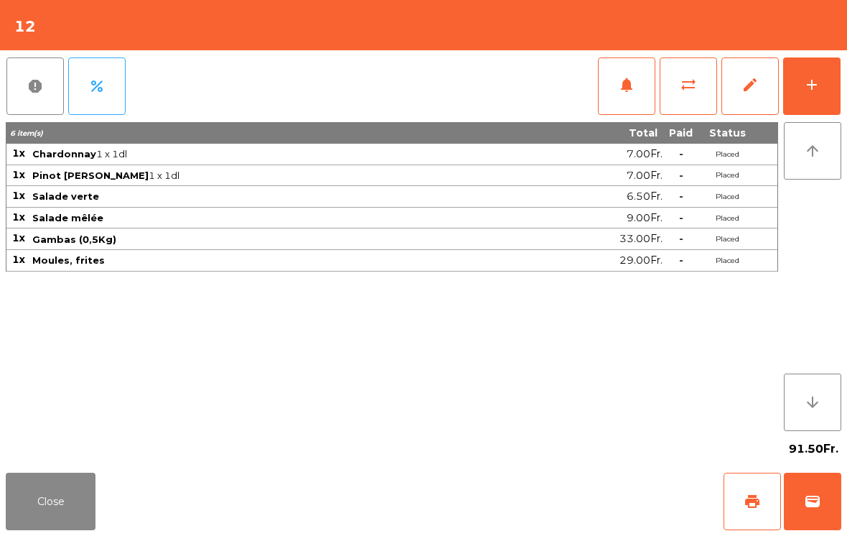
click at [825, 93] on button "add" at bounding box center [811, 85] width 57 height 57
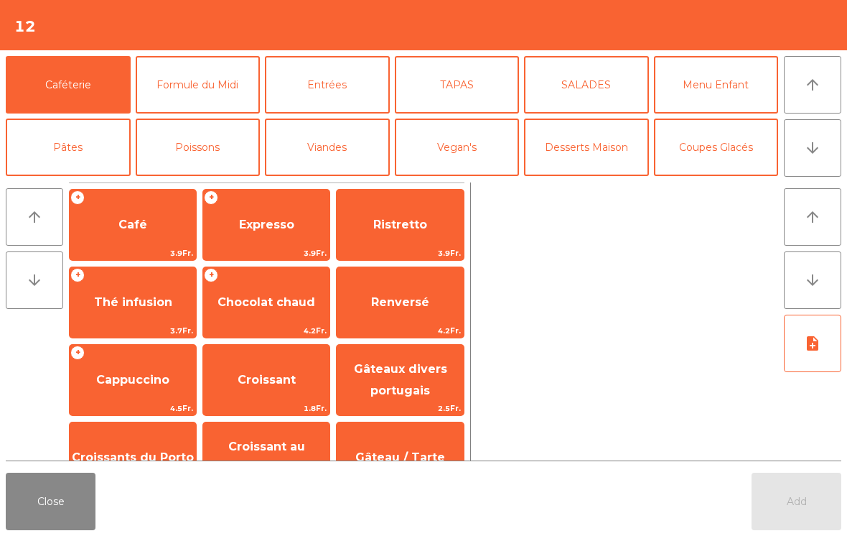
click at [808, 159] on button "arrow_downward" at bounding box center [812, 147] width 57 height 57
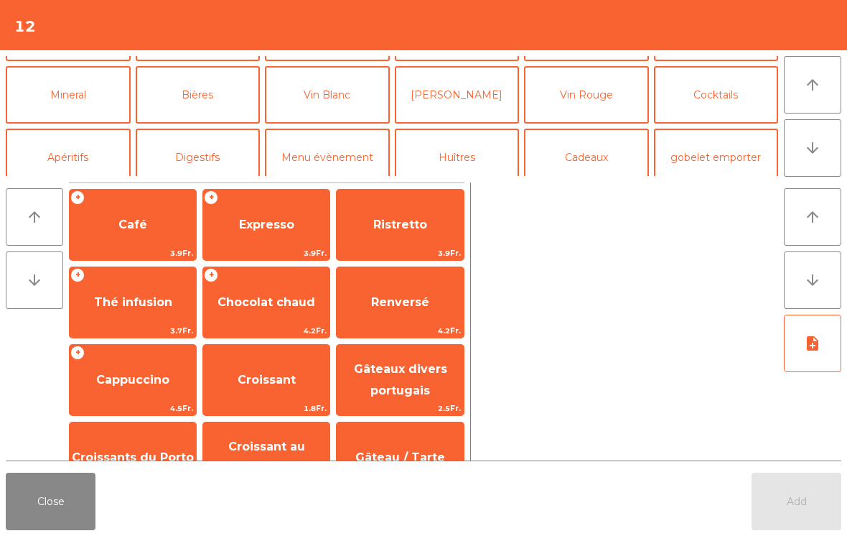
scroll to position [125, 0]
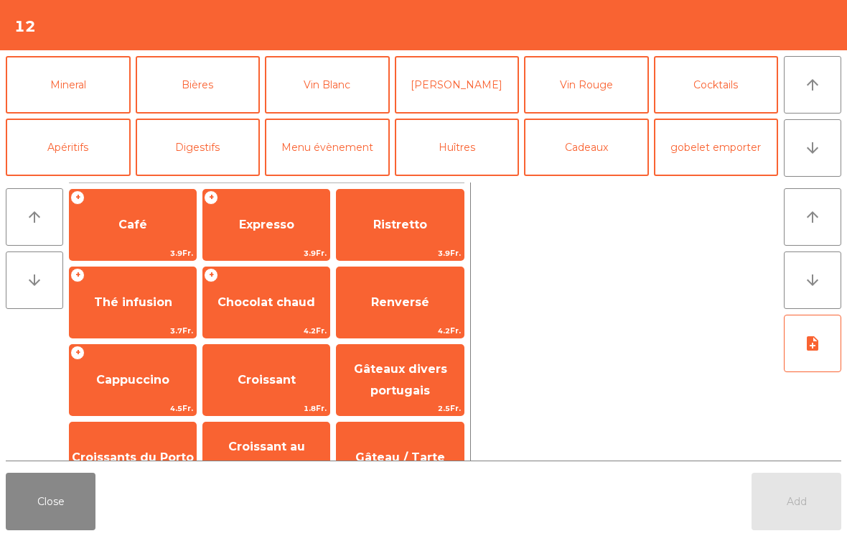
click at [88, 85] on button "Mineral" at bounding box center [68, 84] width 125 height 57
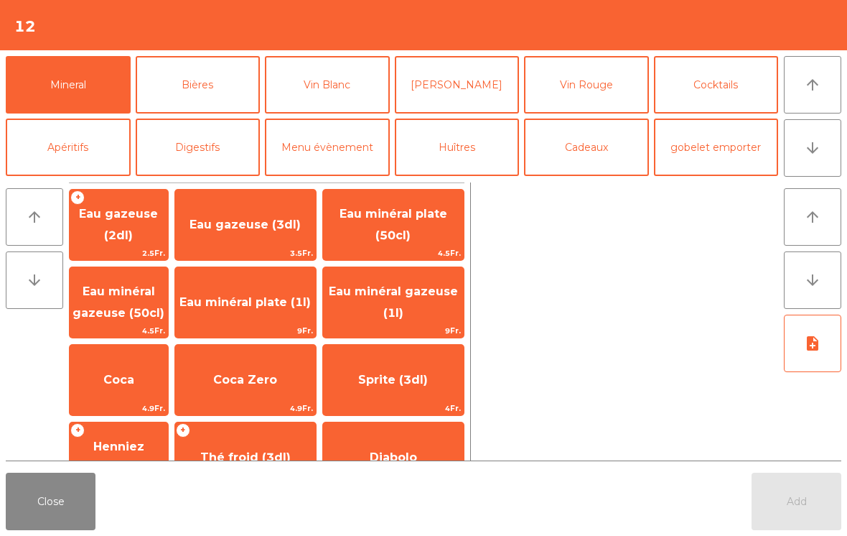
click at [154, 299] on span "Eau minéral gazeuse (50cl)" at bounding box center [119, 302] width 98 height 61
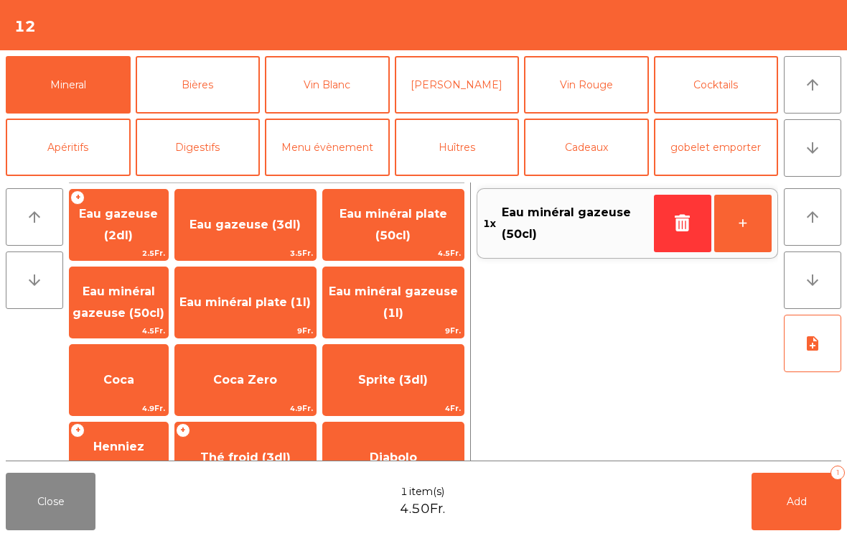
click at [815, 511] on button "Add 1" at bounding box center [797, 500] width 90 height 57
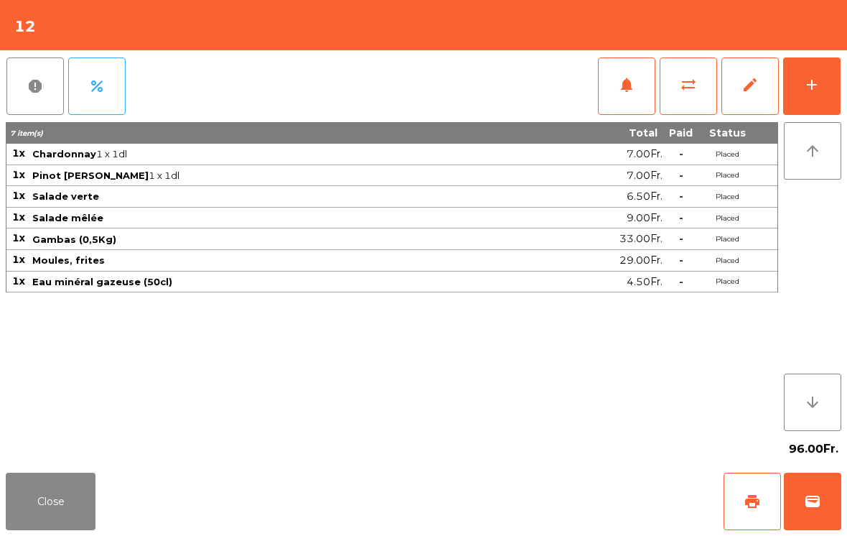
click at [55, 503] on button "Close" at bounding box center [51, 500] width 90 height 57
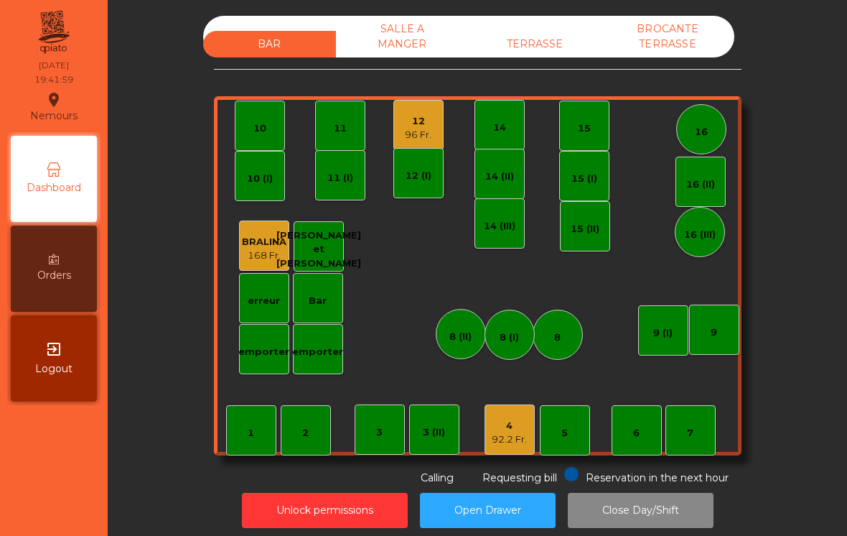
click at [312, 362] on div "emporter" at bounding box center [318, 349] width 50 height 50
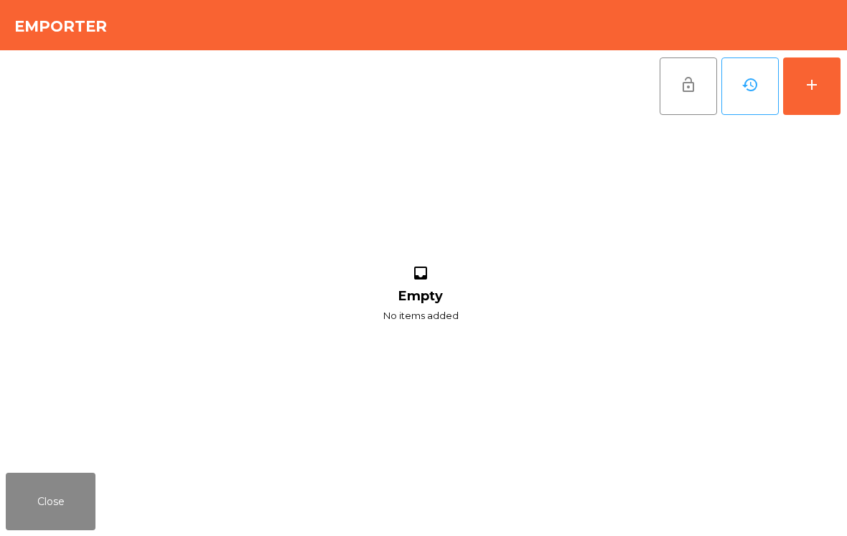
click at [801, 92] on button "add" at bounding box center [811, 85] width 57 height 57
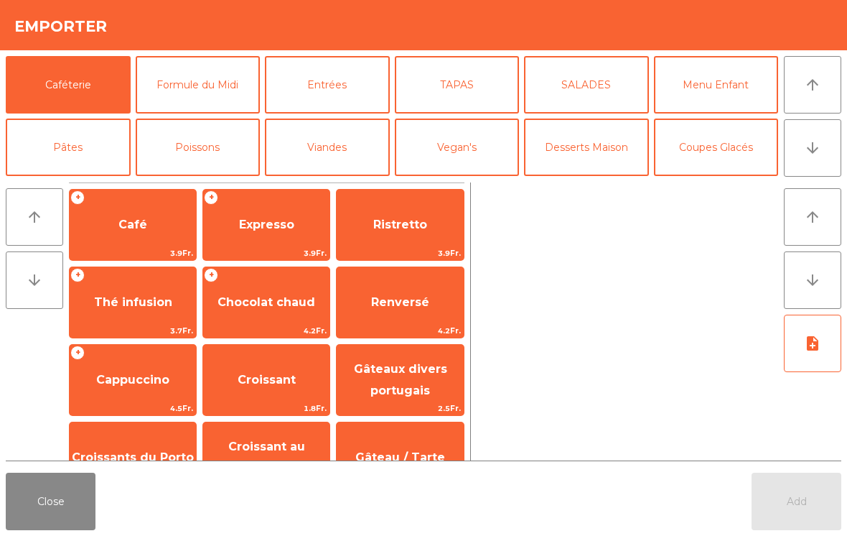
click at [727, 151] on button "Coupes Glacés" at bounding box center [716, 146] width 125 height 57
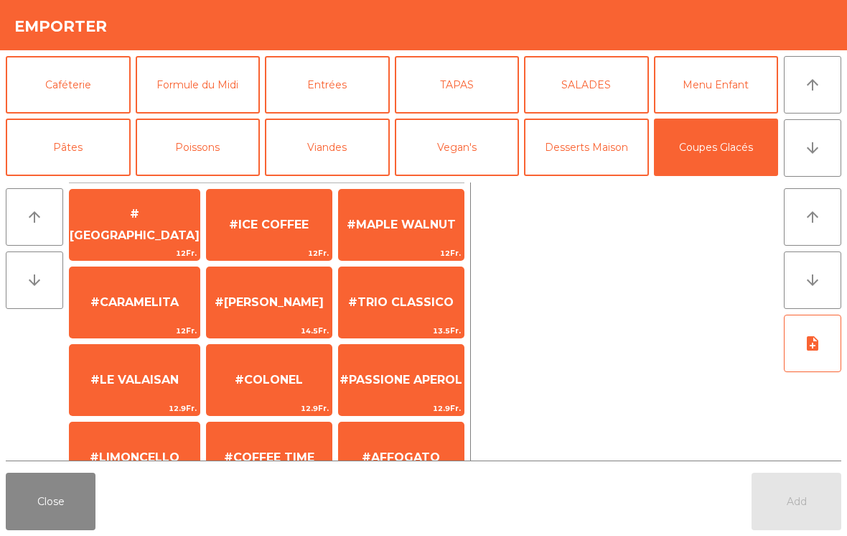
scroll to position [0, 0]
click at [114, 225] on span "#[GEOGRAPHIC_DATA]" at bounding box center [135, 224] width 130 height 35
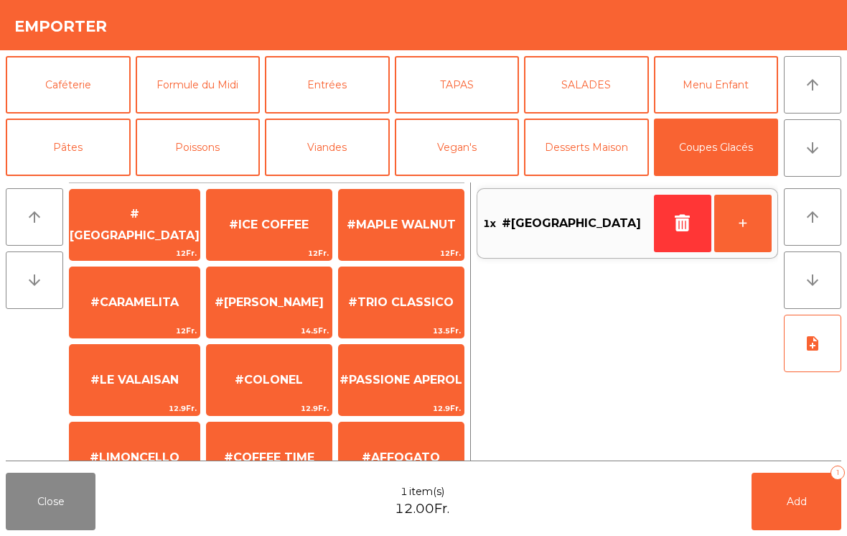
click at [791, 505] on span "Add" at bounding box center [797, 501] width 20 height 13
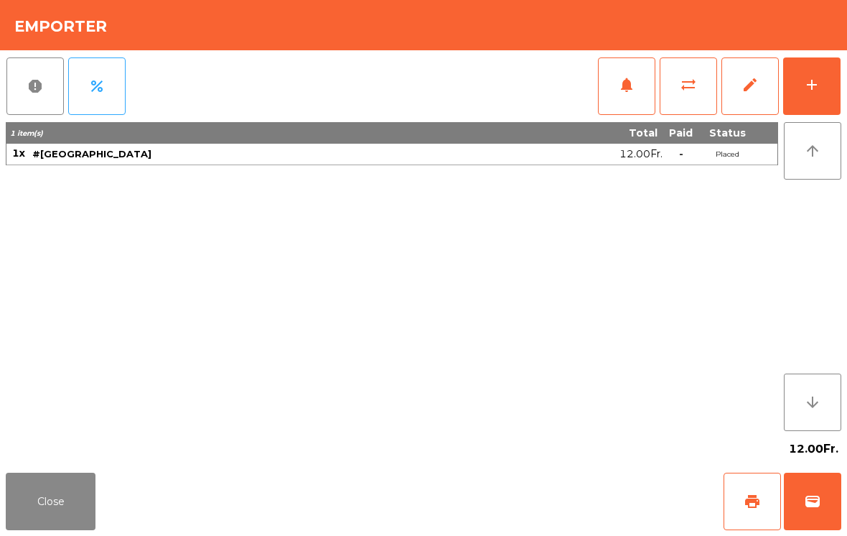
click at [813, 494] on span "wallet" at bounding box center [812, 501] width 17 height 17
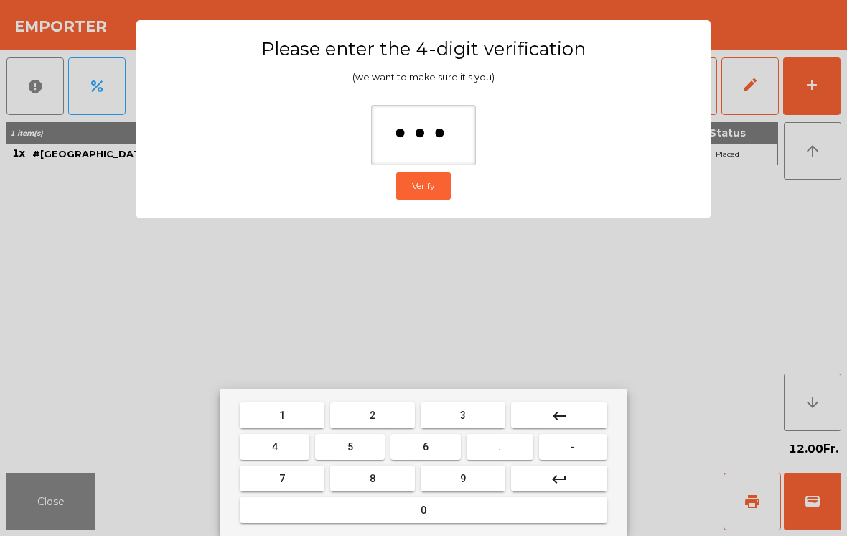
type input "****"
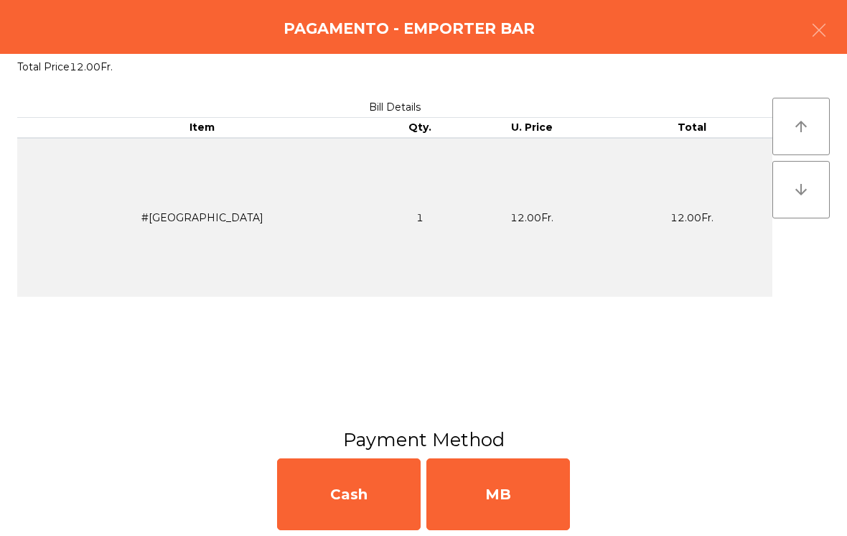
click at [504, 493] on div "MB" at bounding box center [498, 494] width 144 height 72
click at [497, 476] on div "No" at bounding box center [498, 494] width 144 height 72
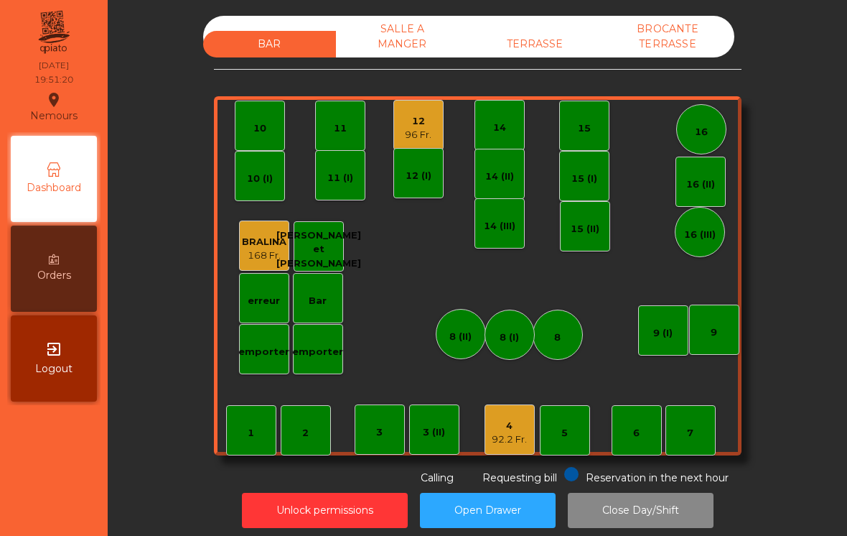
click at [342, 135] on div "11" at bounding box center [340, 128] width 13 height 14
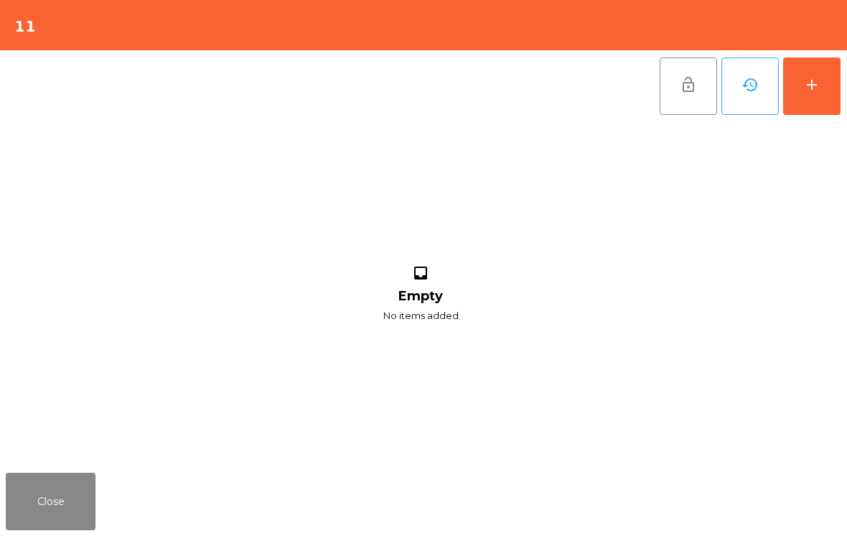
click at [839, 88] on button "add" at bounding box center [811, 85] width 57 height 57
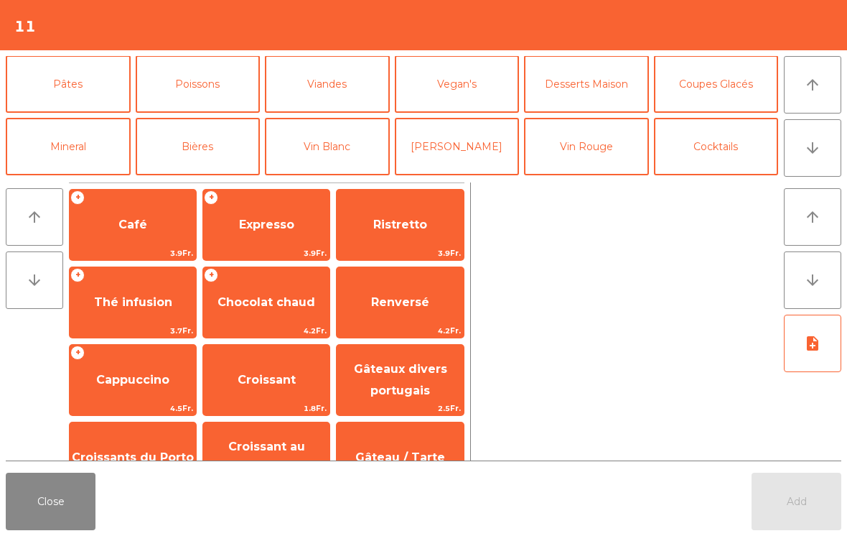
scroll to position [66, 0]
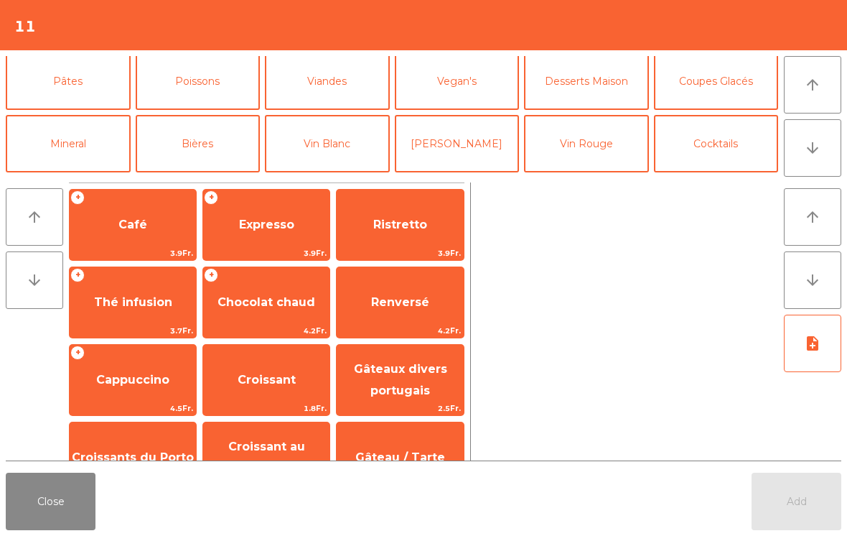
click at [227, 160] on button "Bières" at bounding box center [198, 143] width 125 height 57
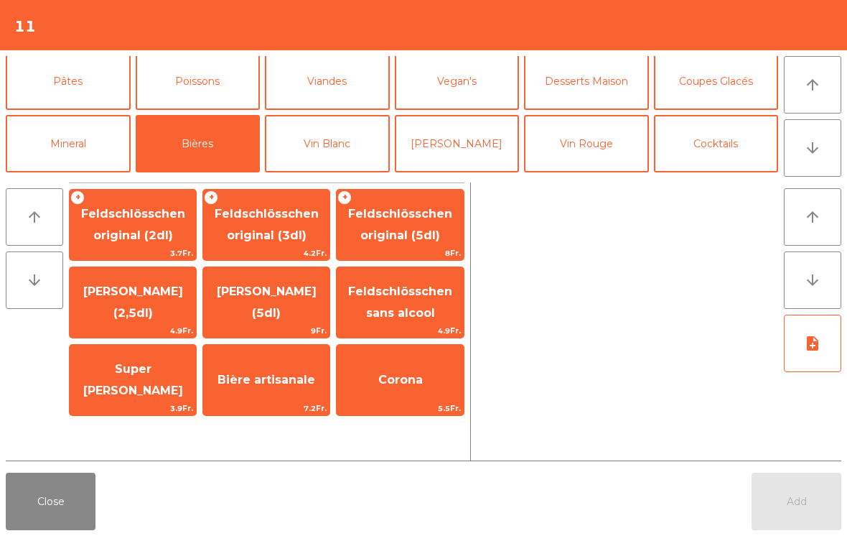
click at [121, 317] on span "[PERSON_NAME] (2,5dl)" at bounding box center [133, 301] width 100 height 35
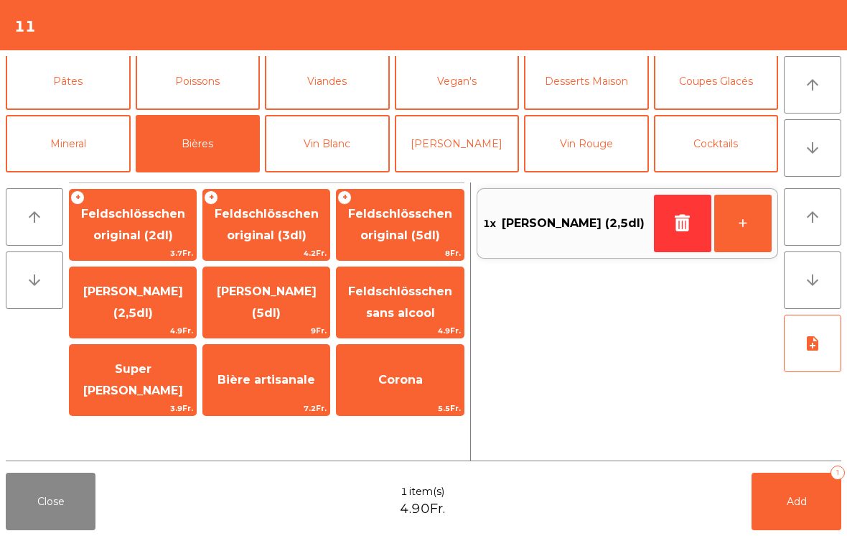
click at [60, 141] on button "Mineral" at bounding box center [68, 143] width 125 height 57
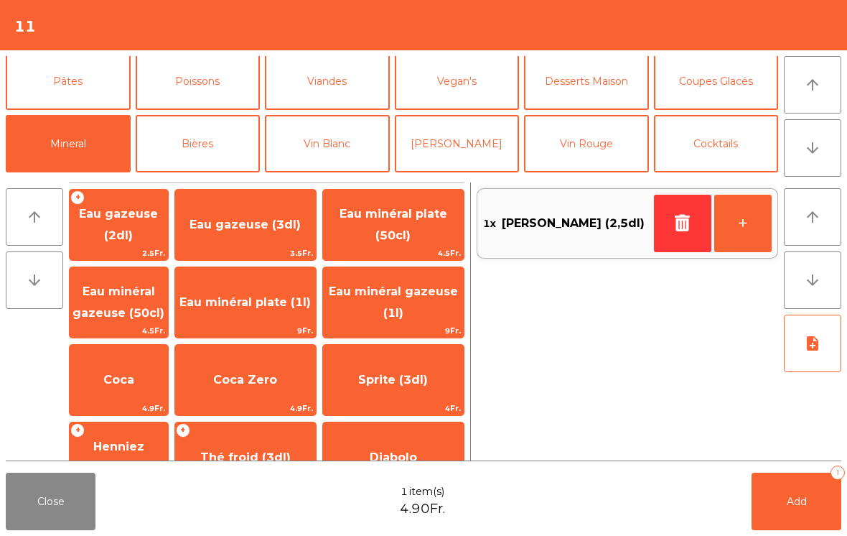
click at [121, 373] on span "Coca" at bounding box center [118, 380] width 31 height 14
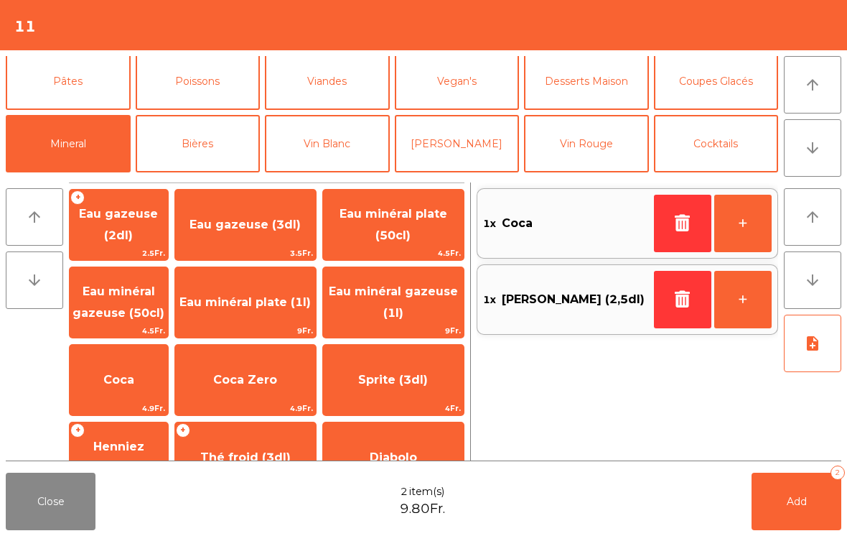
click at [821, 505] on button "Add 2" at bounding box center [797, 500] width 90 height 57
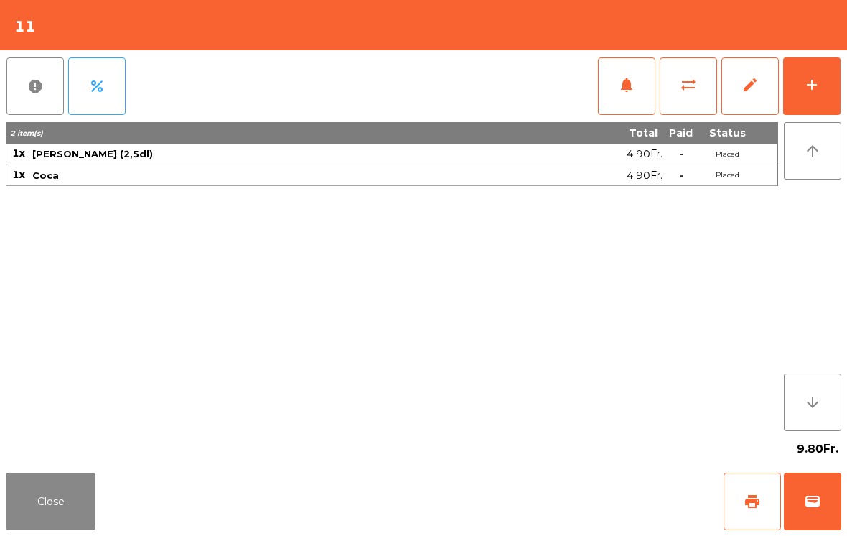
click at [53, 495] on button "Close" at bounding box center [51, 500] width 90 height 57
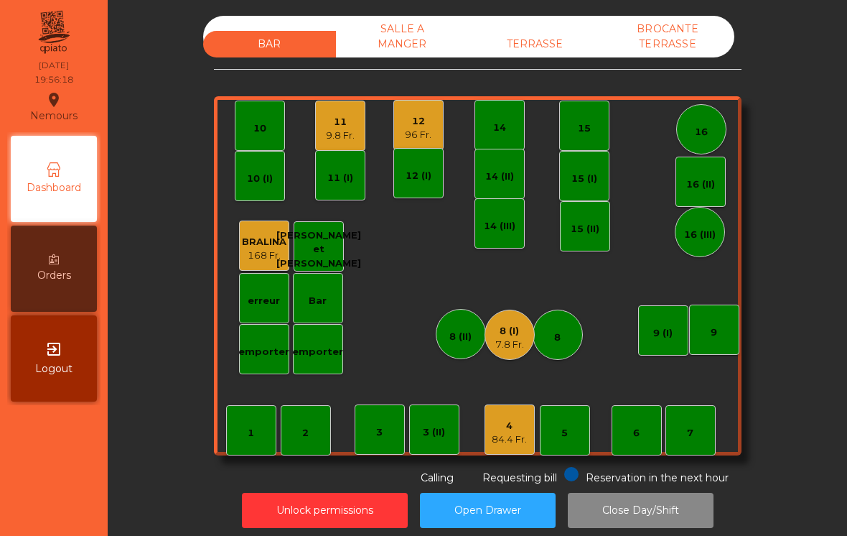
click at [495, 327] on div "8 (I)" at bounding box center [509, 331] width 29 height 14
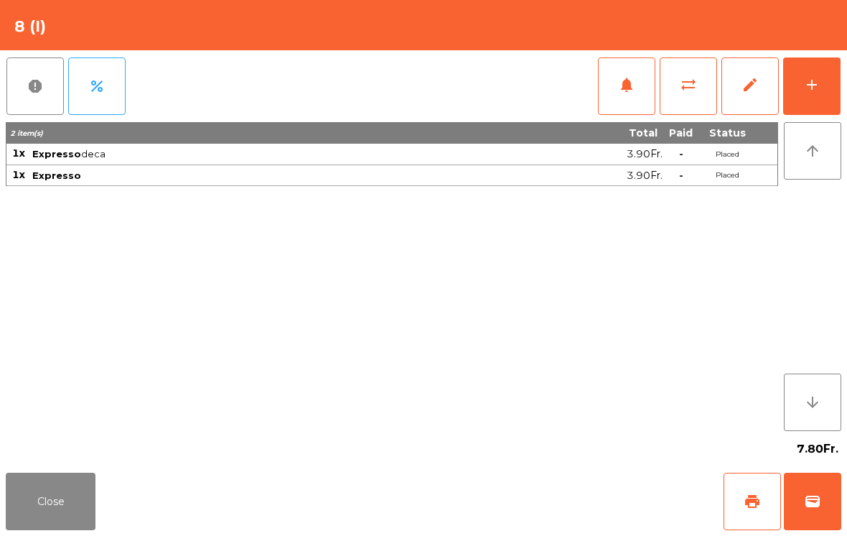
click at [826, 499] on button "wallet" at bounding box center [812, 500] width 57 height 57
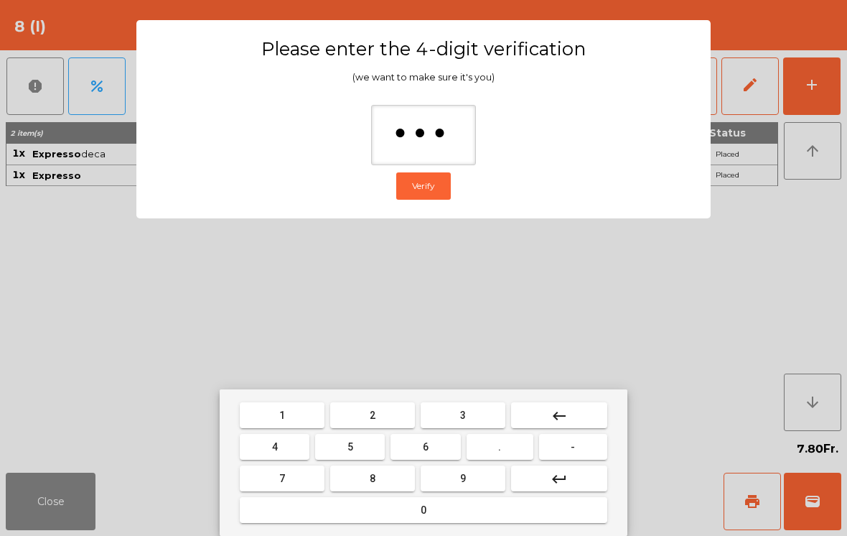
type input "****"
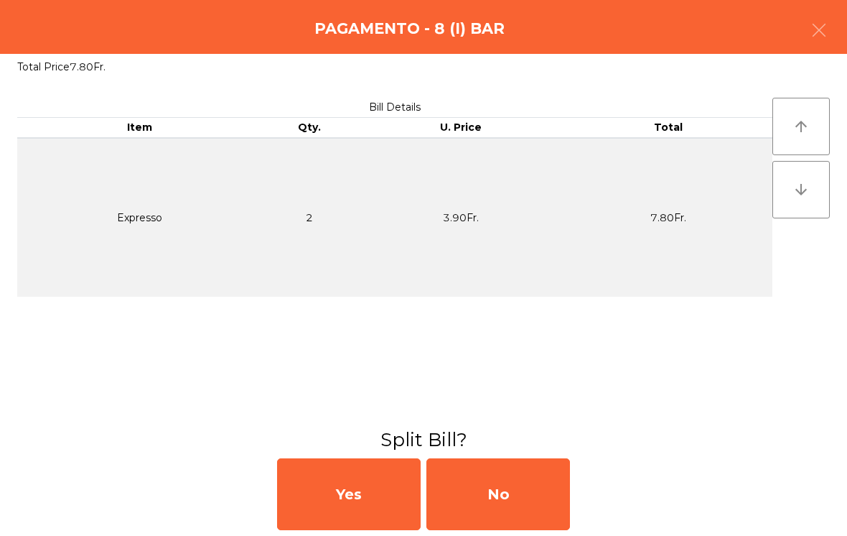
click at [500, 492] on div "No" at bounding box center [498, 494] width 144 height 72
click at [497, 480] on div "No" at bounding box center [498, 494] width 144 height 72
click at [495, 504] on div "No" at bounding box center [498, 494] width 144 height 72
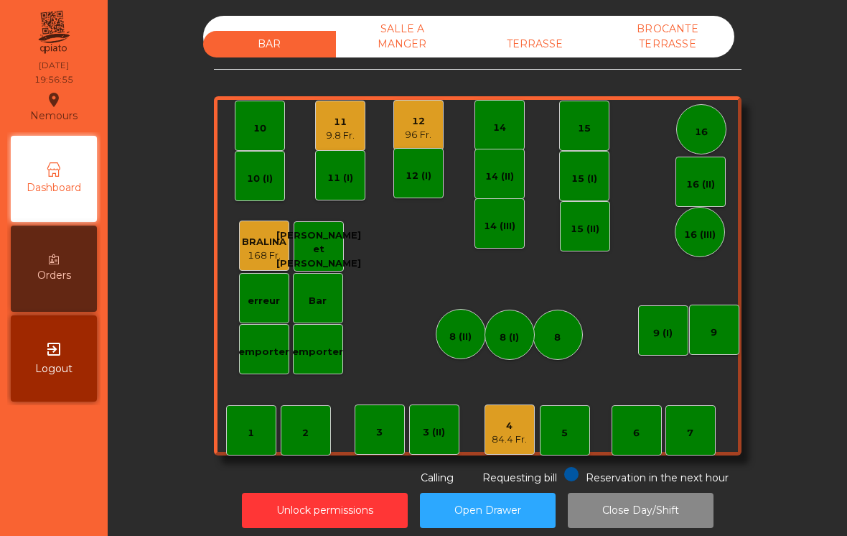
click at [507, 422] on div "4" at bounding box center [509, 426] width 35 height 14
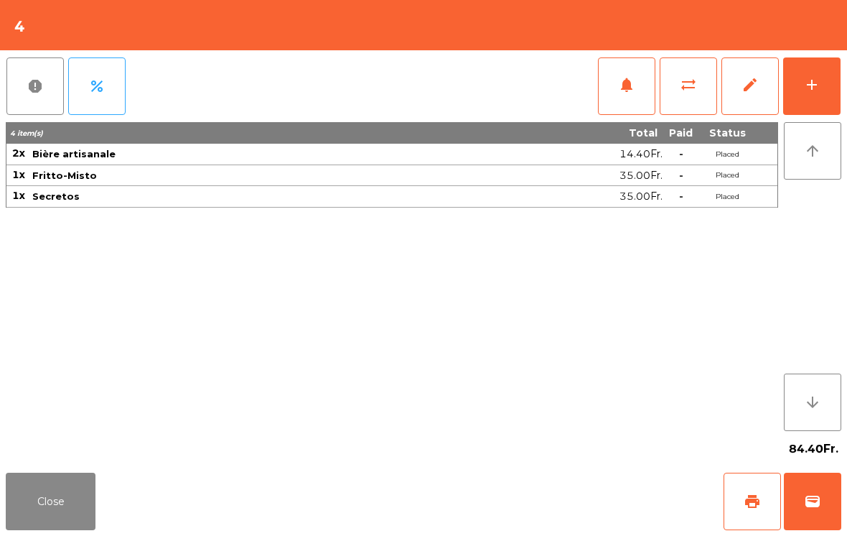
click at [799, 507] on button "wallet" at bounding box center [812, 500] width 57 height 57
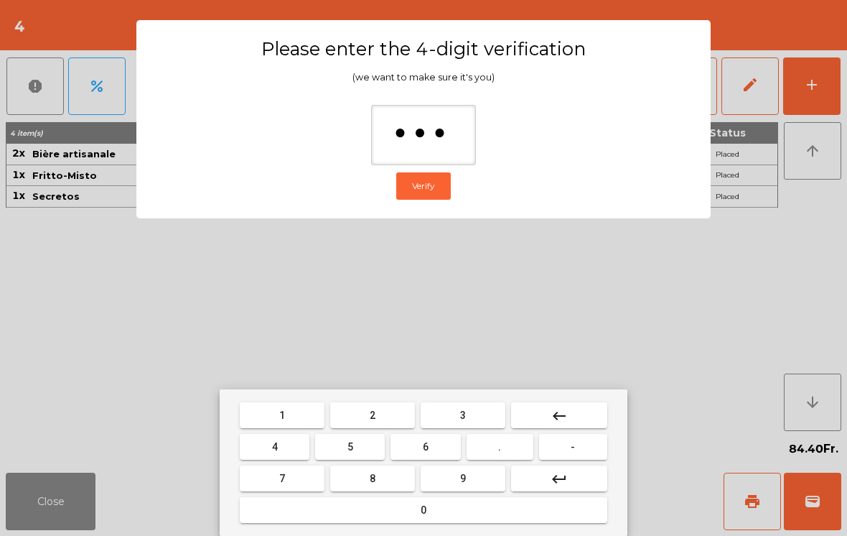
type input "****"
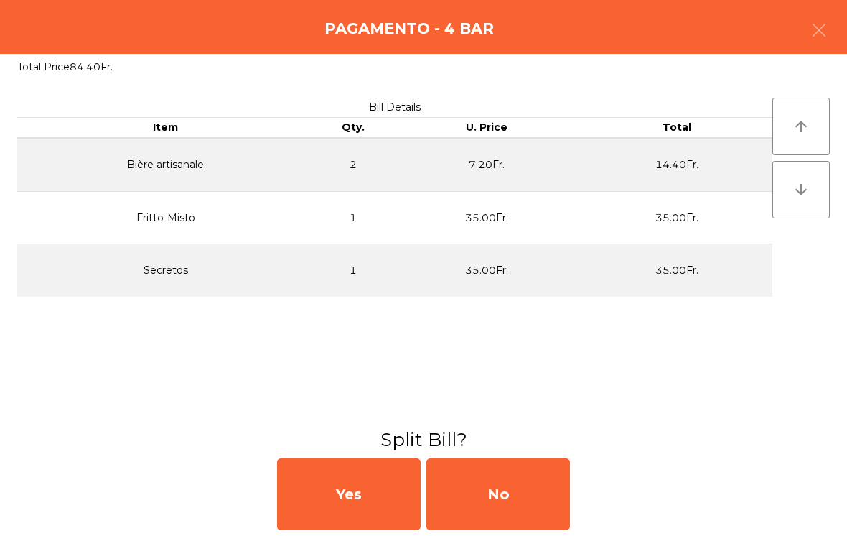
click at [564, 475] on div "No" at bounding box center [498, 494] width 144 height 72
click at [567, 483] on div "No" at bounding box center [498, 494] width 144 height 72
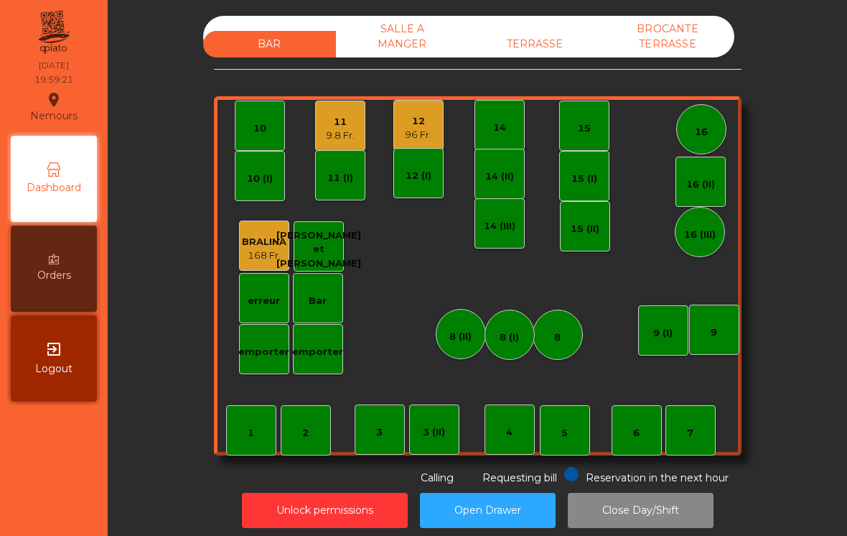
click at [352, 124] on div "11" at bounding box center [340, 122] width 29 height 14
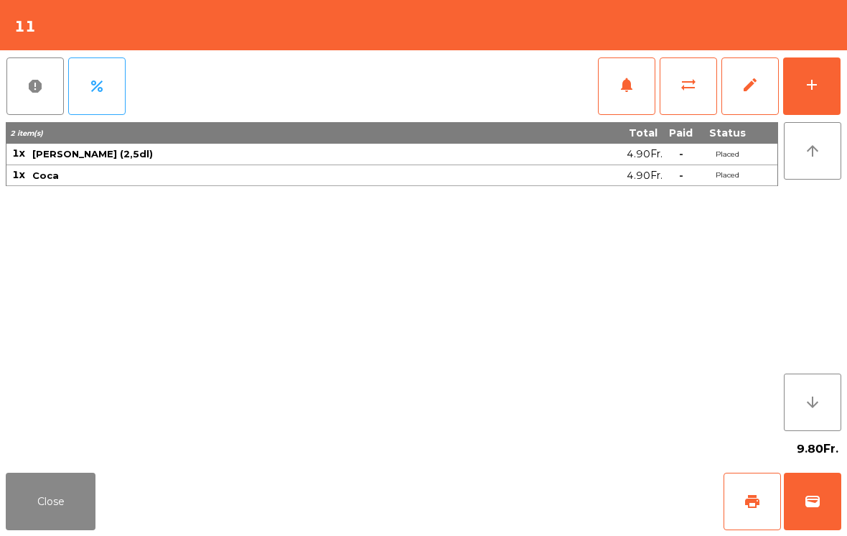
click at [815, 79] on div "add" at bounding box center [811, 84] width 17 height 17
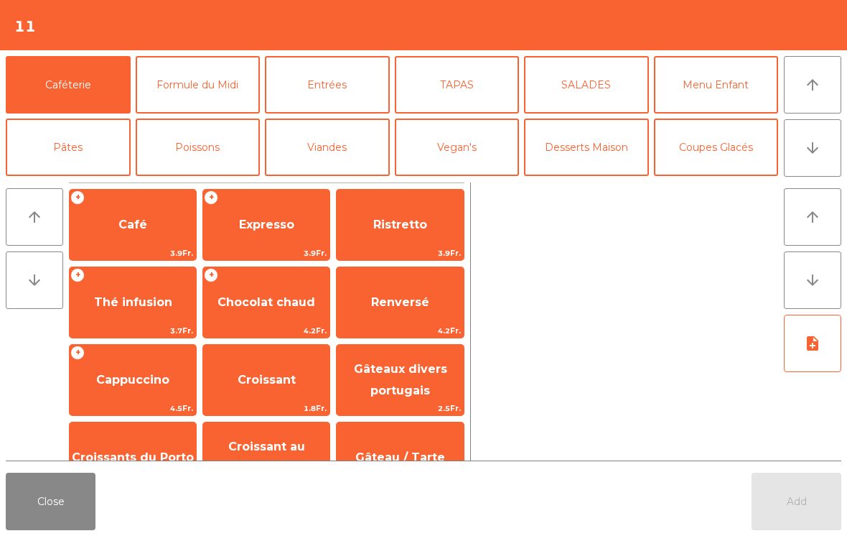
click at [373, 102] on button "Entrées" at bounding box center [327, 84] width 125 height 57
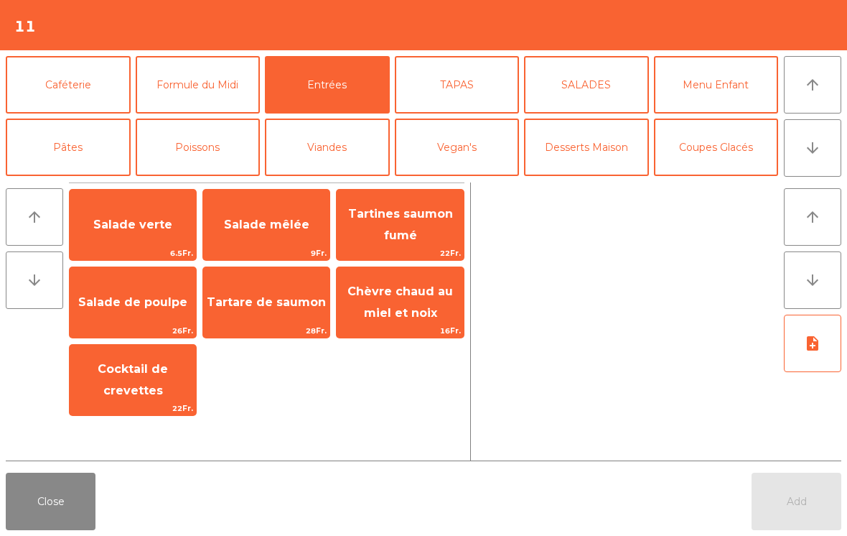
click at [160, 391] on span "Cocktail de crevettes" at bounding box center [133, 380] width 126 height 61
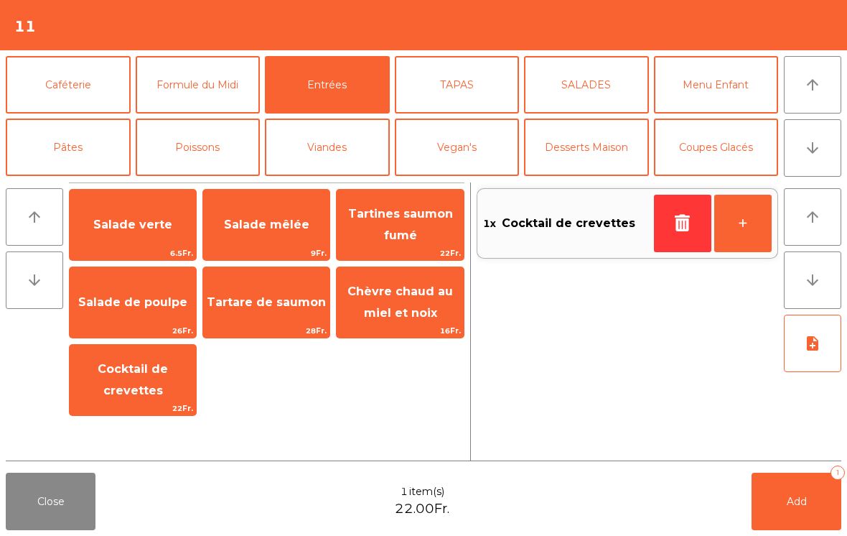
click at [277, 222] on span "Salade mêlée" at bounding box center [266, 225] width 85 height 14
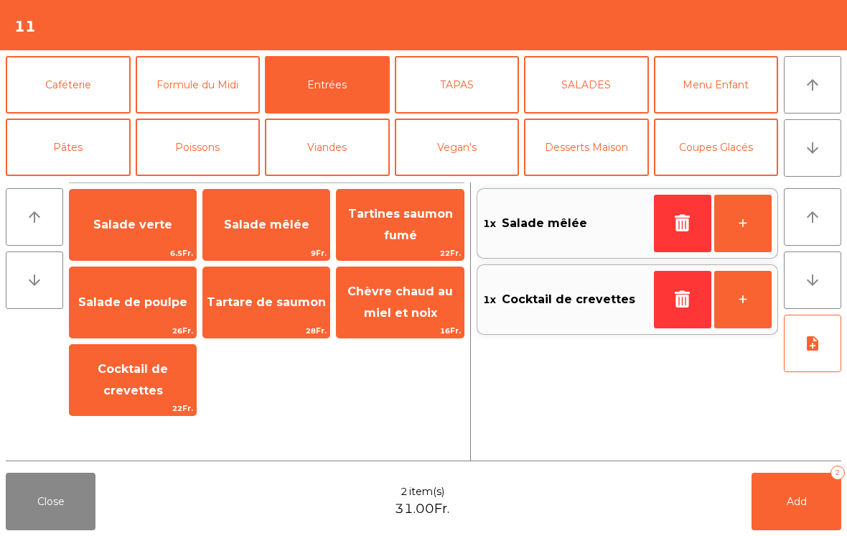
click at [221, 126] on button "Poissons" at bounding box center [198, 146] width 125 height 57
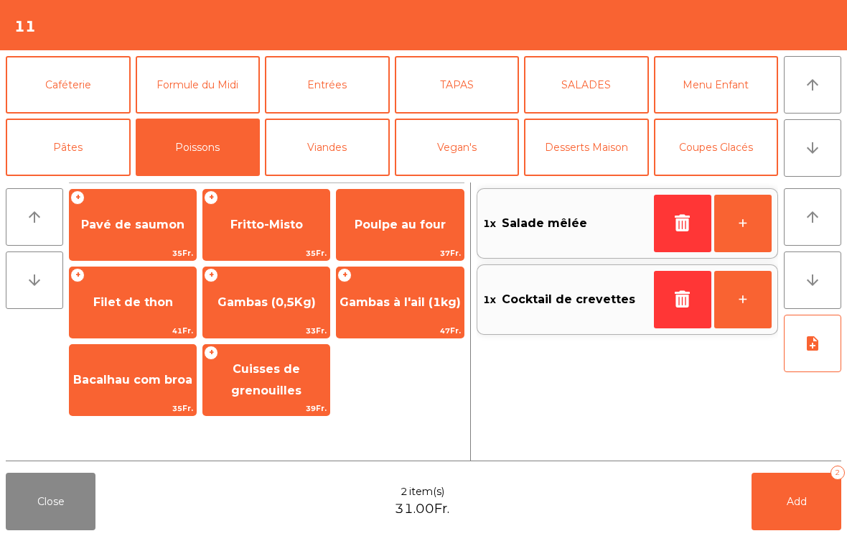
click at [414, 220] on span "Poulpe au four" at bounding box center [400, 225] width 91 height 14
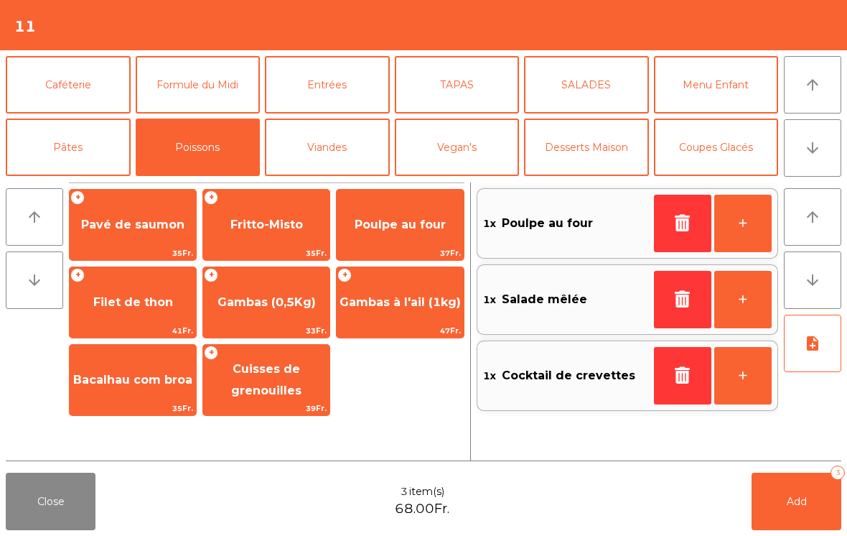
click at [222, 72] on button "Formule du Midi" at bounding box center [198, 84] width 125 height 57
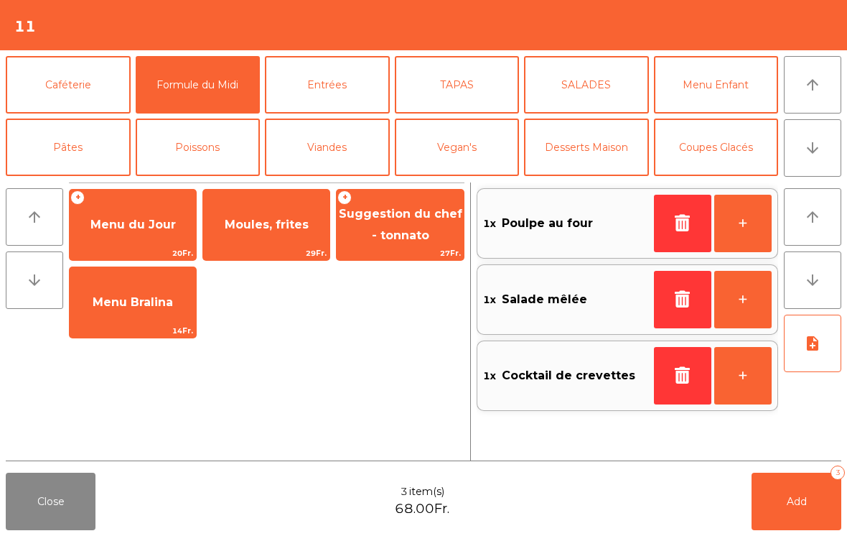
click at [290, 241] on span "Moules, frites" at bounding box center [266, 224] width 126 height 39
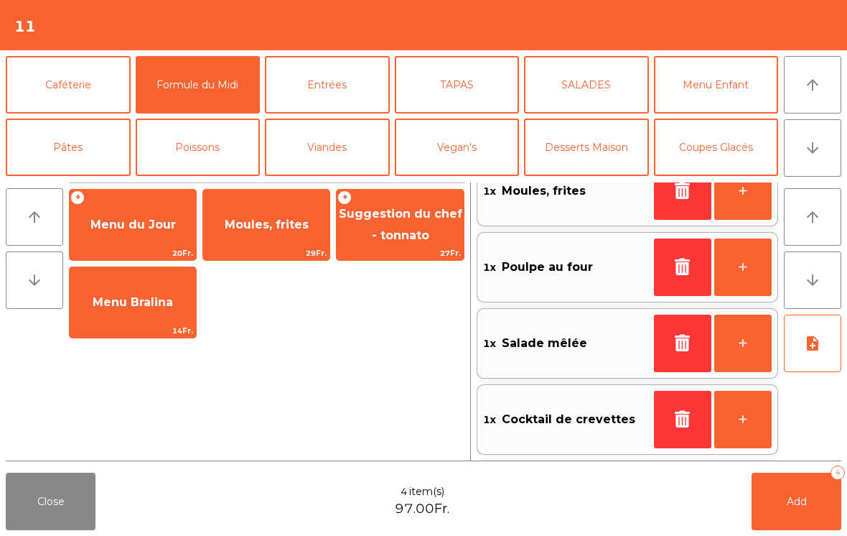
scroll to position [32, 0]
click at [824, 340] on button "note_add" at bounding box center [812, 342] width 57 height 57
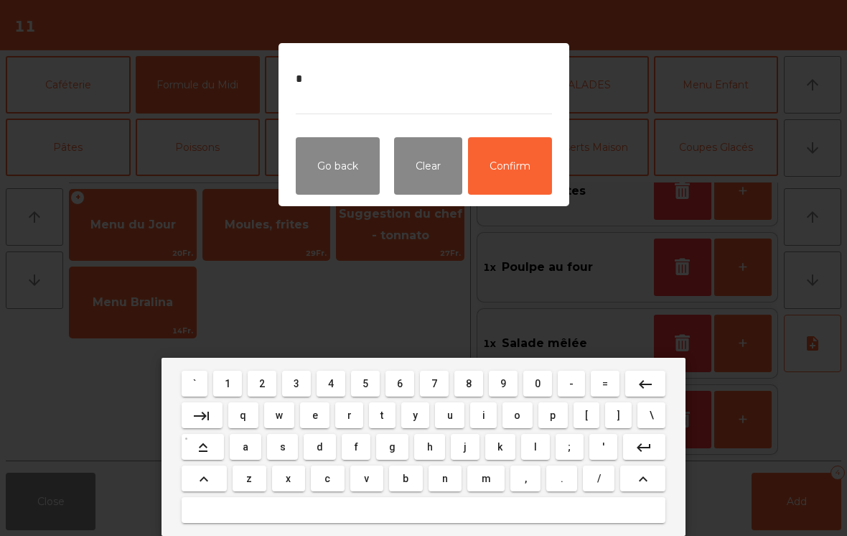
type textarea "**"
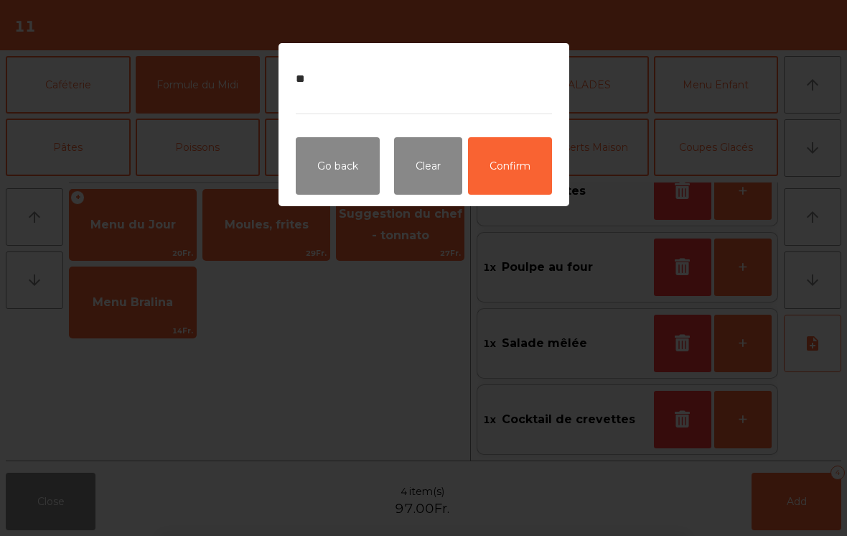
click at [526, 163] on button "Confirm" at bounding box center [510, 165] width 84 height 57
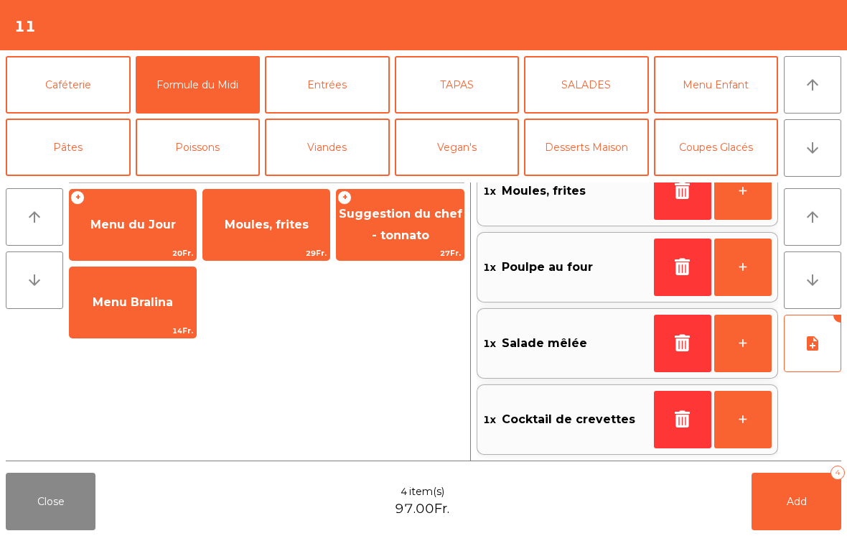
click at [796, 508] on button "Add 4" at bounding box center [797, 500] width 90 height 57
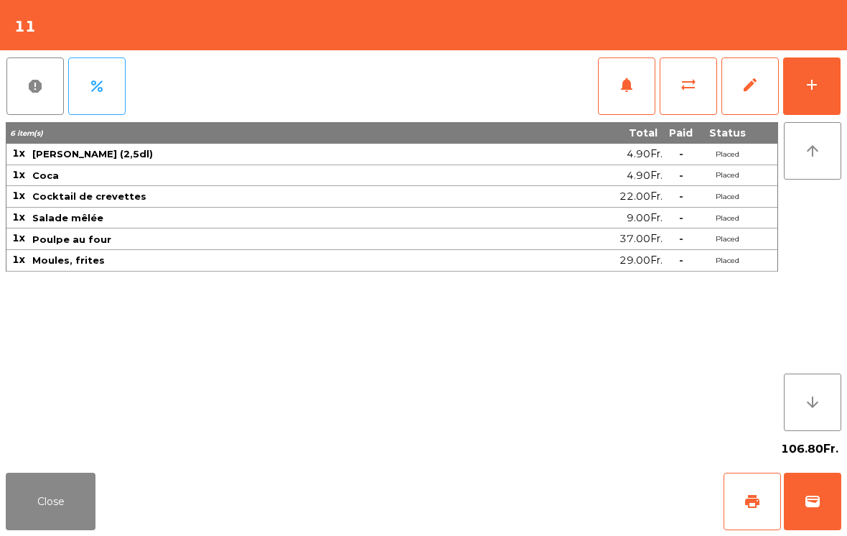
click at [27, 500] on button "Close" at bounding box center [51, 500] width 90 height 57
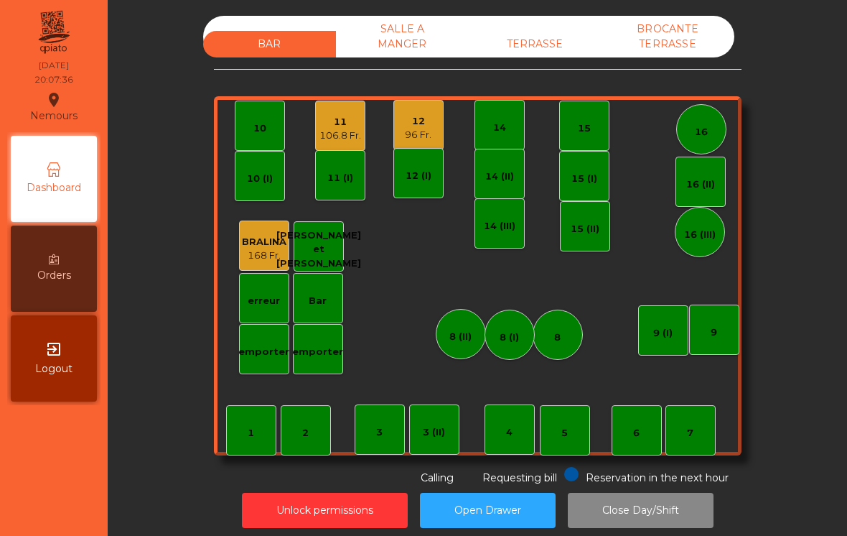
click at [418, 113] on div "12 96 Fr." at bounding box center [418, 125] width 27 height 34
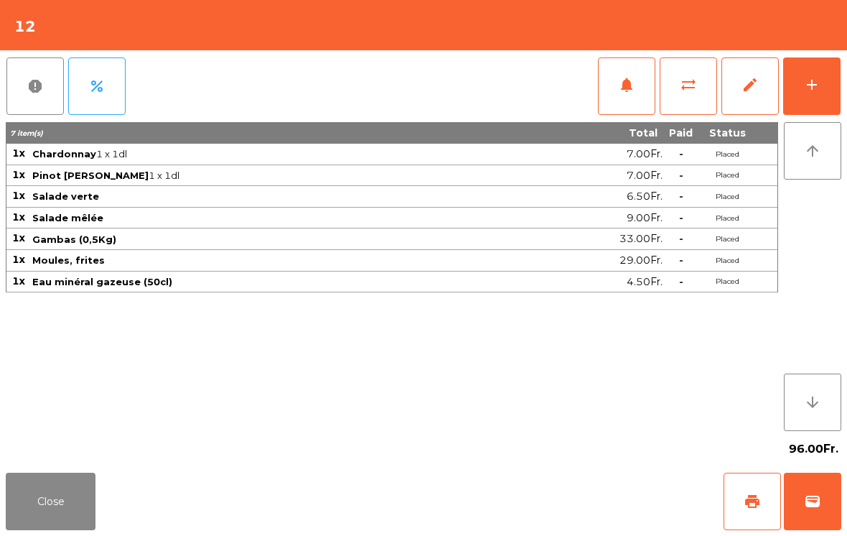
click at [810, 80] on div "add" at bounding box center [811, 84] width 17 height 17
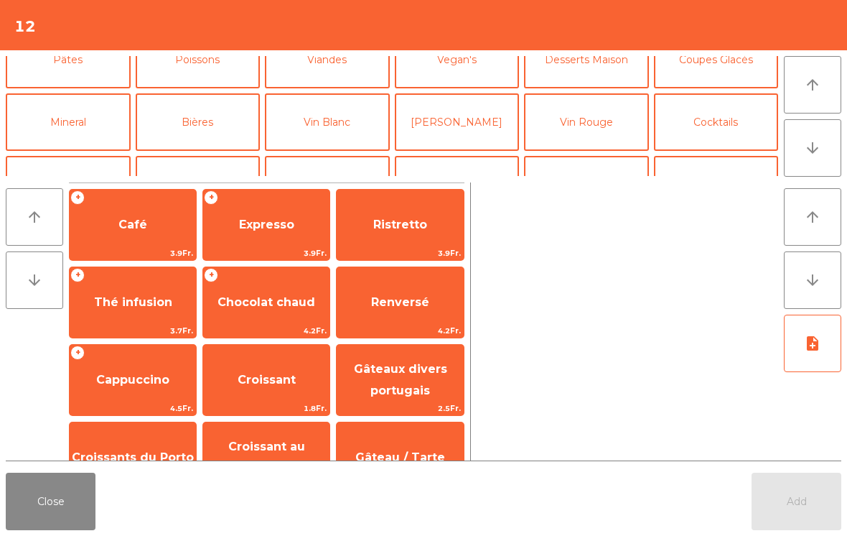
scroll to position [95, 0]
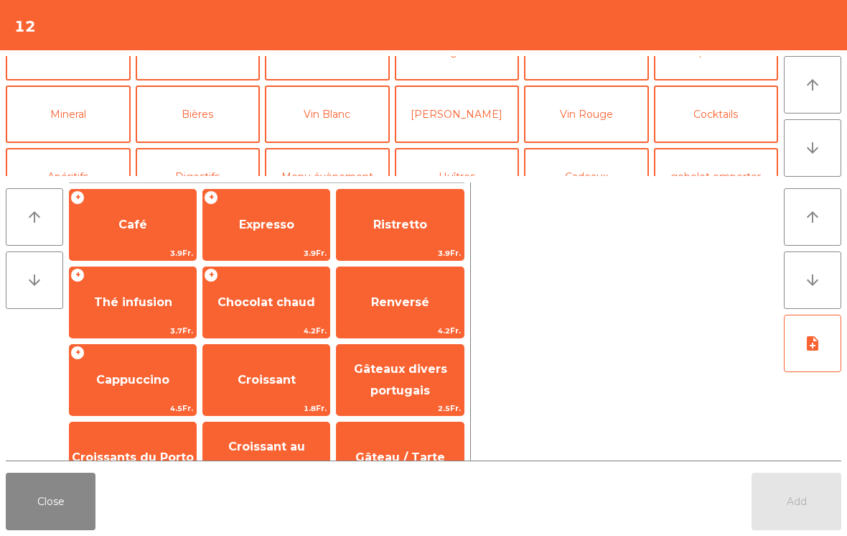
click at [597, 118] on button "Vin Rouge" at bounding box center [586, 113] width 125 height 57
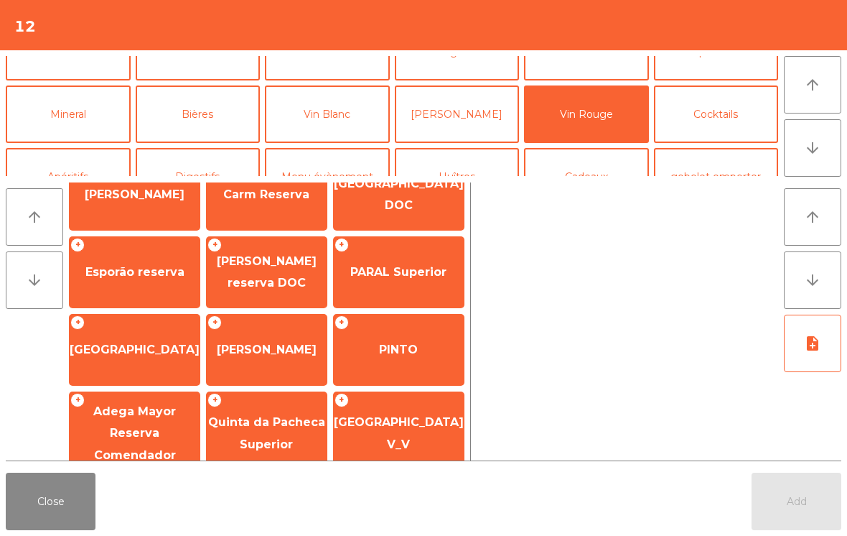
scroll to position [184, 0]
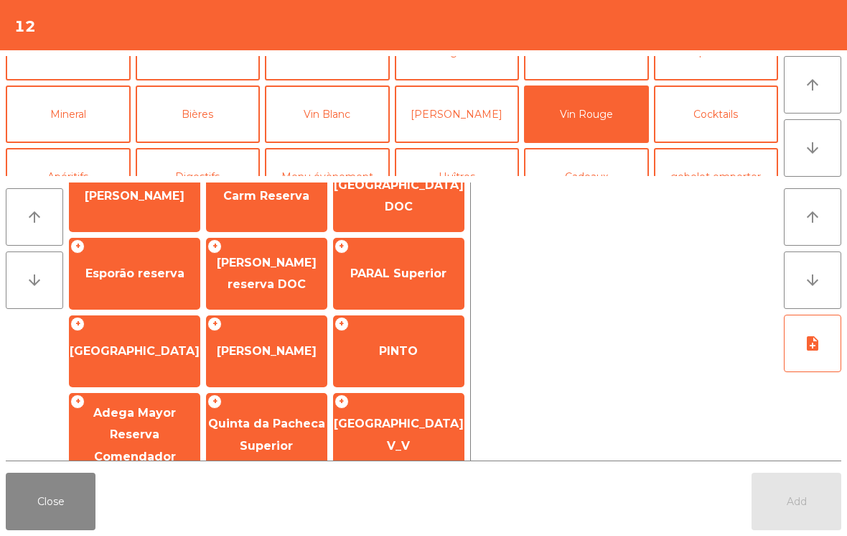
click at [276, 287] on span "[PERSON_NAME] reserva DOC" at bounding box center [267, 273] width 100 height 35
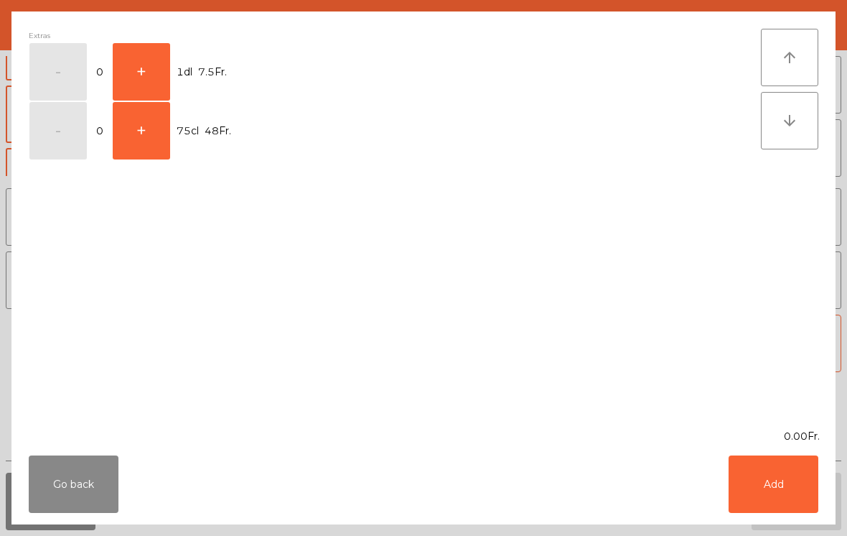
click at [148, 80] on button "+" at bounding box center [141, 71] width 57 height 57
click at [754, 482] on button "Add" at bounding box center [774, 483] width 90 height 57
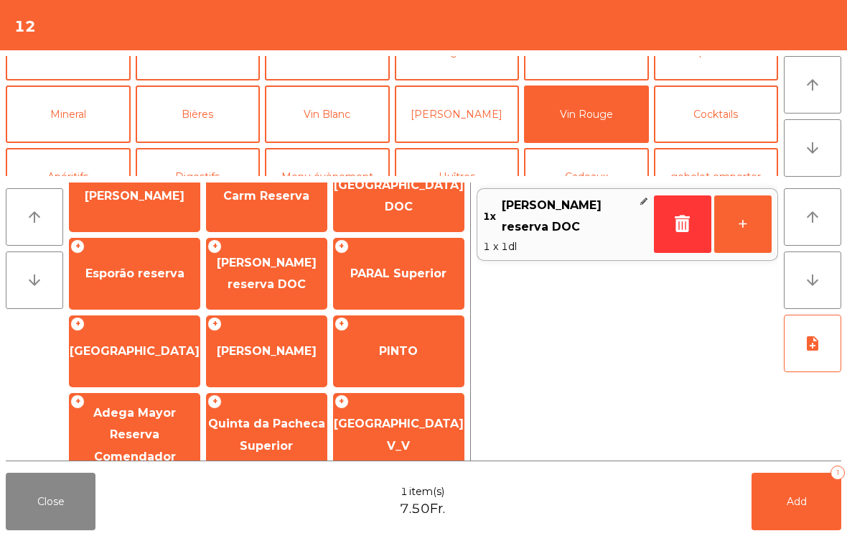
click at [802, 462] on div "arrow_upward arrow_downward 1dl rouge portugais 5.6Fr. 1dl Goron 4.2Fr. Larmes …" at bounding box center [423, 322] width 847 height 290
click at [801, 493] on button "Add 1" at bounding box center [797, 500] width 90 height 57
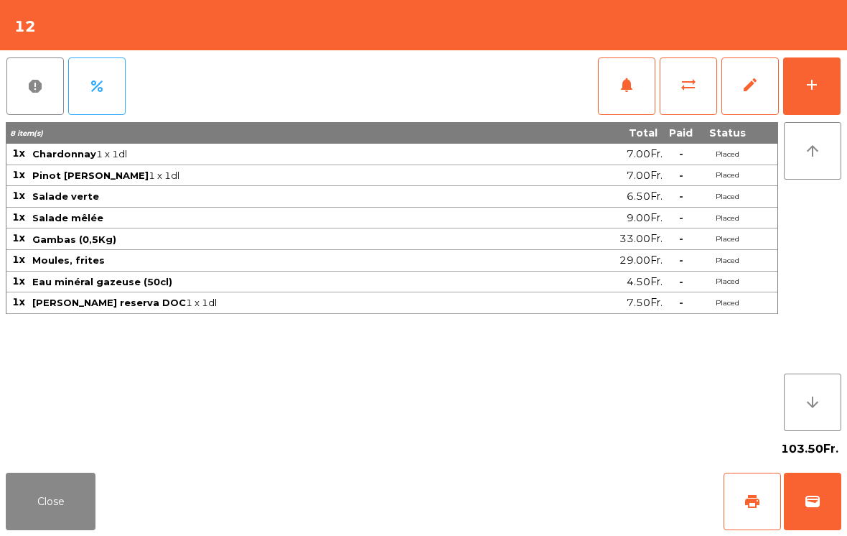
click at [47, 501] on button "Close" at bounding box center [51, 500] width 90 height 57
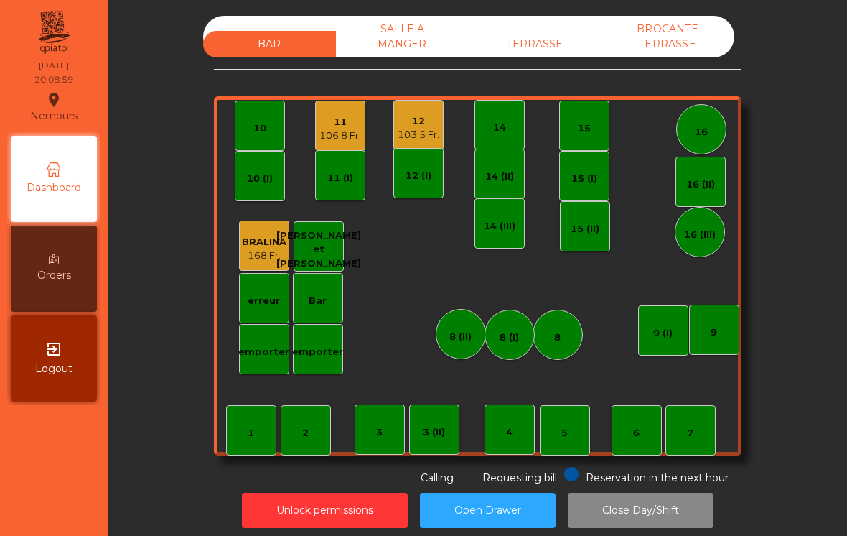
click at [523, 77] on div "BAR SALLE A MANGER TERRASSE BROCANTE TERRASSE 1 2 3 4 5 6 7 8 9 10 11 106.8 Fr.…" at bounding box center [478, 251] width 528 height 470
click at [555, 42] on div "TERRASSE" at bounding box center [535, 44] width 133 height 27
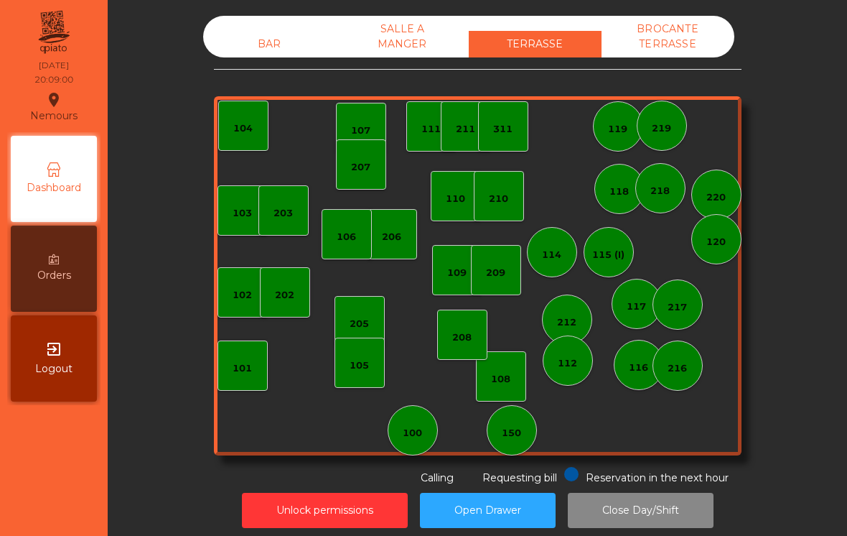
click at [510, 434] on div "150" at bounding box center [511, 433] width 19 height 14
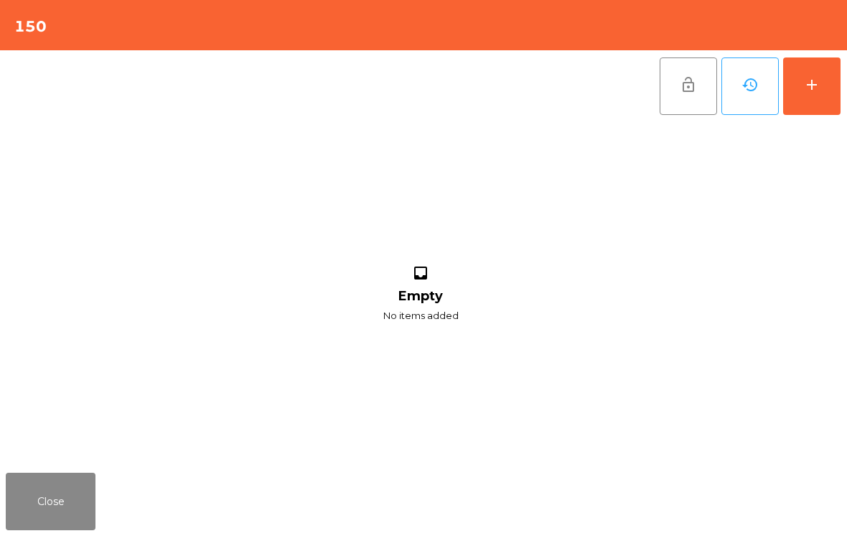
click at [836, 86] on button "add" at bounding box center [811, 85] width 57 height 57
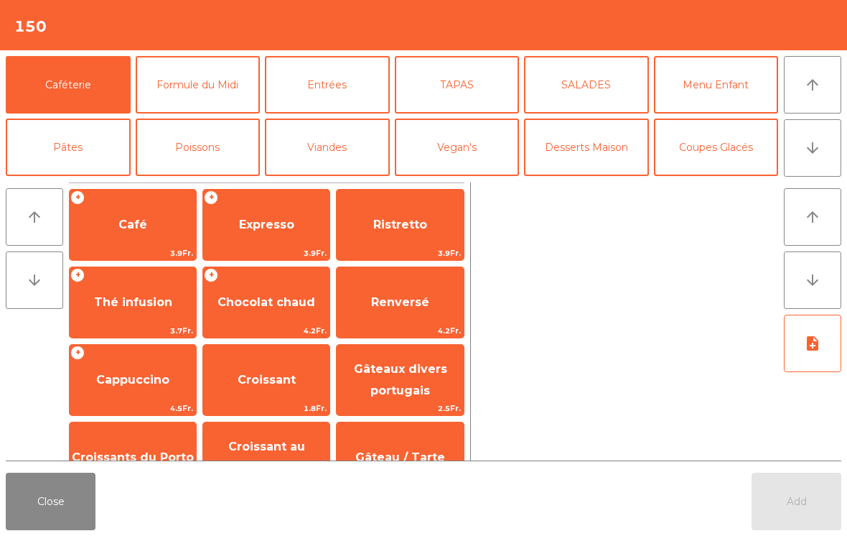
click at [602, 161] on button "Desserts Maison" at bounding box center [586, 146] width 125 height 57
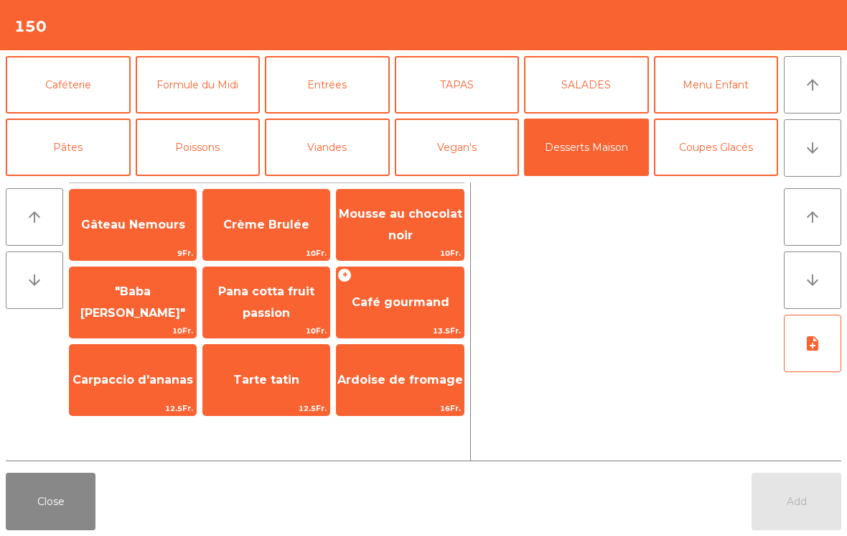
click at [403, 302] on span "Café gourmand" at bounding box center [401, 302] width 98 height 14
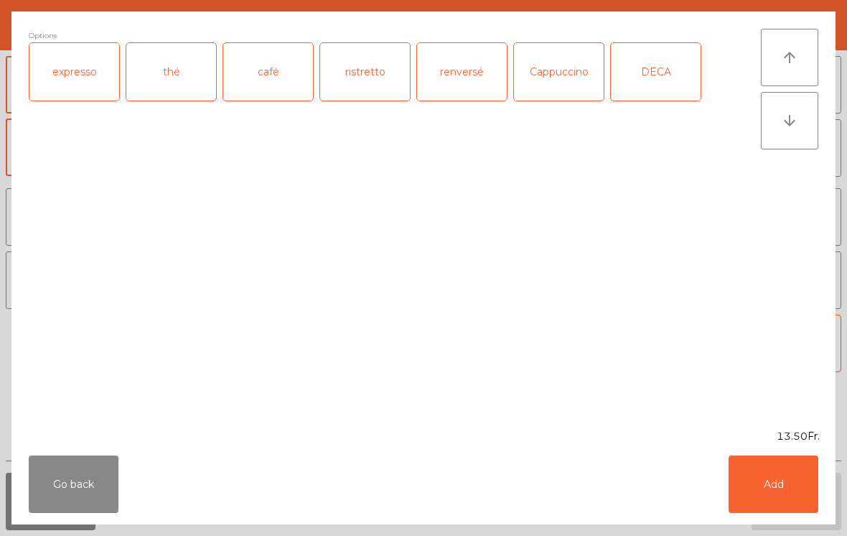
click at [93, 85] on div "expresso" at bounding box center [74, 71] width 90 height 57
click at [666, 90] on div "DECA" at bounding box center [656, 71] width 90 height 57
click at [801, 492] on button "Add" at bounding box center [774, 483] width 90 height 57
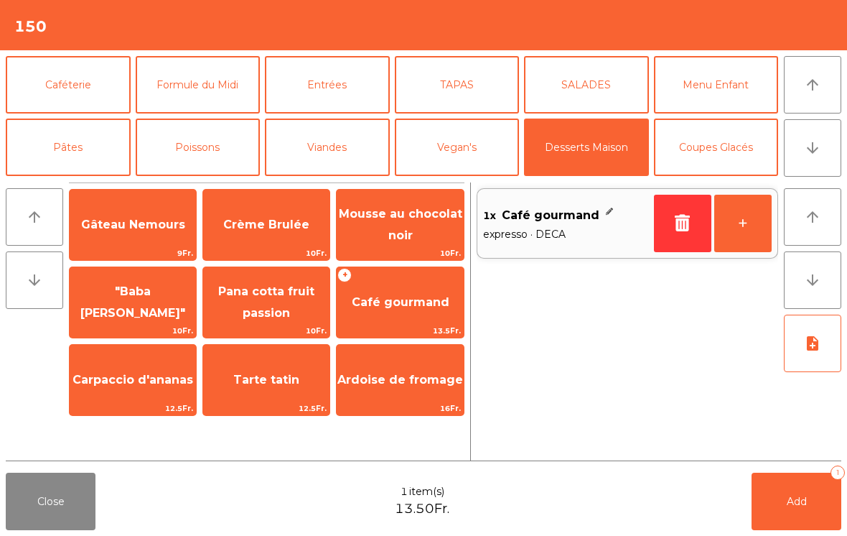
click at [409, 301] on span "Café gourmand" at bounding box center [401, 302] width 98 height 14
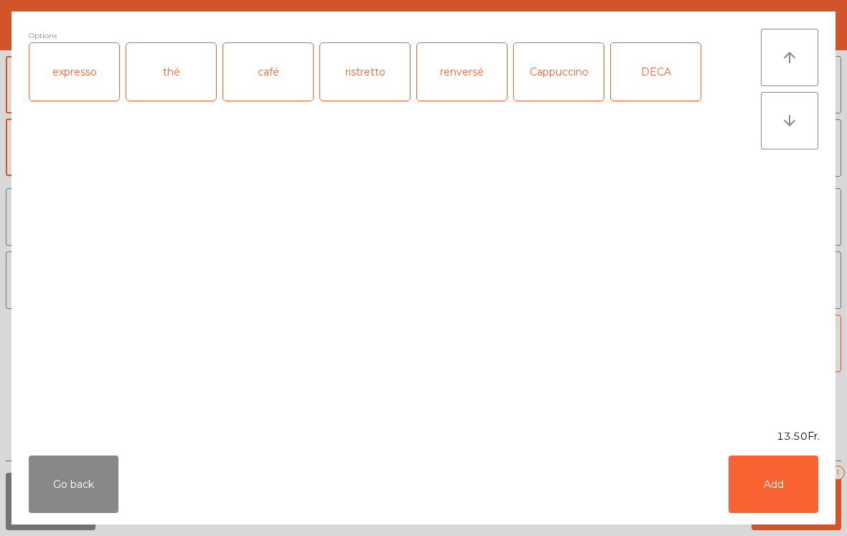
click at [278, 71] on div "café" at bounding box center [268, 71] width 90 height 57
click at [788, 467] on button "Add" at bounding box center [774, 483] width 90 height 57
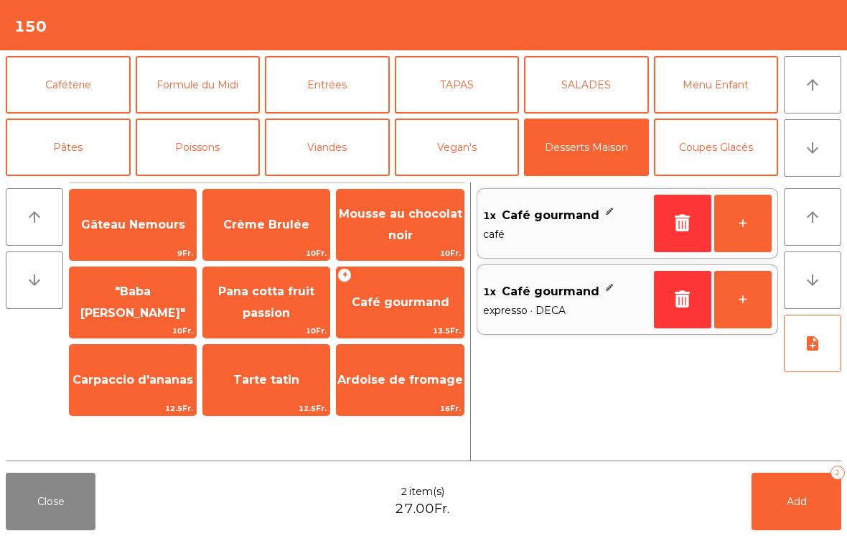
click at [810, 498] on button "Add 2" at bounding box center [797, 500] width 90 height 57
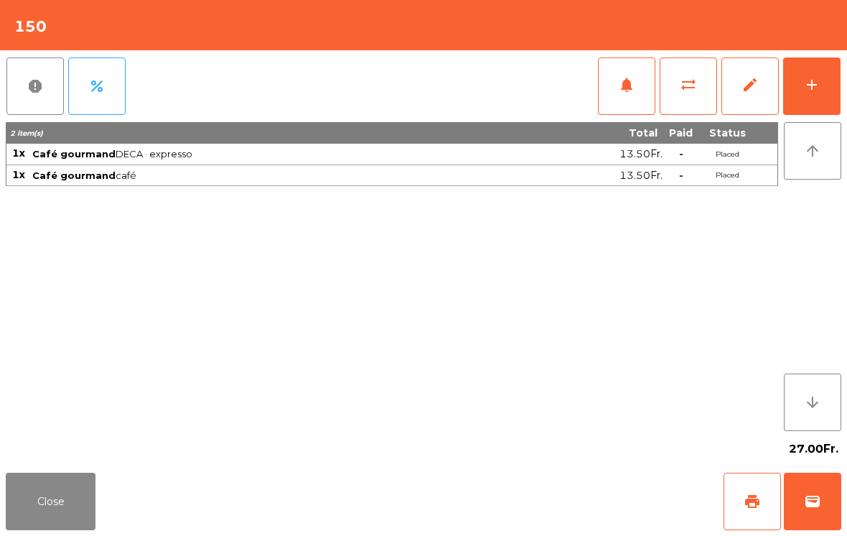
click at [68, 528] on button "Close" at bounding box center [51, 500] width 90 height 57
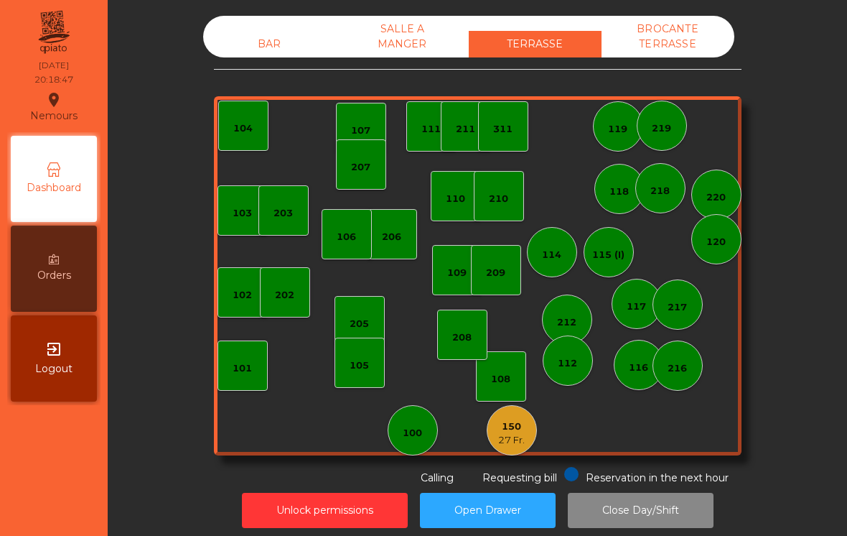
click at [286, 41] on div "BAR" at bounding box center [269, 44] width 133 height 27
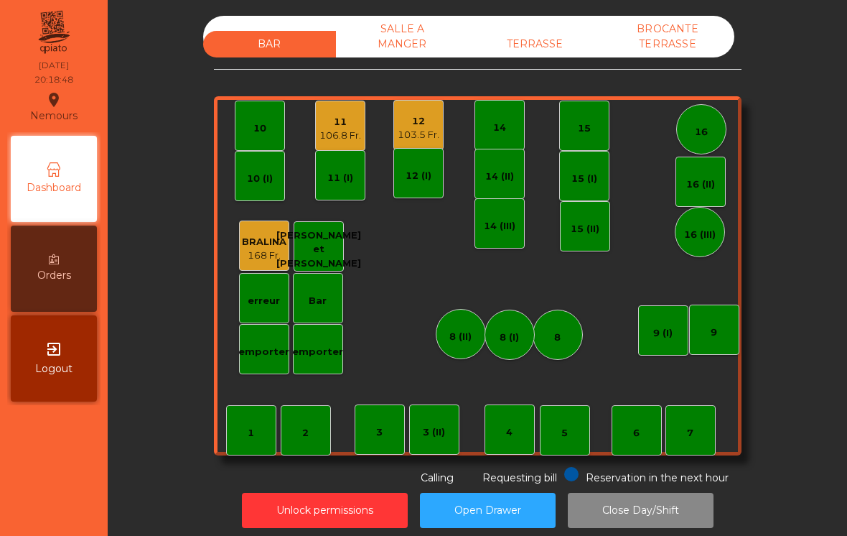
click at [338, 123] on div "11" at bounding box center [341, 122] width 42 height 14
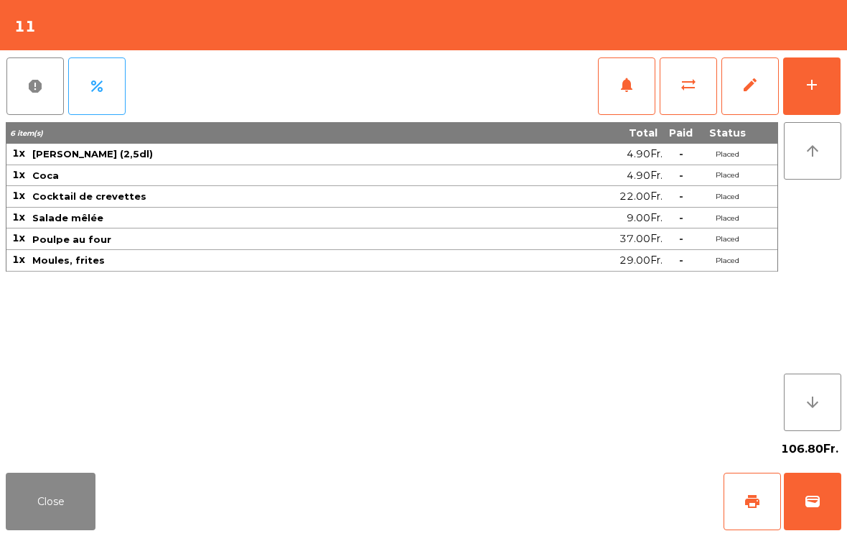
click at [623, 92] on span "notifications" at bounding box center [626, 84] width 17 height 17
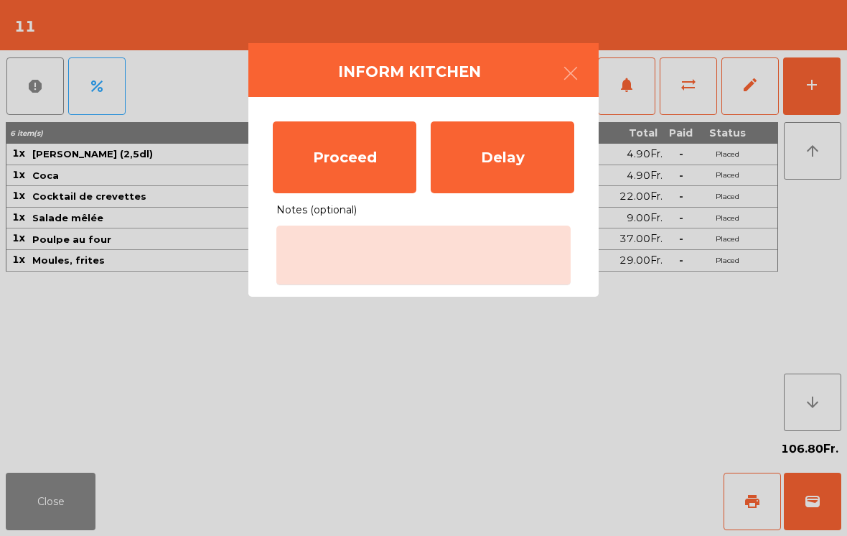
click at [364, 159] on div "Proceed" at bounding box center [345, 157] width 144 height 72
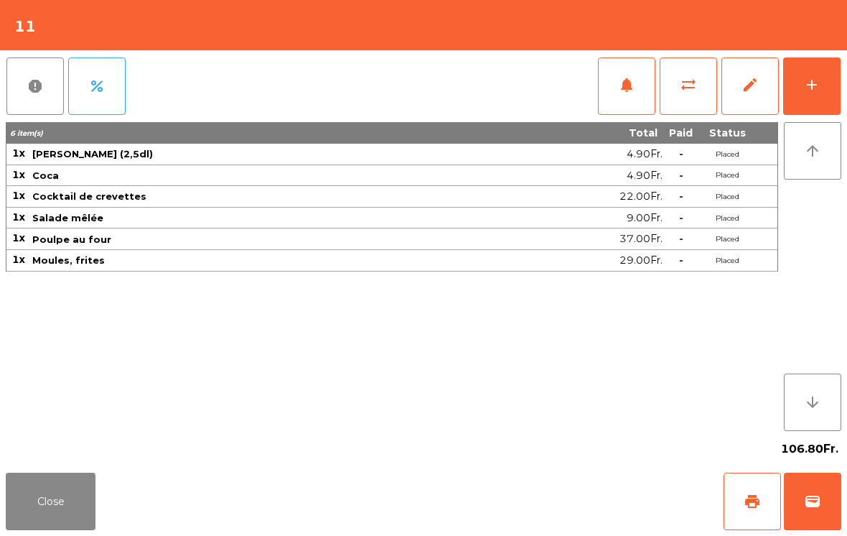
click at [33, 501] on button "Close" at bounding box center [51, 500] width 90 height 57
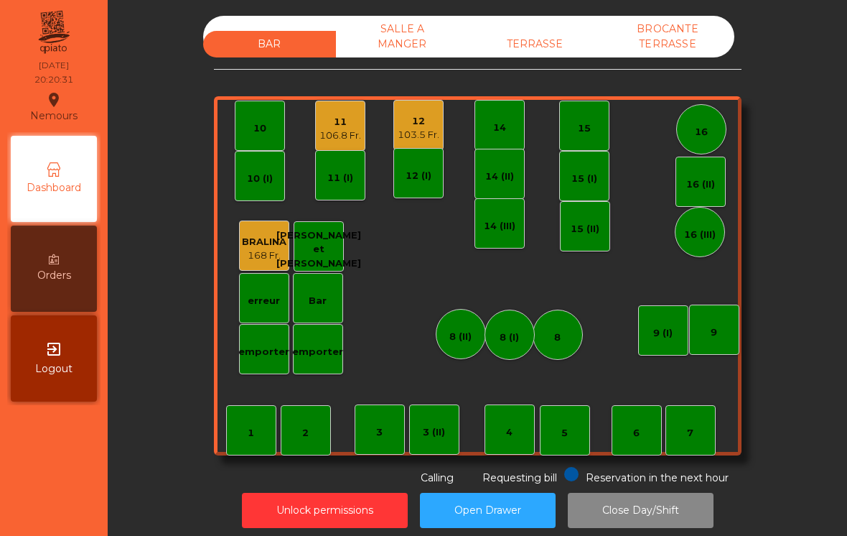
click at [332, 121] on div "11" at bounding box center [341, 122] width 42 height 14
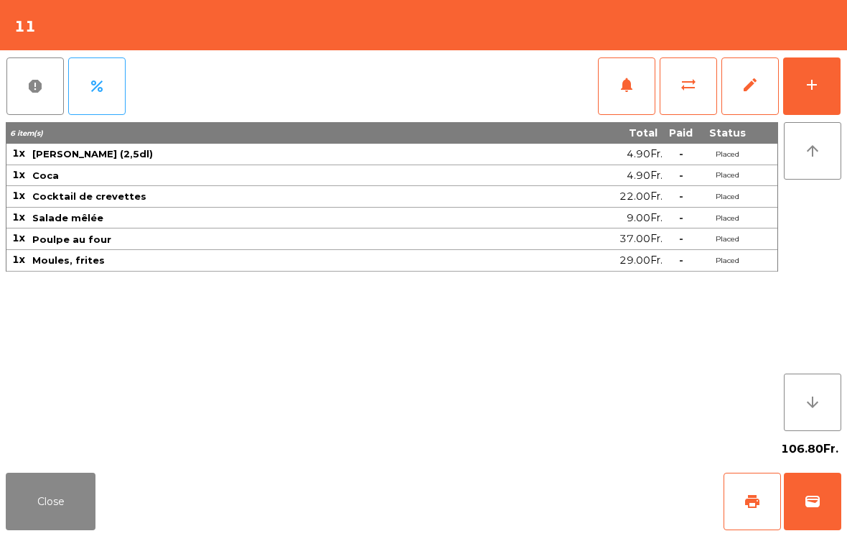
click at [827, 85] on button "add" at bounding box center [811, 85] width 57 height 57
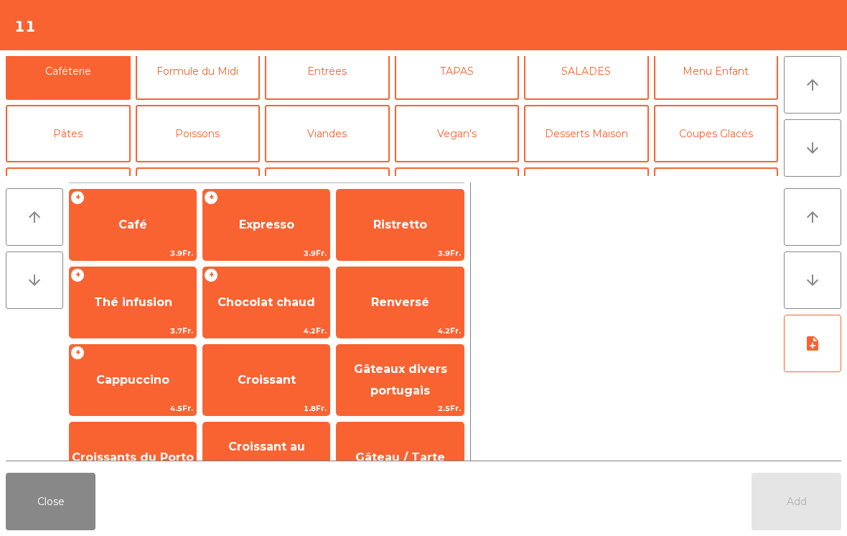
scroll to position [60, 0]
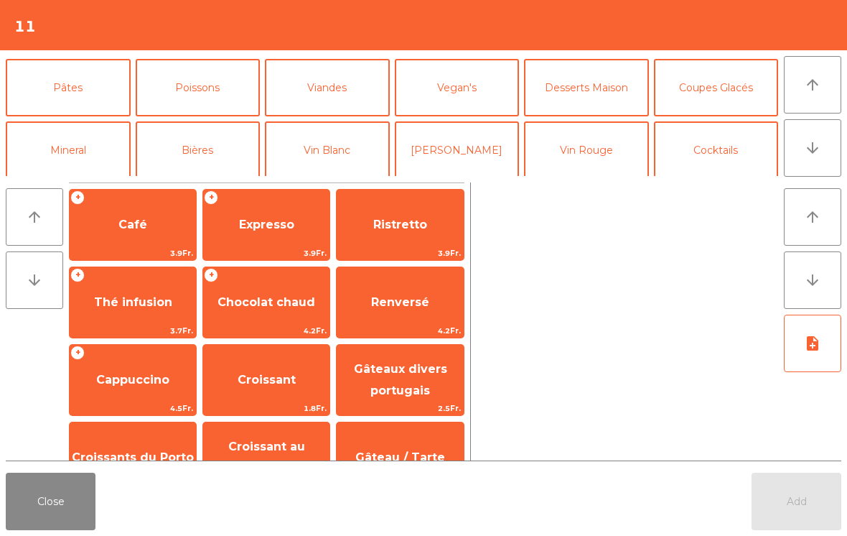
click at [63, 143] on button "Mineral" at bounding box center [68, 149] width 125 height 57
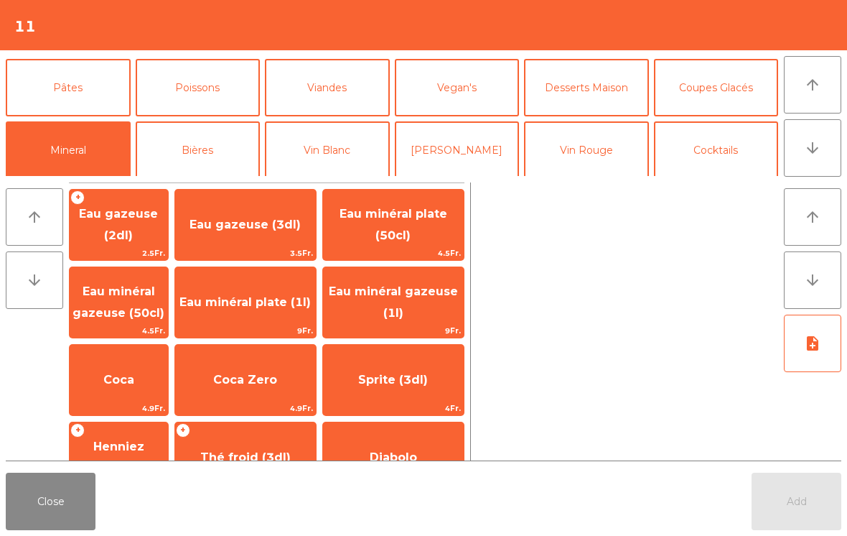
click at [401, 236] on span "Eau minéral plate (50cl)" at bounding box center [394, 224] width 108 height 35
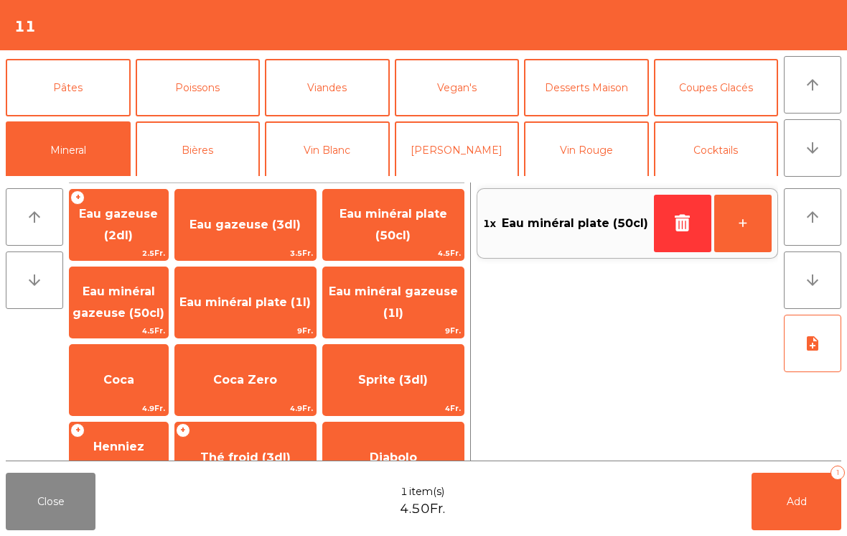
click at [792, 506] on span "Add" at bounding box center [797, 501] width 20 height 13
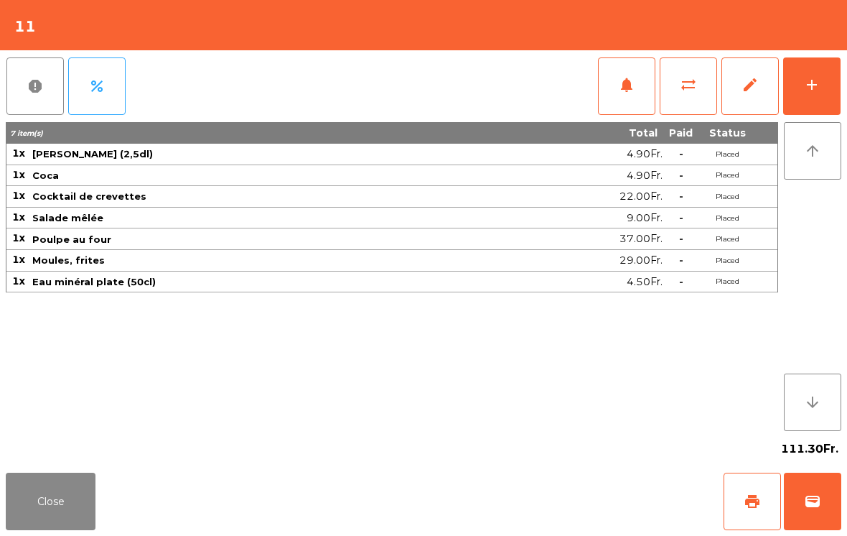
click at [52, 526] on button "Close" at bounding box center [51, 500] width 90 height 57
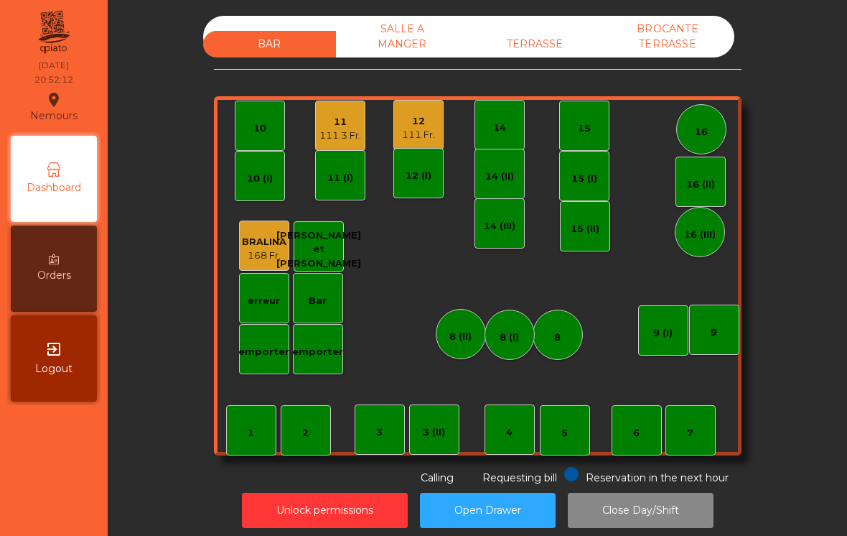
click at [529, 57] on div "TERRASSE" at bounding box center [535, 44] width 133 height 27
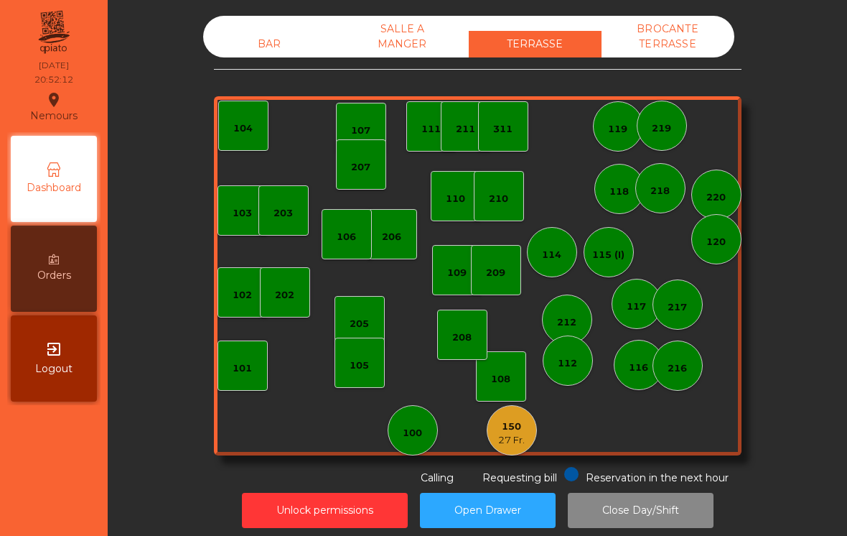
click at [523, 444] on div "27 Fr." at bounding box center [511, 440] width 27 height 14
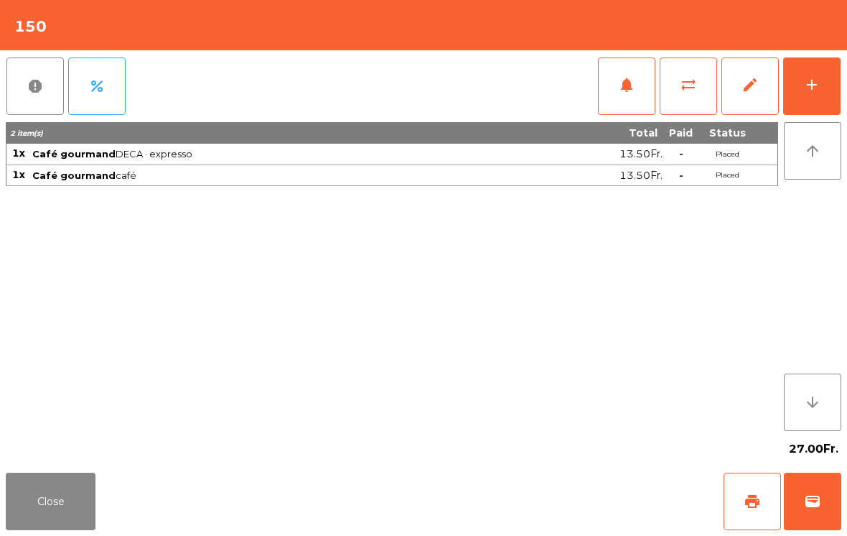
click at [731, 510] on button "print" at bounding box center [752, 500] width 57 height 57
click at [819, 523] on button "wallet" at bounding box center [812, 500] width 57 height 57
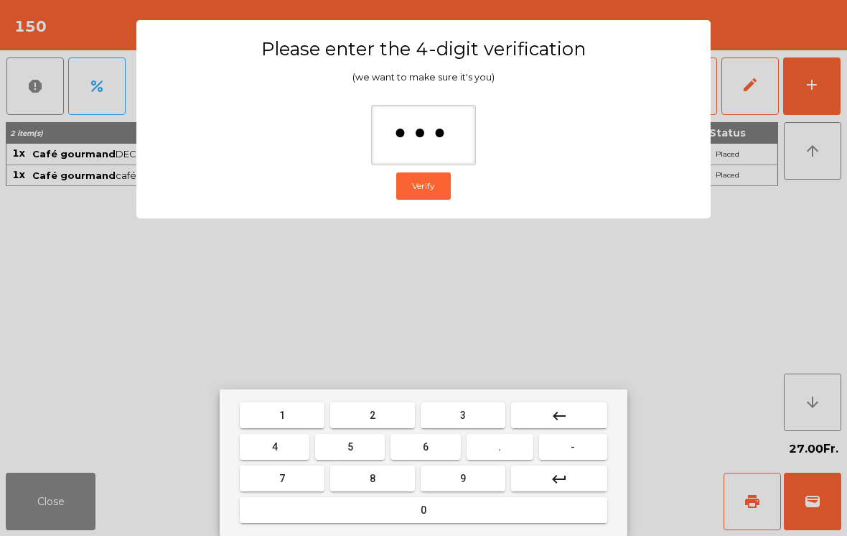
type input "****"
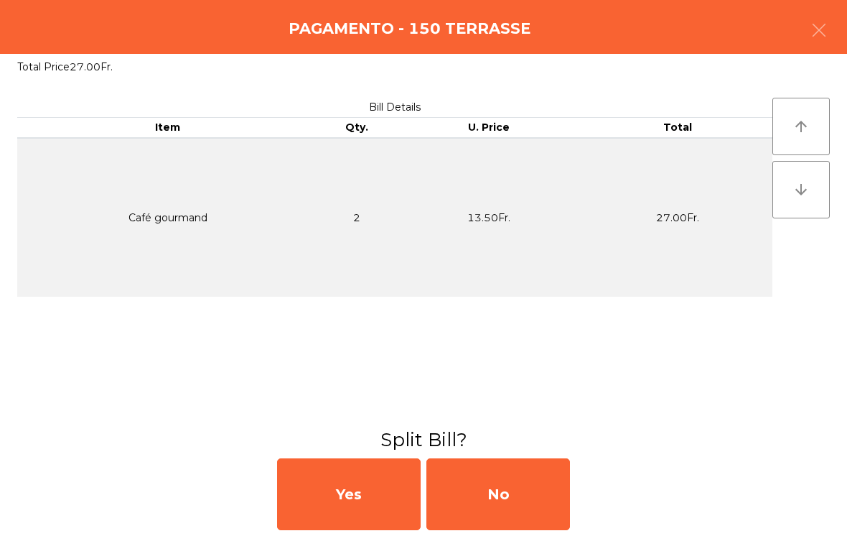
click at [477, 503] on div "No" at bounding box center [498, 494] width 144 height 72
click at [467, 498] on div "MB" at bounding box center [498, 494] width 144 height 72
click at [472, 511] on div "No" at bounding box center [498, 494] width 144 height 72
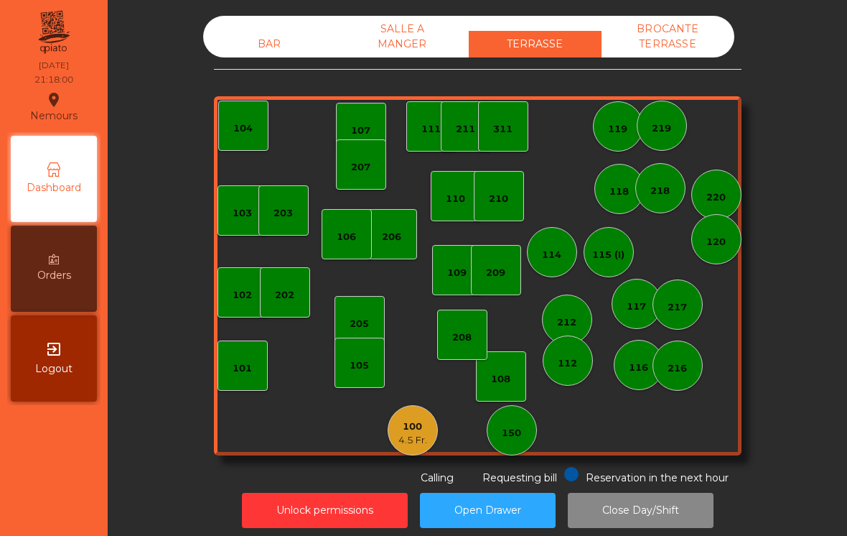
click at [253, 52] on div "BAR" at bounding box center [269, 44] width 133 height 27
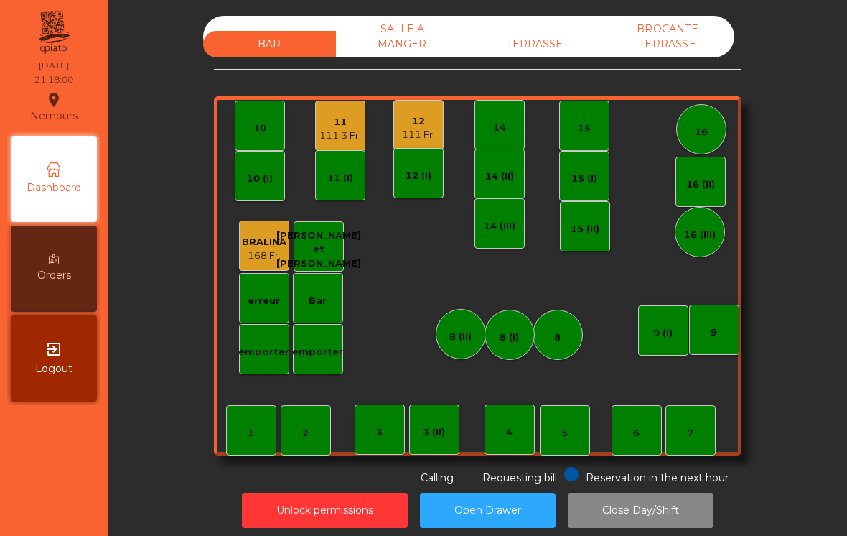
click at [330, 131] on div "111.3 Fr." at bounding box center [341, 136] width 42 height 14
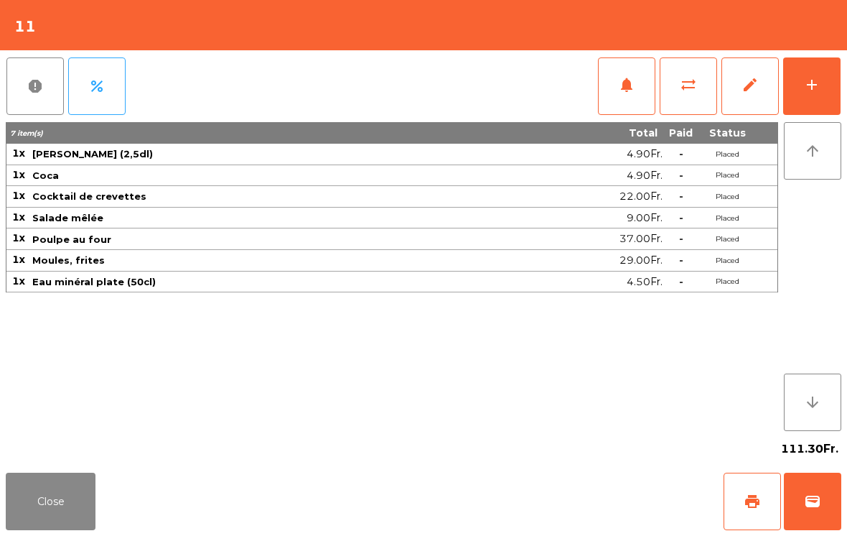
click at [815, 88] on div "add" at bounding box center [811, 84] width 17 height 17
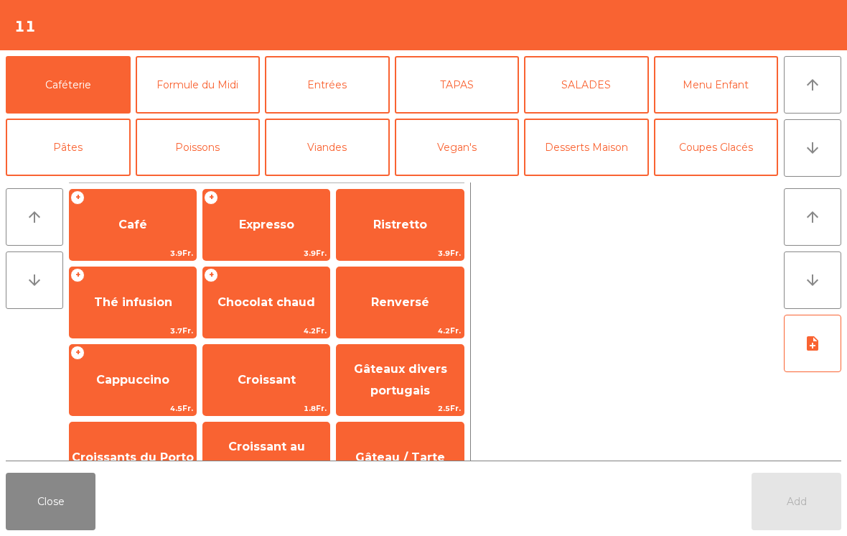
click at [803, 151] on button "arrow_downward" at bounding box center [812, 147] width 57 height 57
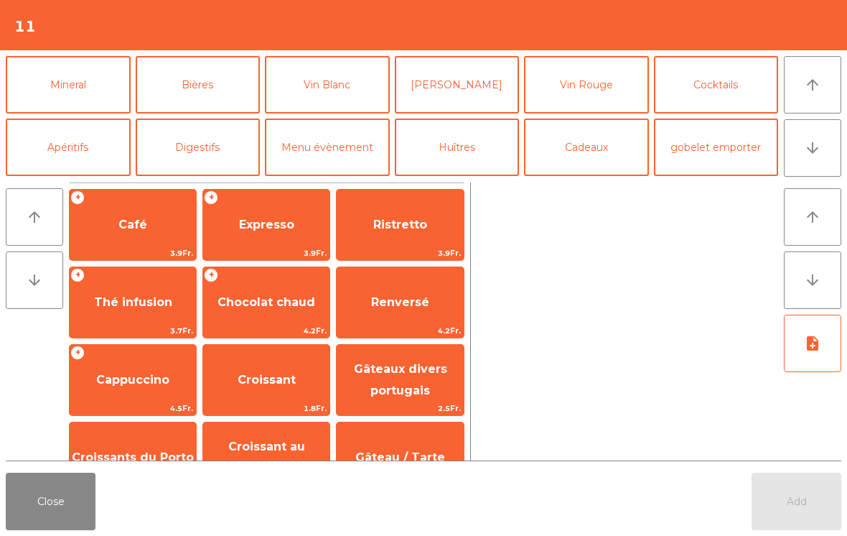
click at [816, 77] on icon "arrow_upward" at bounding box center [812, 84] width 17 height 17
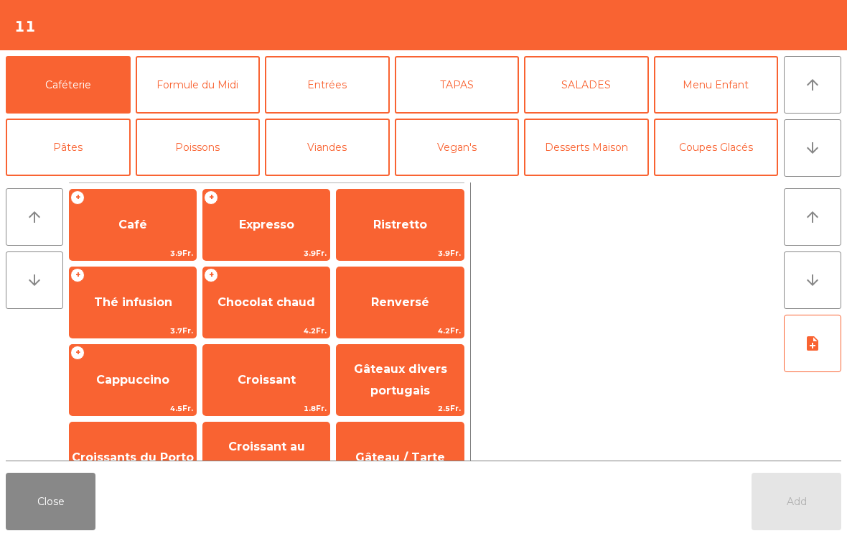
click at [698, 160] on button "Coupes Glacés" at bounding box center [716, 146] width 125 height 57
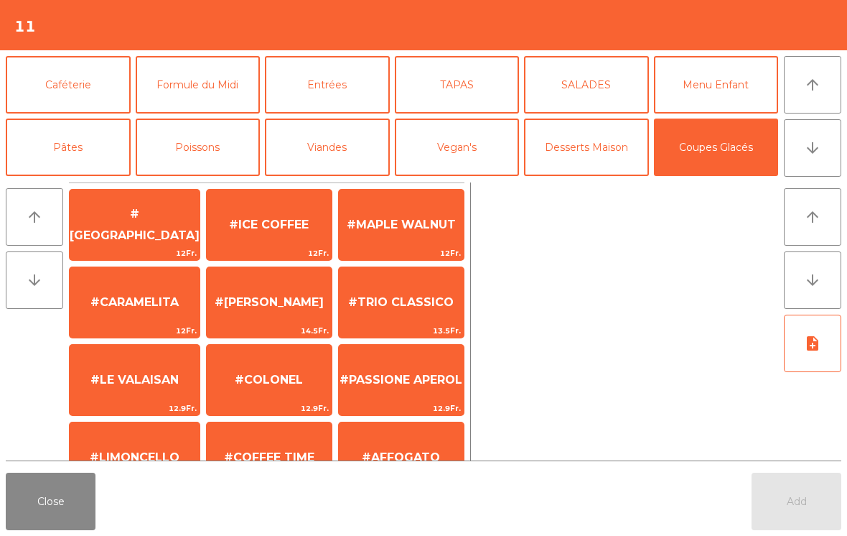
click at [368, 243] on span "#MAPLE WALNUT" at bounding box center [401, 224] width 125 height 39
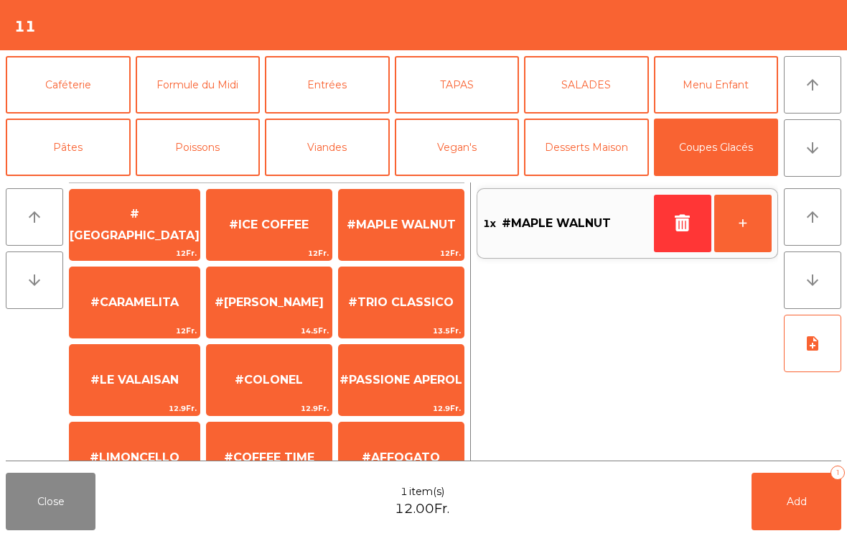
click at [775, 481] on button "Add 1" at bounding box center [797, 500] width 90 height 57
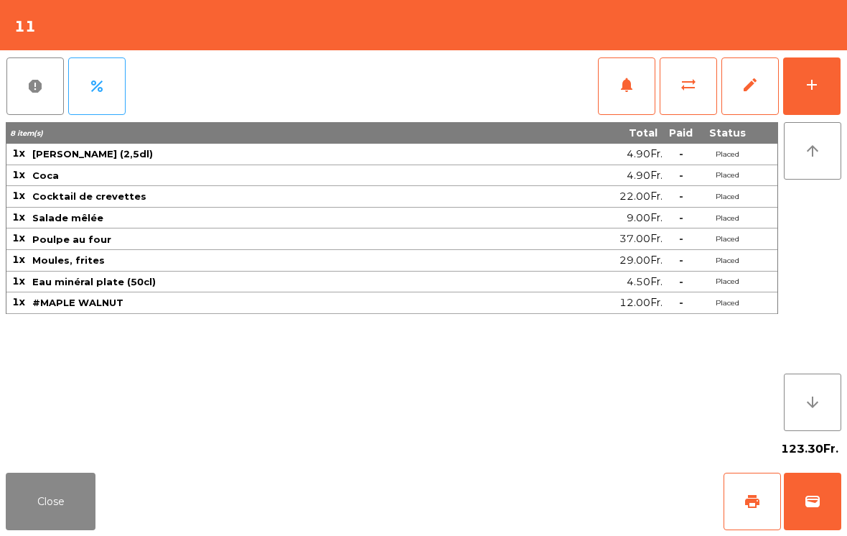
click at [79, 510] on button "Close" at bounding box center [51, 500] width 90 height 57
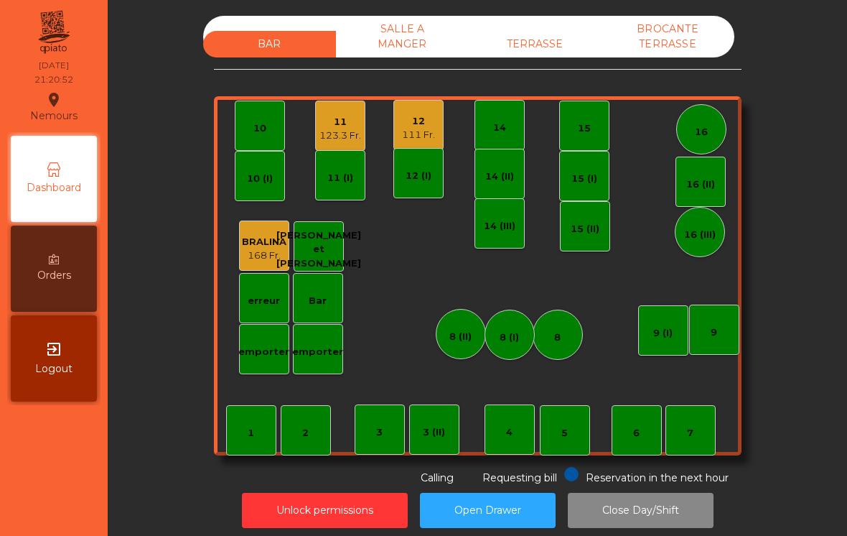
click at [432, 137] on div "111 Fr." at bounding box center [418, 135] width 33 height 14
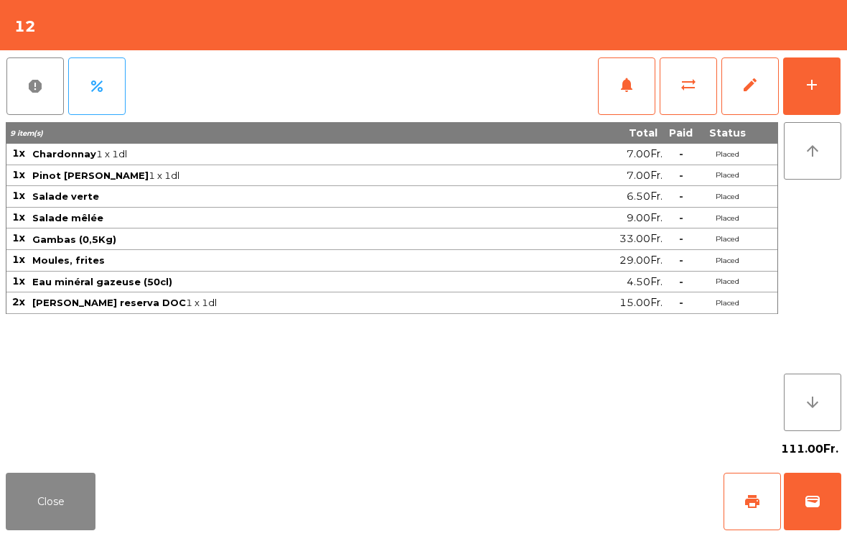
click at [728, 489] on button "print" at bounding box center [752, 500] width 57 height 57
click at [56, 472] on button "Close" at bounding box center [51, 500] width 90 height 57
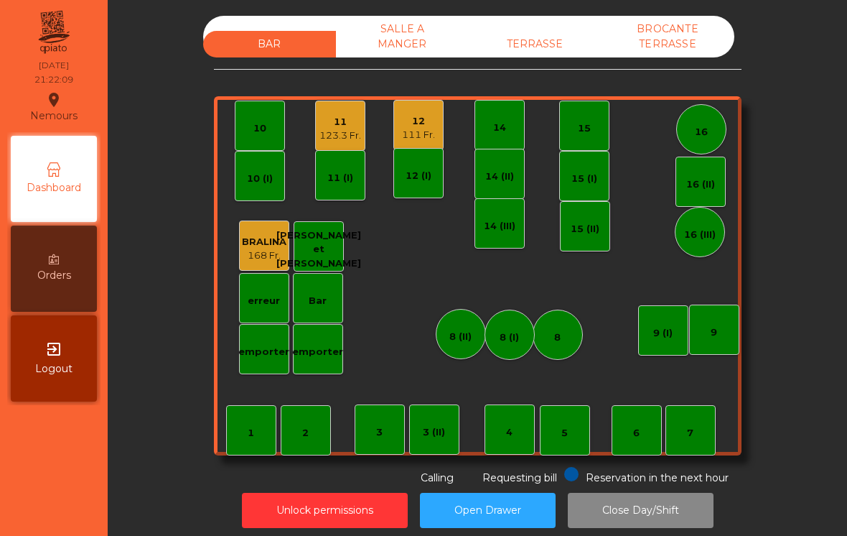
click at [337, 135] on div "123.3 Fr." at bounding box center [341, 136] width 42 height 14
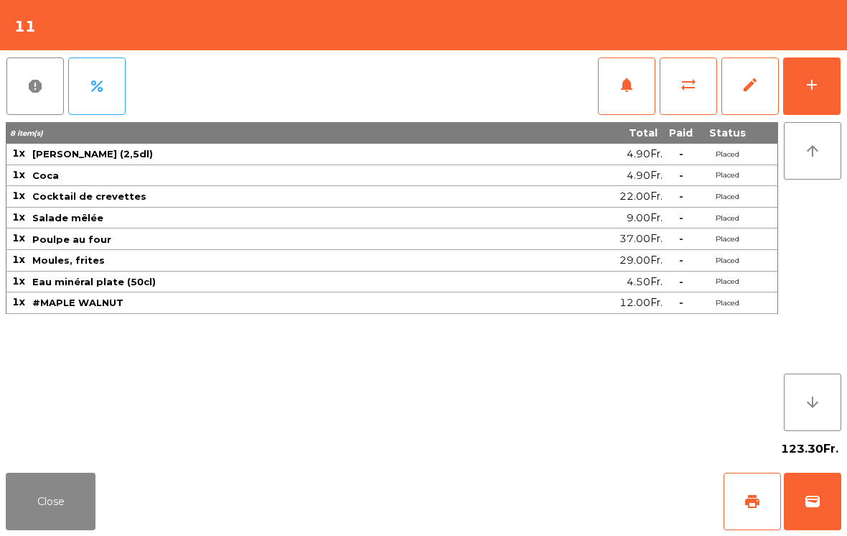
click at [803, 86] on button "add" at bounding box center [811, 85] width 57 height 57
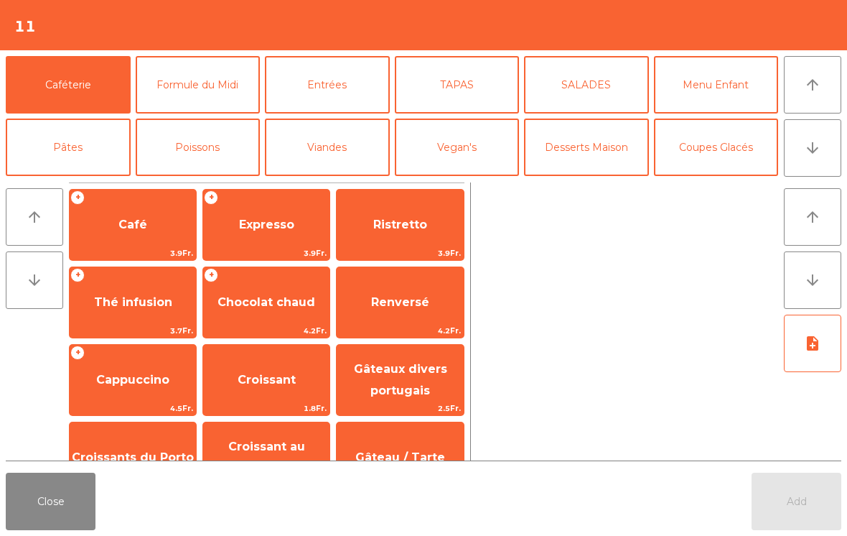
click at [103, 214] on span "Café" at bounding box center [133, 224] width 126 height 39
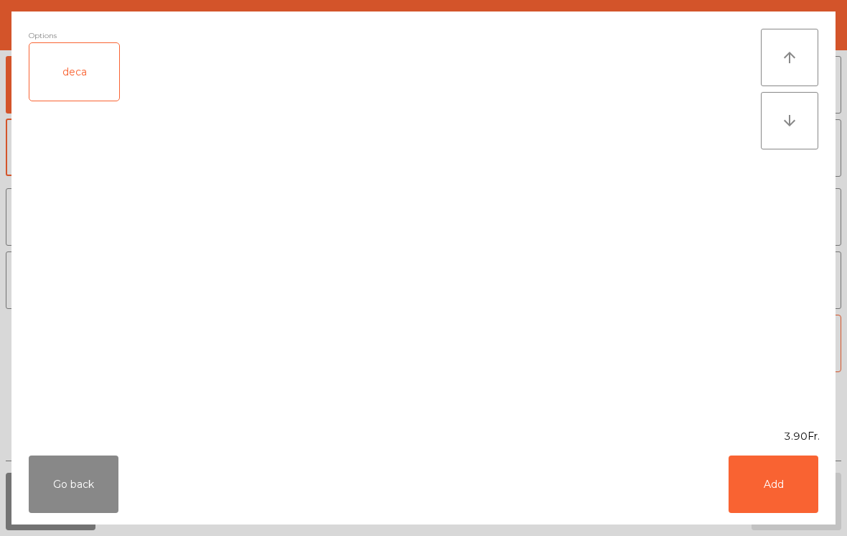
click at [752, 489] on button "Add" at bounding box center [774, 483] width 90 height 57
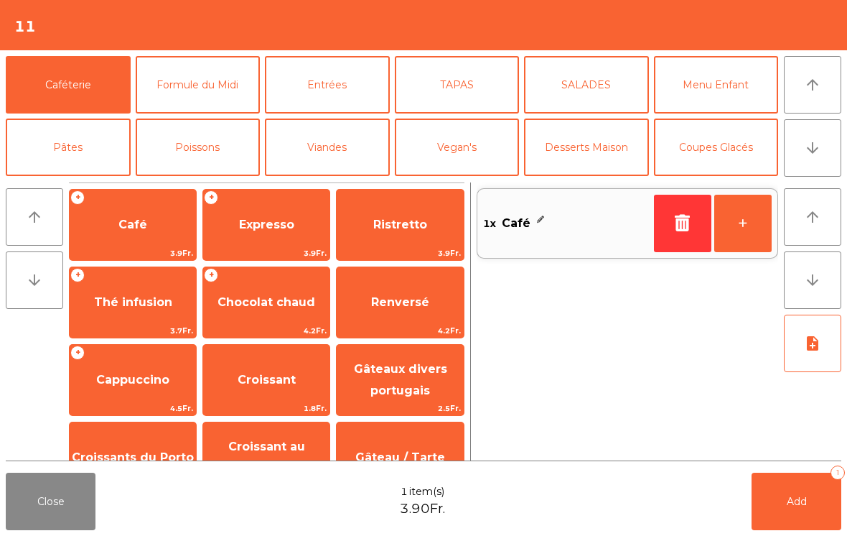
click at [773, 500] on button "Add 1" at bounding box center [797, 500] width 90 height 57
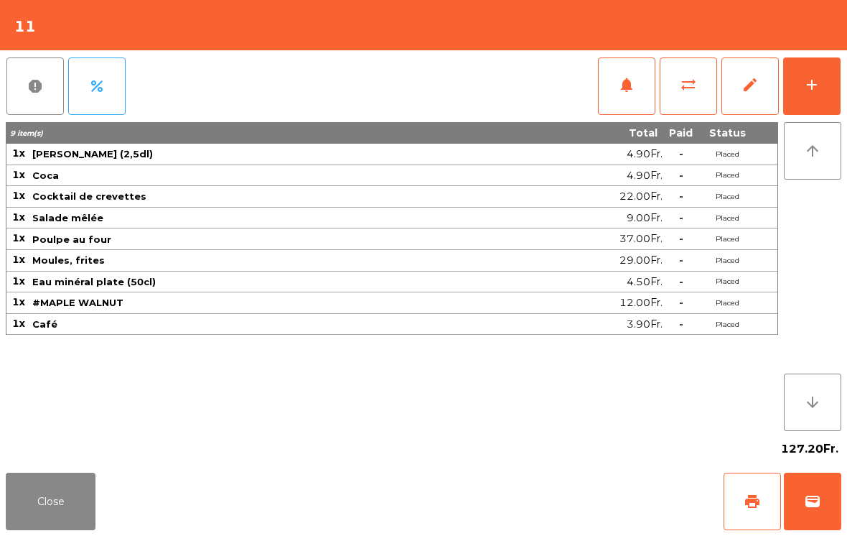
click at [41, 526] on button "Close" at bounding box center [51, 500] width 90 height 57
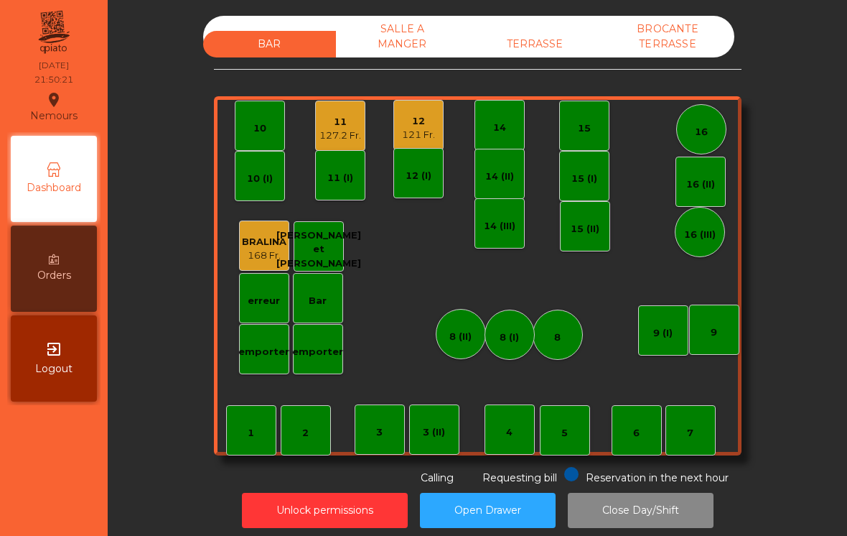
click at [419, 118] on div "12" at bounding box center [418, 121] width 33 height 14
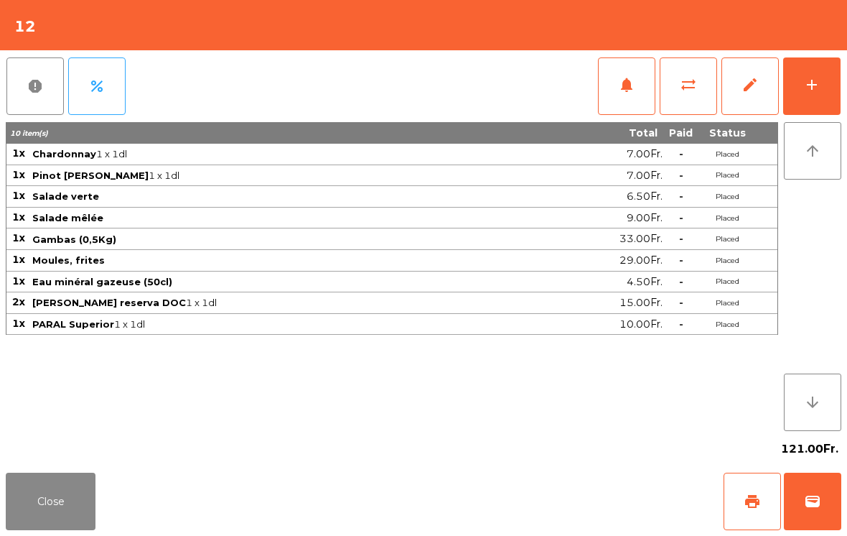
click at [810, 505] on span "wallet" at bounding box center [812, 501] width 17 height 17
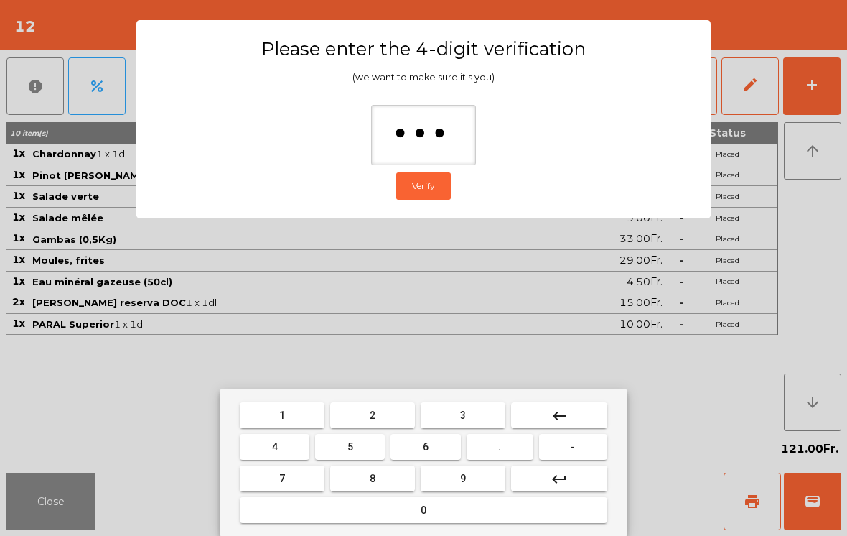
type input "****"
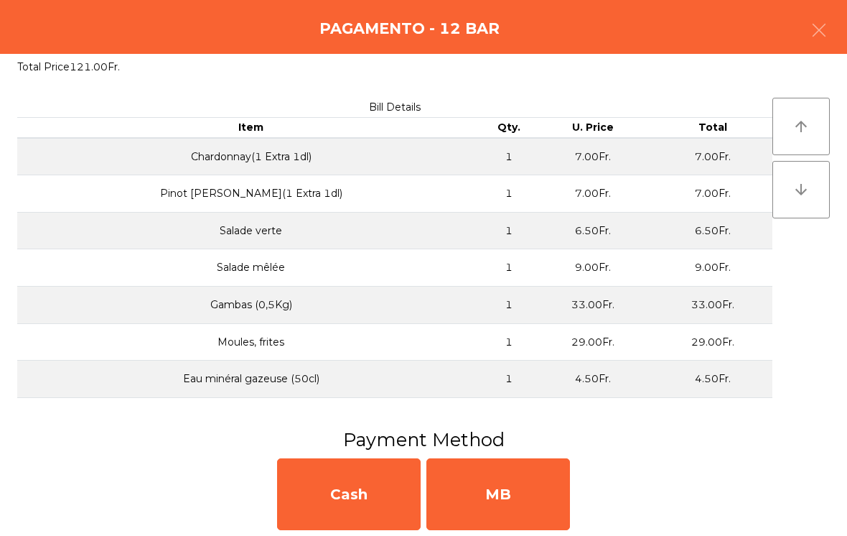
click at [503, 485] on div "MB" at bounding box center [498, 494] width 144 height 72
click at [537, 483] on div "No" at bounding box center [498, 494] width 144 height 72
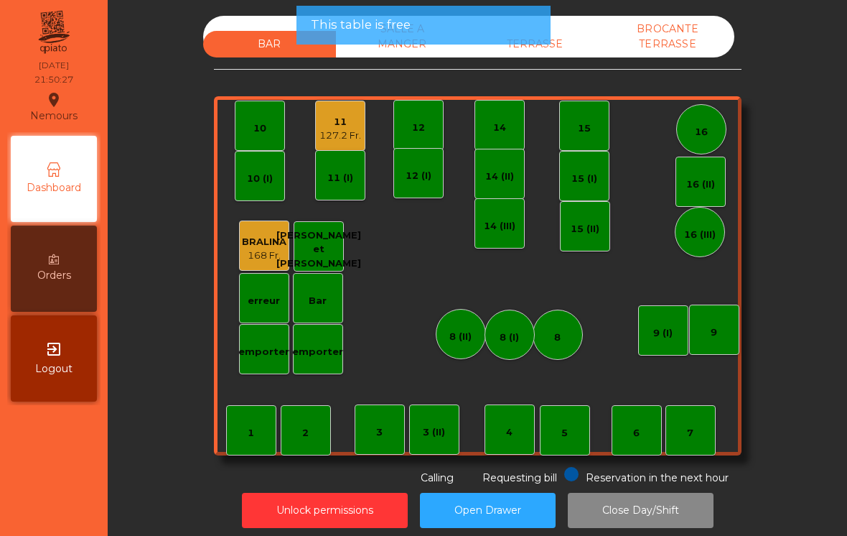
click at [335, 134] on div "127.2 Fr." at bounding box center [341, 136] width 42 height 14
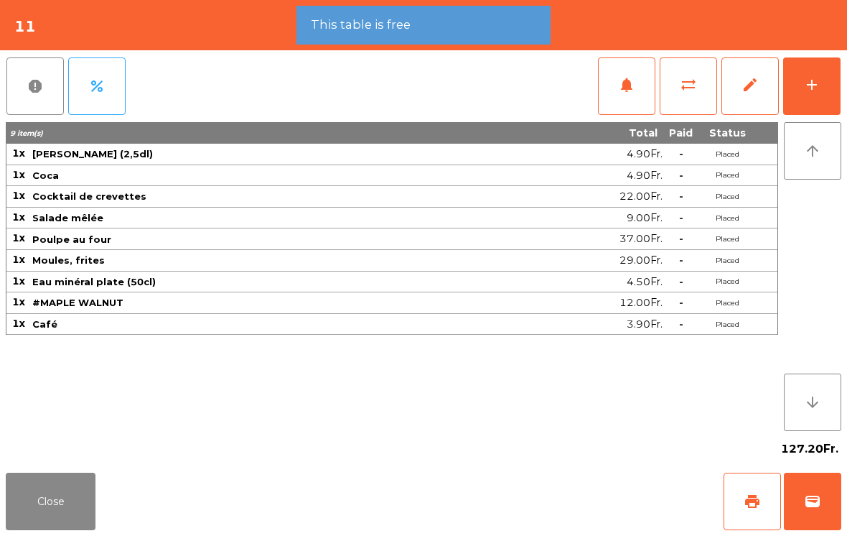
click at [748, 505] on span "print" at bounding box center [752, 501] width 17 height 17
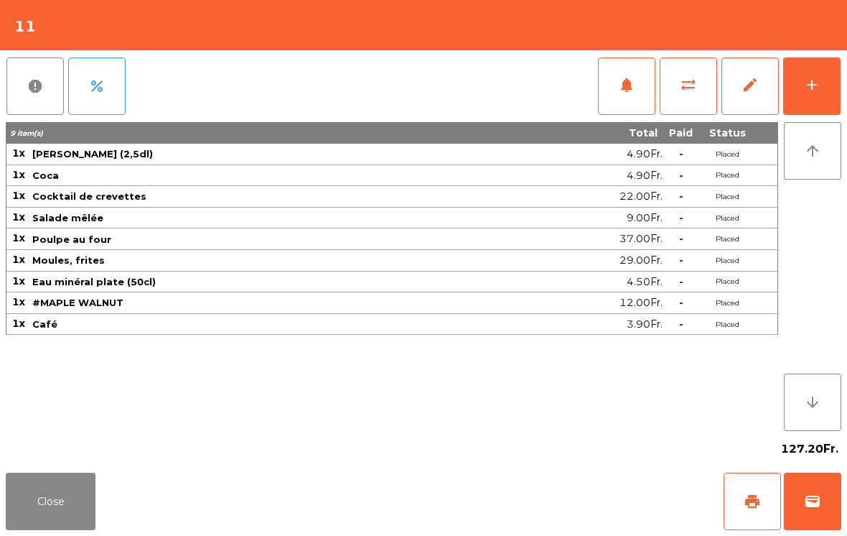
click at [821, 515] on button "wallet" at bounding box center [812, 500] width 57 height 57
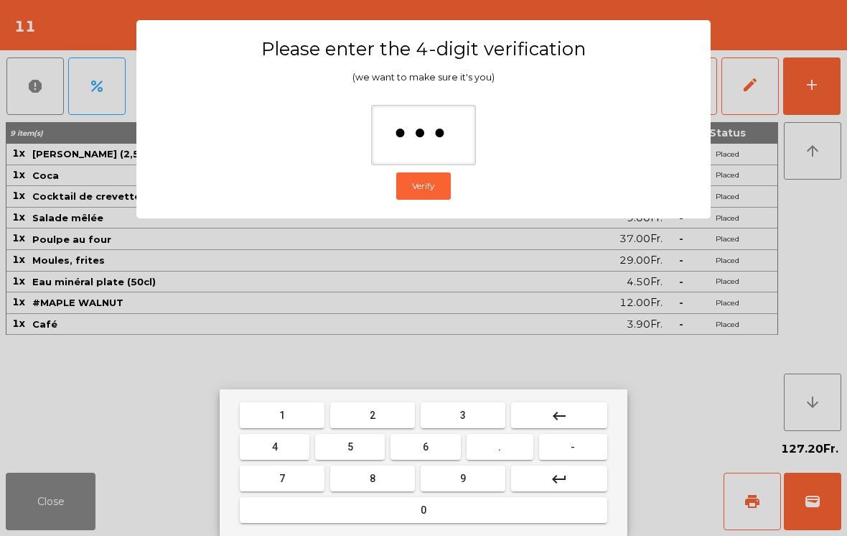
type input "****"
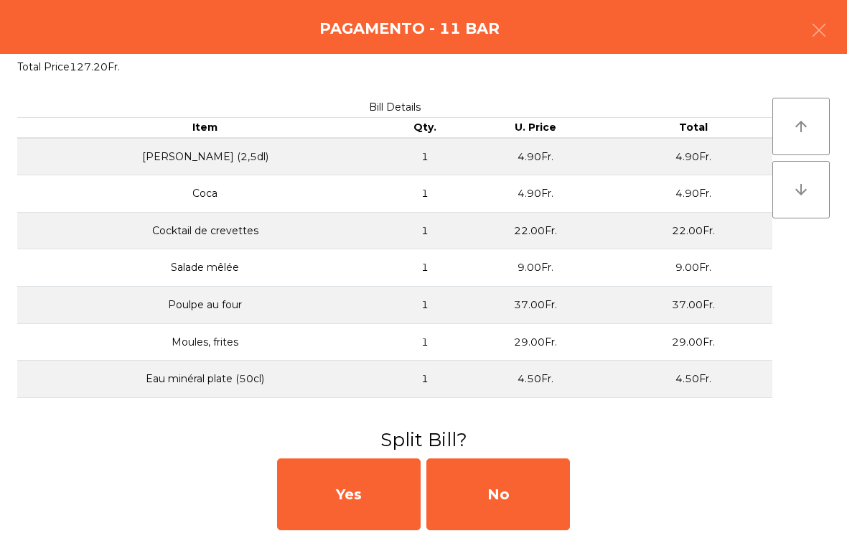
click at [488, 512] on div "No" at bounding box center [498, 494] width 144 height 72
click at [516, 497] on div "No" at bounding box center [498, 494] width 144 height 72
